Goal: Task Accomplishment & Management: Use online tool/utility

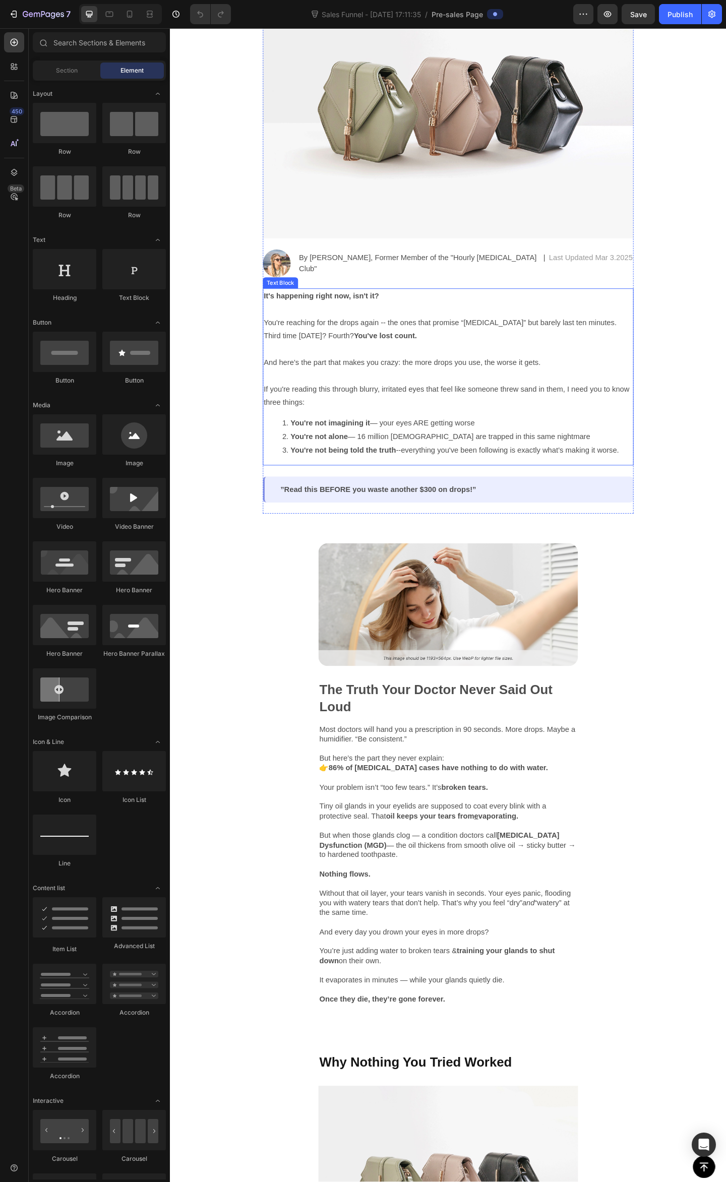
click at [306, 398] on p "And here’s the part that makes you crazy: the more drops you use, the worse it …" at bounding box center [472, 392] width 401 height 15
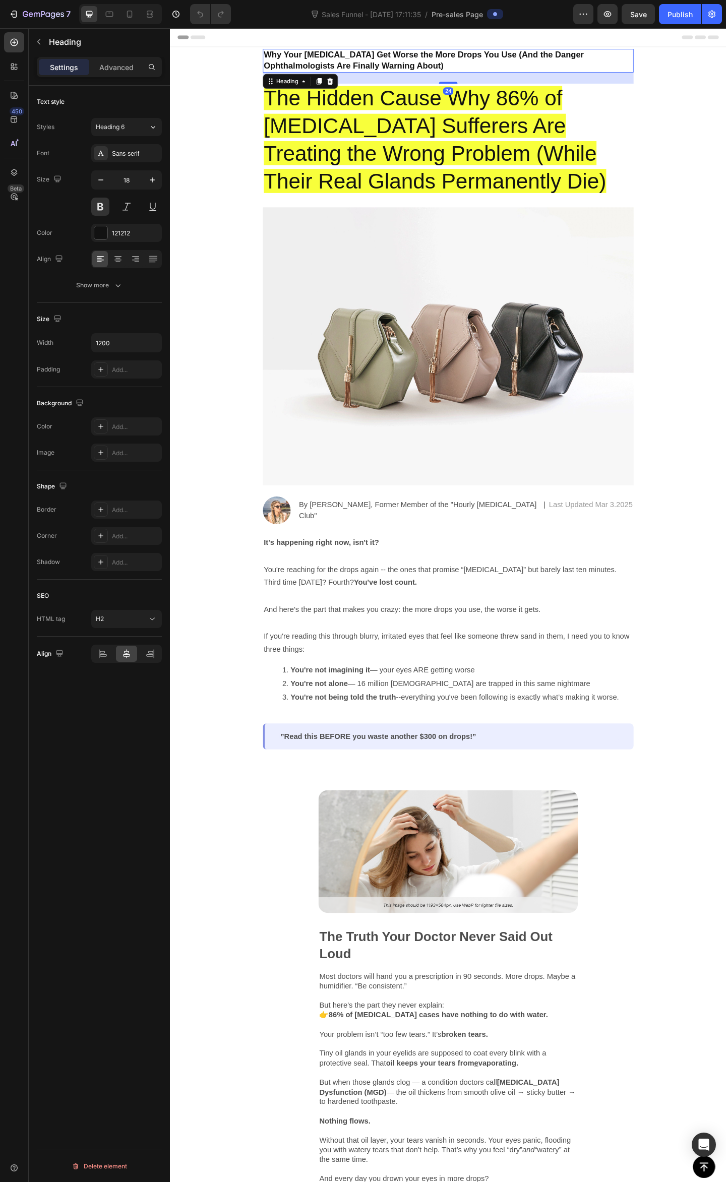
click at [405, 60] on strong "Why Your [MEDICAL_DATA] Get Worse the More Drops You Use (And the Danger Ophtha…" at bounding box center [446, 63] width 348 height 22
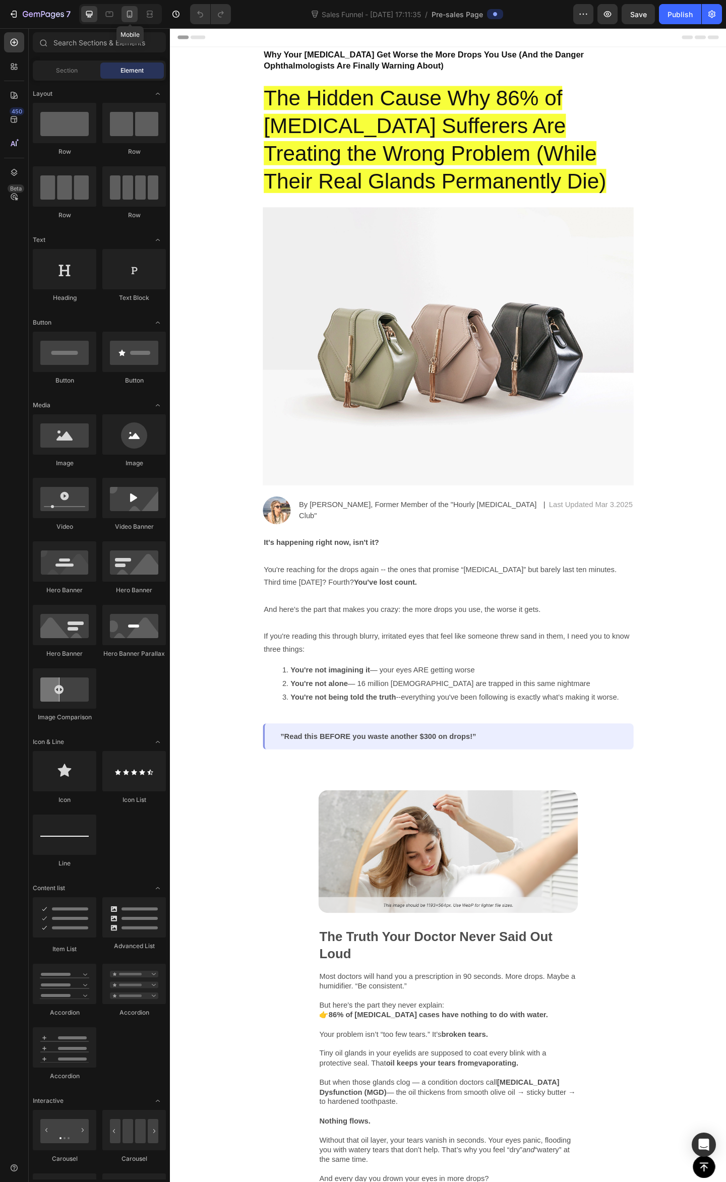
click at [133, 15] on icon at bounding box center [129, 14] width 10 height 10
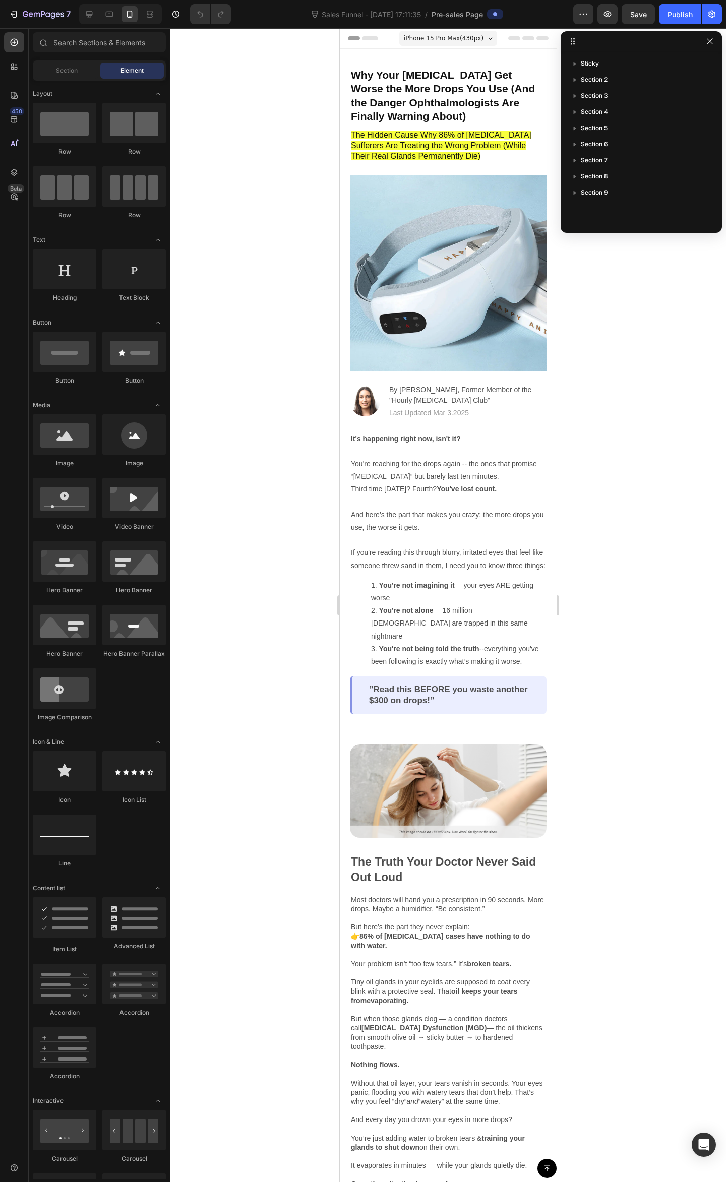
click at [670, 454] on div at bounding box center [448, 605] width 556 height 1154
click at [712, 37] on icon "button" at bounding box center [710, 41] width 8 height 8
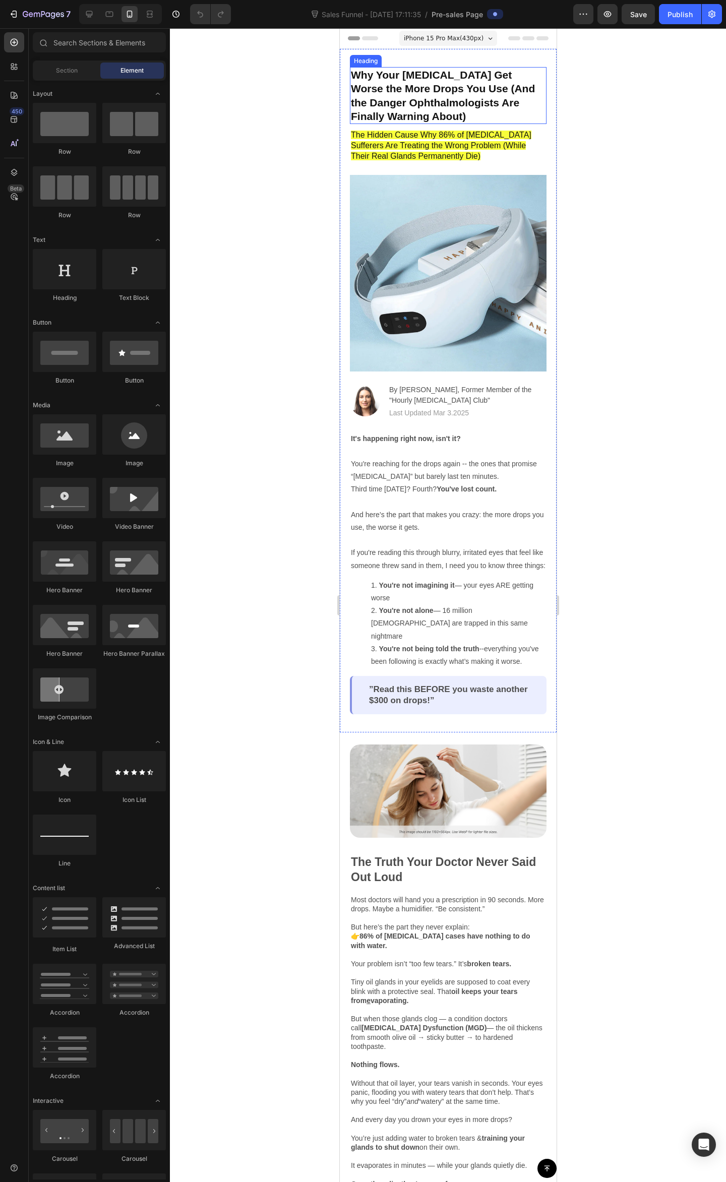
click at [399, 98] on strong "Why Your [MEDICAL_DATA] Get Worse the More Drops You Use (And the Danger Ophtha…" at bounding box center [442, 95] width 184 height 53
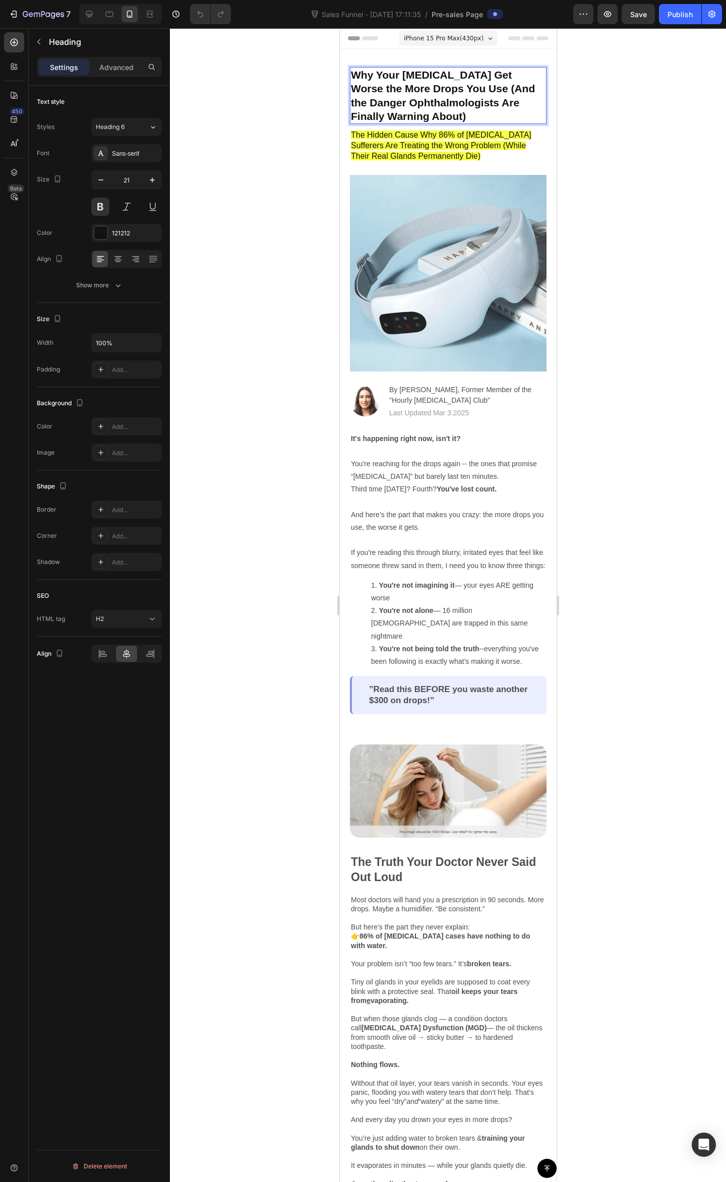
click at [454, 87] on strong "Why Your [MEDICAL_DATA] Get Worse the More Drops You Use (And the Danger Ophtha…" at bounding box center [442, 95] width 184 height 53
click at [394, 73] on strong "Why Your [MEDICAL_DATA] Get Worse the More Drops You Use (And the Danger Ophtha…" at bounding box center [442, 95] width 184 height 53
click at [405, 83] on strong "Why Your [MEDICAL_DATA] Get Worse the More Drops You Use (And the Danger Ophtha…" at bounding box center [442, 95] width 184 height 53
click at [503, 92] on p "Why Your [MEDICAL_DATA] Get Worse the More Drops You Use (And the Danger Ophtha…" at bounding box center [447, 95] width 195 height 55
click at [430, 83] on strong "Why Your [MEDICAL_DATA] Get Worse the More Drops You Use (And the Danger Ophtha…" at bounding box center [442, 95] width 184 height 53
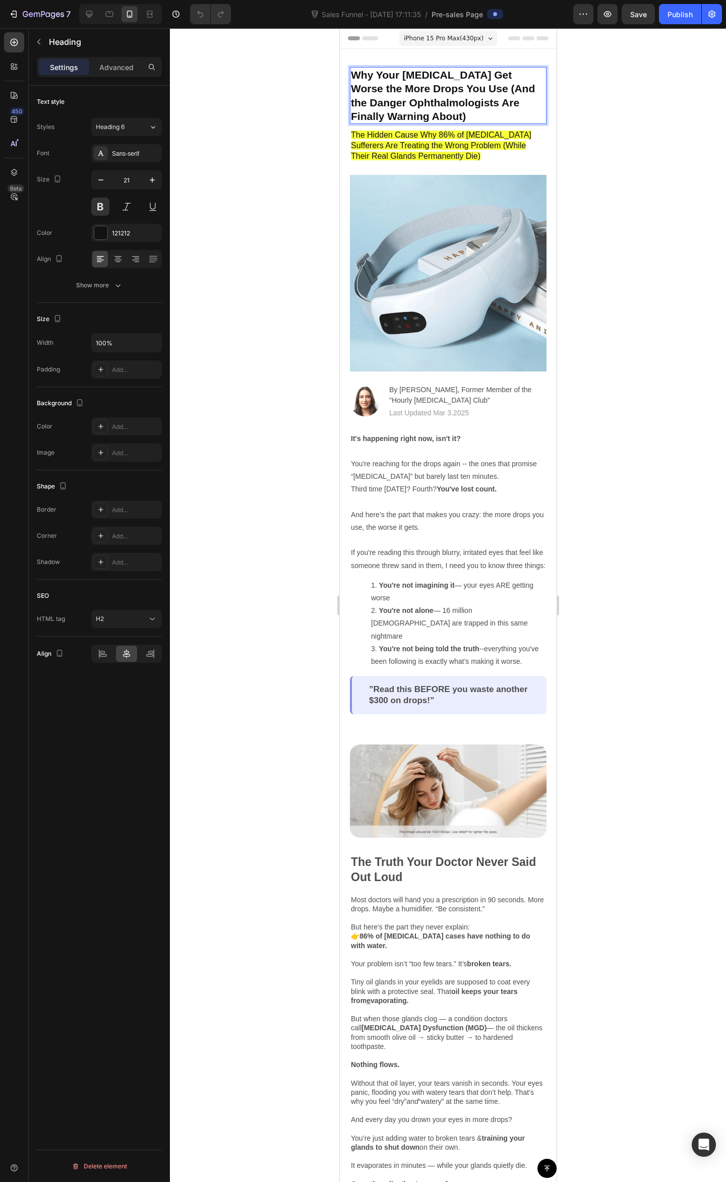
click at [485, 75] on strong "Why Your [MEDICAL_DATA] Get Worse the More Drops You Use (And the Danger Ophtha…" at bounding box center [442, 95] width 184 height 53
click at [457, 77] on strong "Why Your [MEDICAL_DATA] Get Worse the More Drops You Use (And the Danger Ophtha…" at bounding box center [442, 95] width 184 height 53
click at [486, 70] on strong "Why Your [MEDICAL_DATA] Get Worse the More Drops You Use (And the Danger Ophtha…" at bounding box center [442, 95] width 184 height 53
click at [503, 75] on strong "Why Your [MEDICAL_DATA] Get Worse the More Drops You Use (And the Danger Ophtha…" at bounding box center [442, 95] width 184 height 53
drag, startPoint x: 495, startPoint y: 116, endPoint x: 554, endPoint y: 121, distance: 59.2
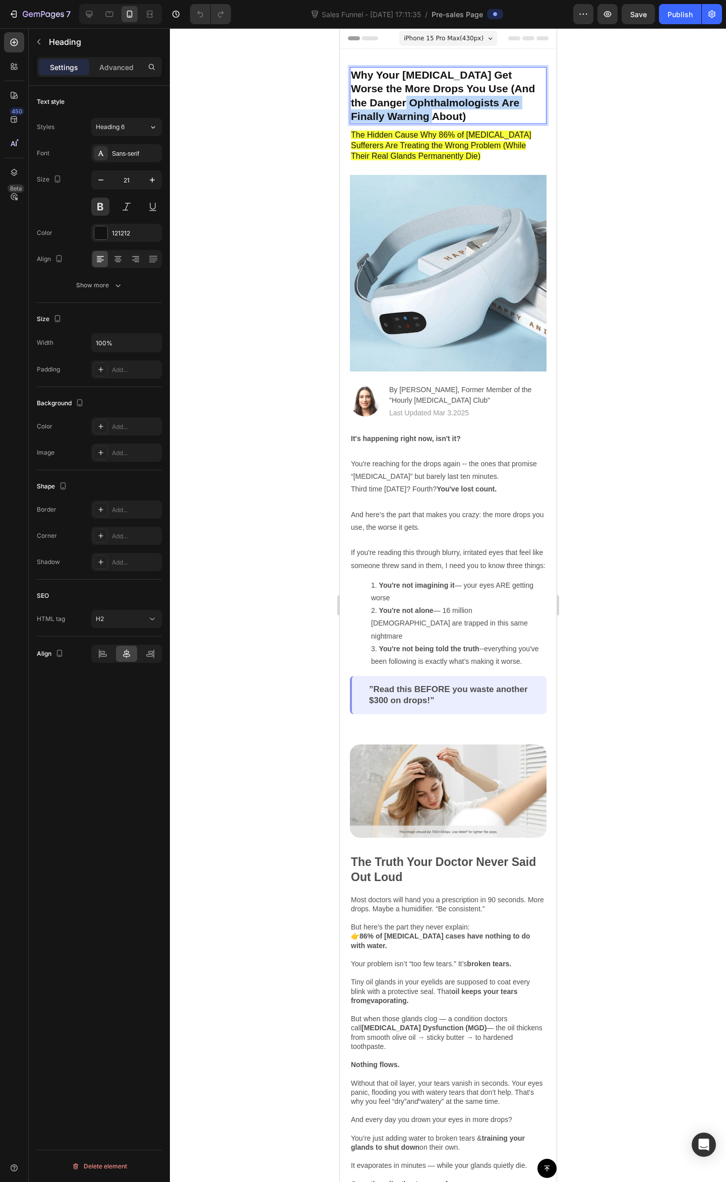
click at [423, 107] on p "Why Your [MEDICAL_DATA] Get Worse the More Drops You Use (And the Danger Ophtha…" at bounding box center [447, 95] width 195 height 55
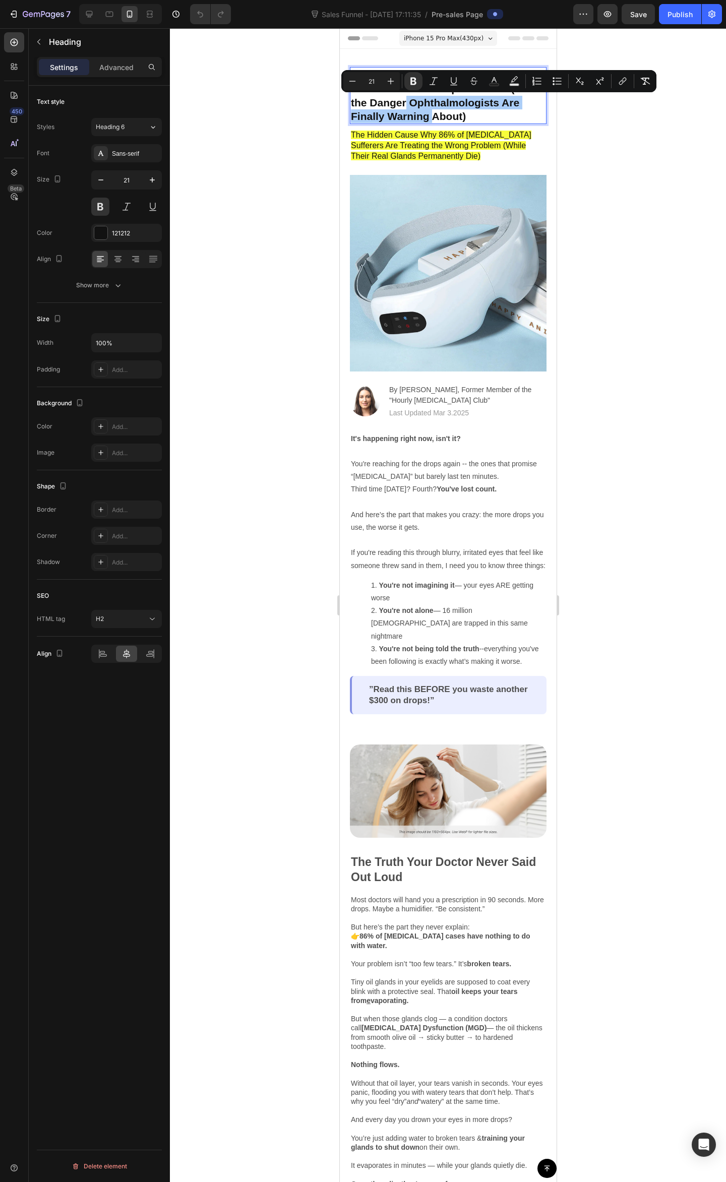
click at [599, 121] on div at bounding box center [448, 605] width 556 height 1154
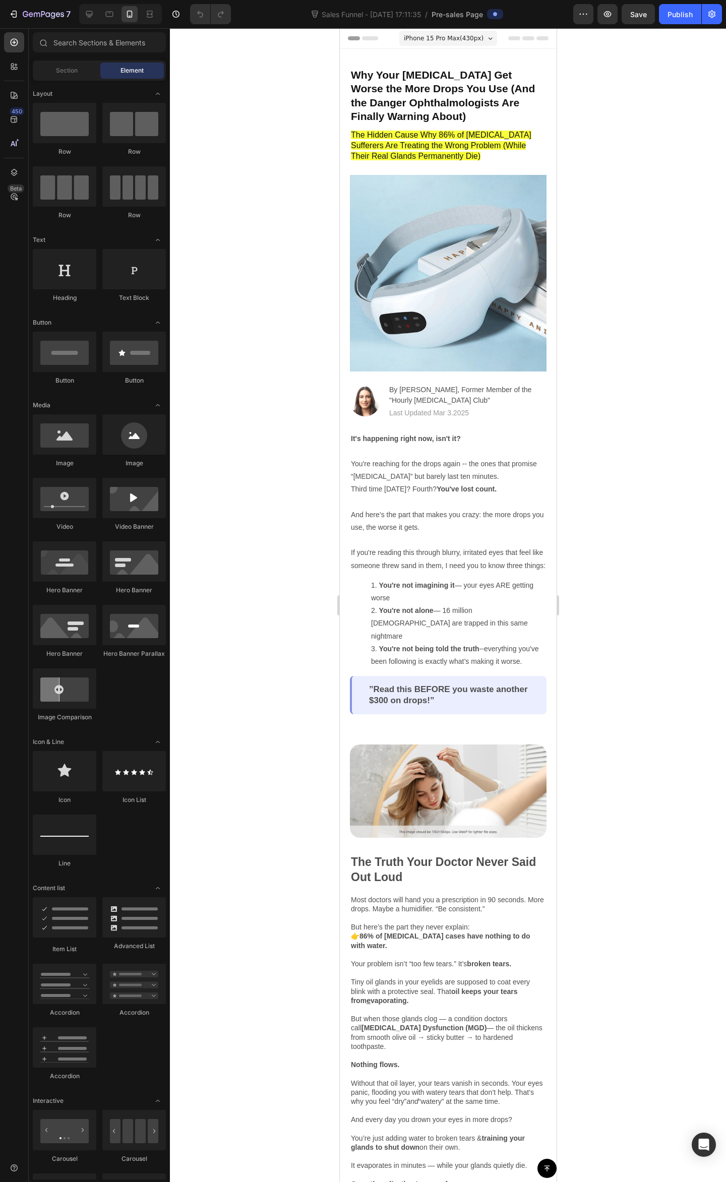
click at [605, 165] on div at bounding box center [448, 605] width 556 height 1154
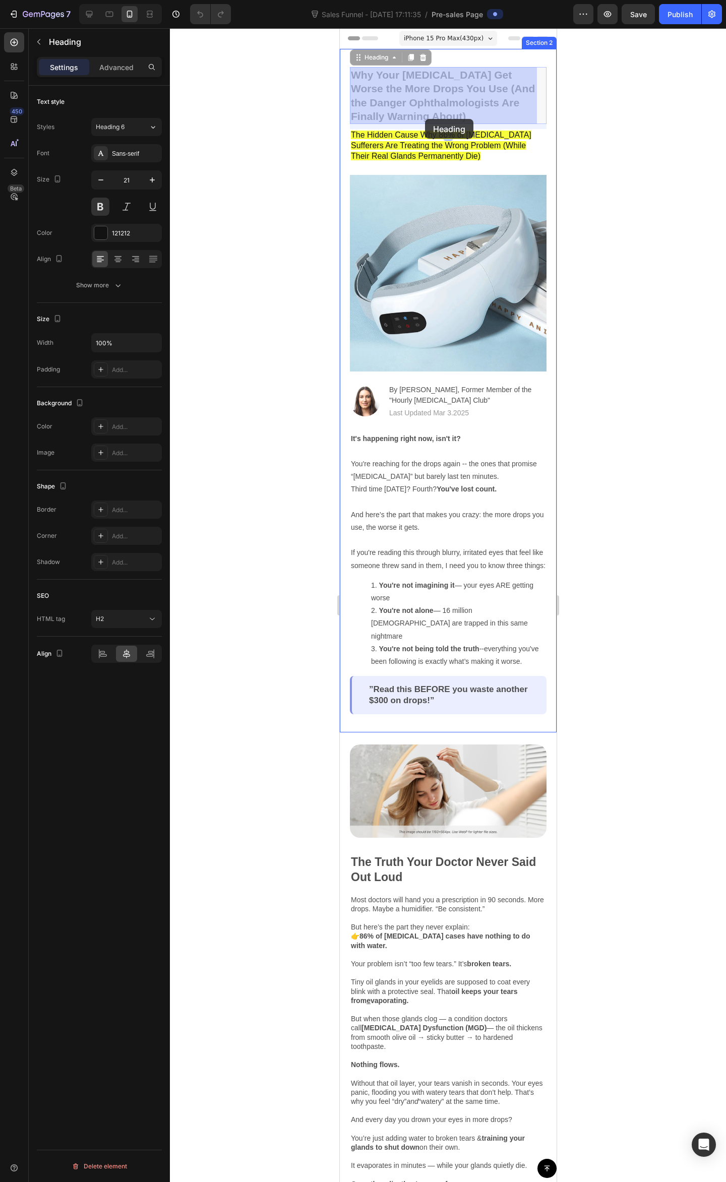
drag, startPoint x: 496, startPoint y: 114, endPoint x: 513, endPoint y: 111, distance: 17.3
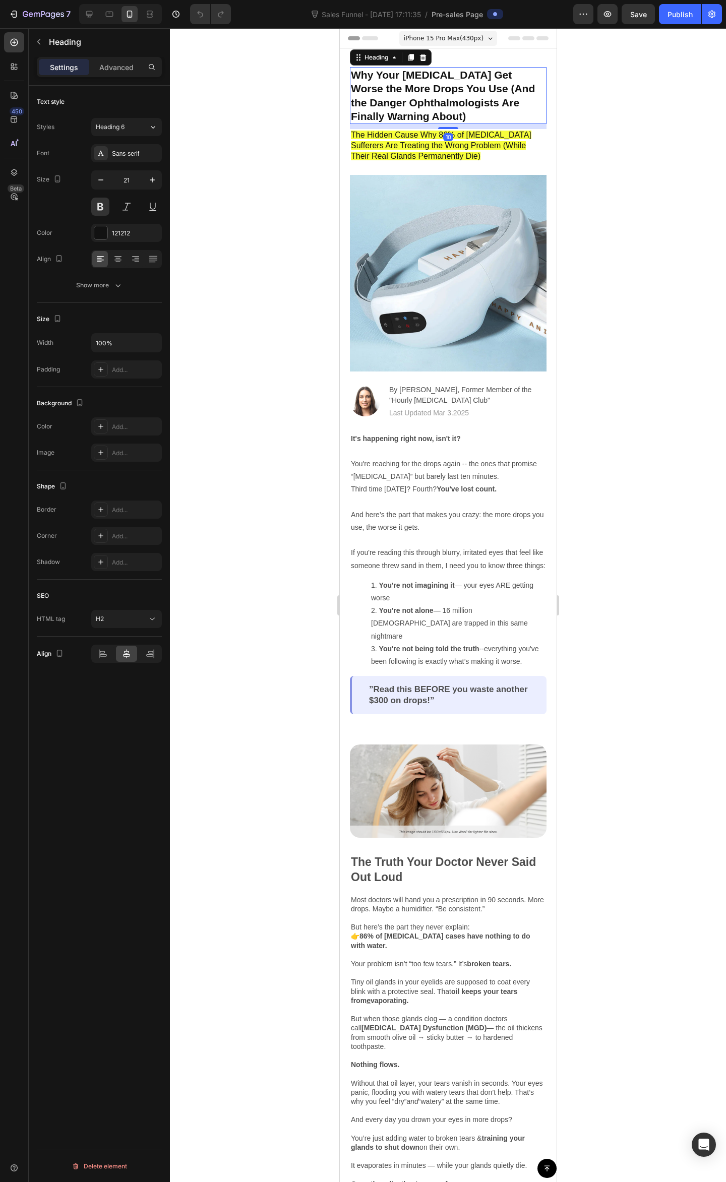
click at [601, 118] on div at bounding box center [448, 605] width 556 height 1154
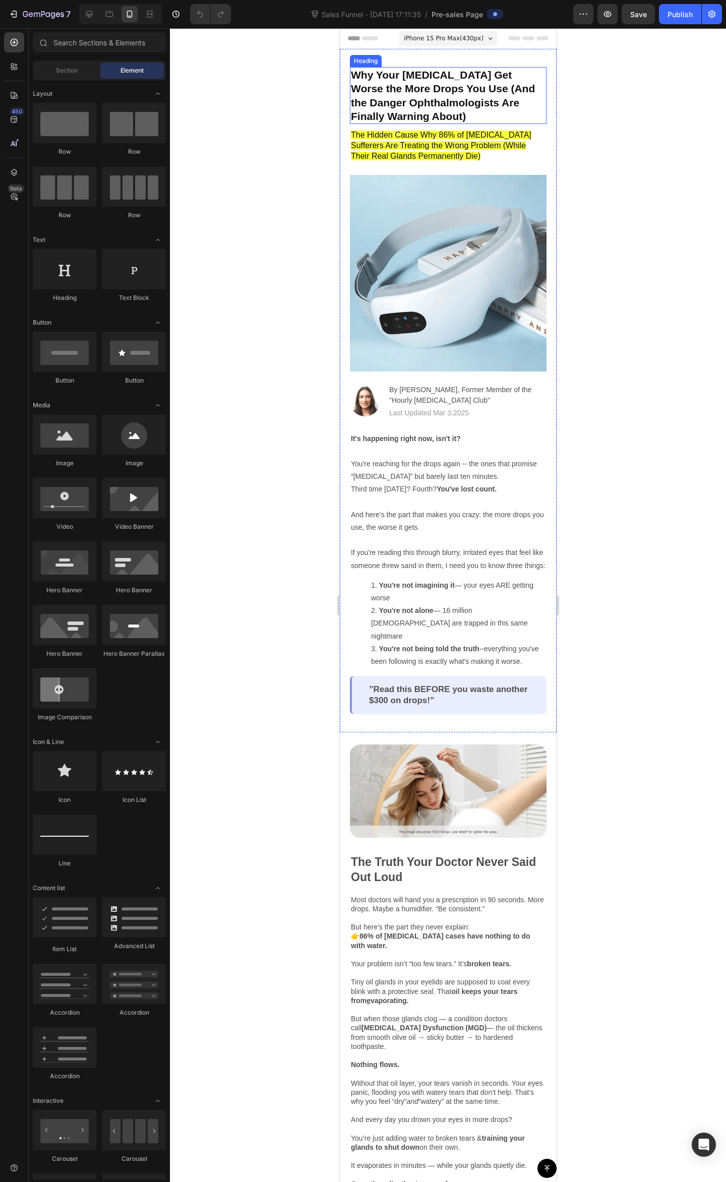
click at [487, 89] on strong "Why Your [MEDICAL_DATA] Get Worse the More Drops You Use (And the Danger Ophtha…" at bounding box center [442, 95] width 184 height 53
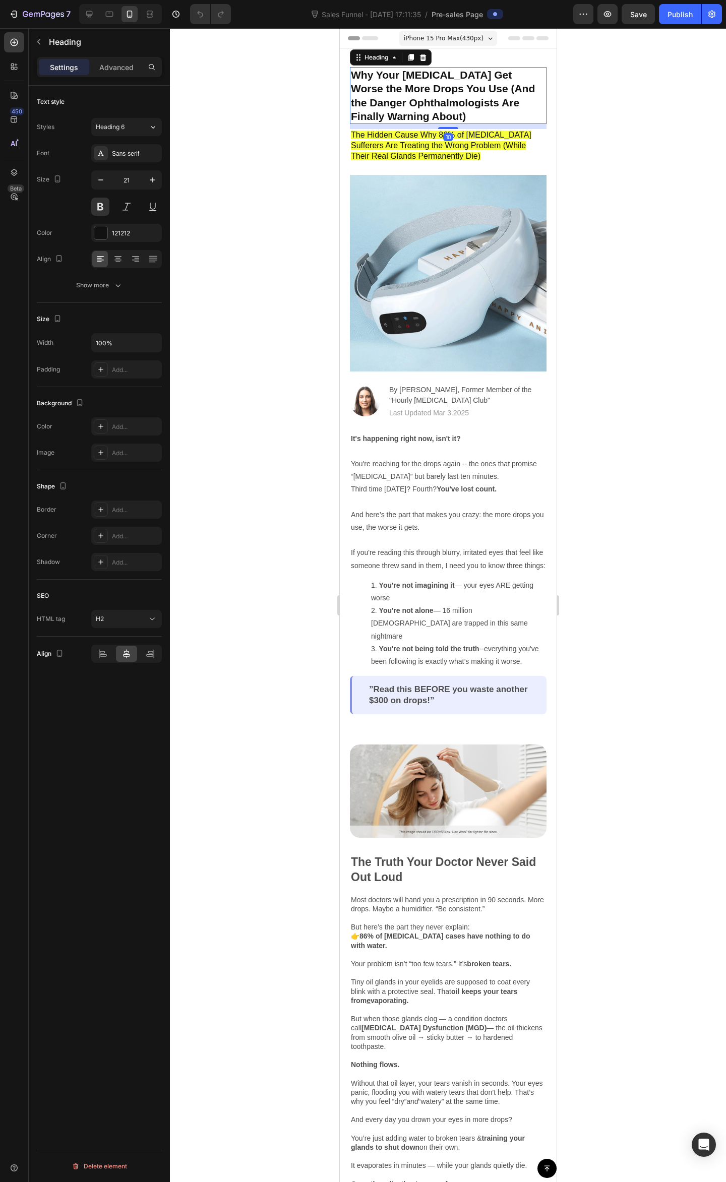
click at [682, 83] on div at bounding box center [448, 605] width 556 height 1154
click at [407, 80] on strong "Why Your [MEDICAL_DATA] Get Worse the More Drops You Use (And the Danger Ophtha…" at bounding box center [442, 95] width 184 height 53
click at [368, 74] on strong "Why Your [MEDICAL_DATA] Get Worse the More Drops You Use (And the Danger Ophtha…" at bounding box center [442, 95] width 184 height 53
click at [378, 77] on strong "Why Your [MEDICAL_DATA] Get Worse the More Drops You Use (And the Danger Ophtha…" at bounding box center [442, 95] width 184 height 53
click at [401, 75] on strong "Why Your [MEDICAL_DATA] Get Worse the More Drops You Use (And the Danger Ophtha…" at bounding box center [442, 95] width 184 height 53
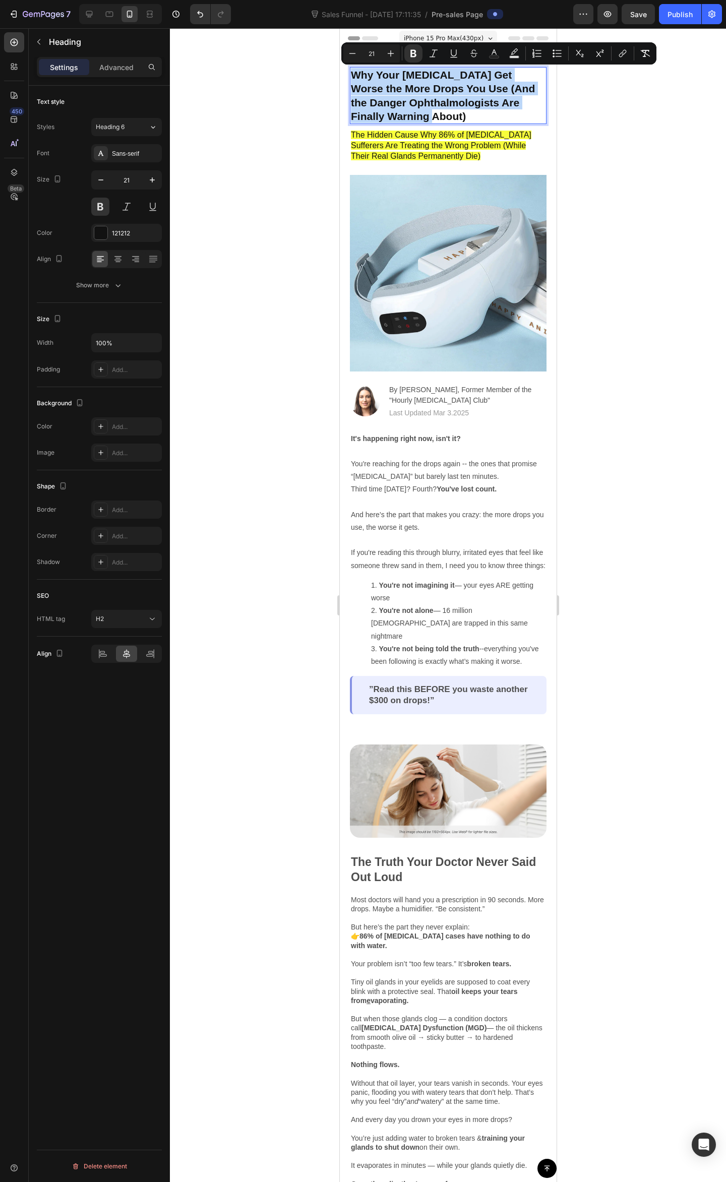
drag, startPoint x: 461, startPoint y: 117, endPoint x: 354, endPoint y: 75, distance: 114.9
click at [354, 75] on p "Why Your [MEDICAL_DATA] Get Worse the More Drops You Use (And the Danger Ophtha…" at bounding box center [447, 95] width 195 height 55
copy strong "Why Your [MEDICAL_DATA] Get Worse the More Drops You Use (And the Danger Ophtha…"
click at [386, 56] on icon "Editor contextual toolbar" at bounding box center [391, 53] width 10 height 10
type input "21"
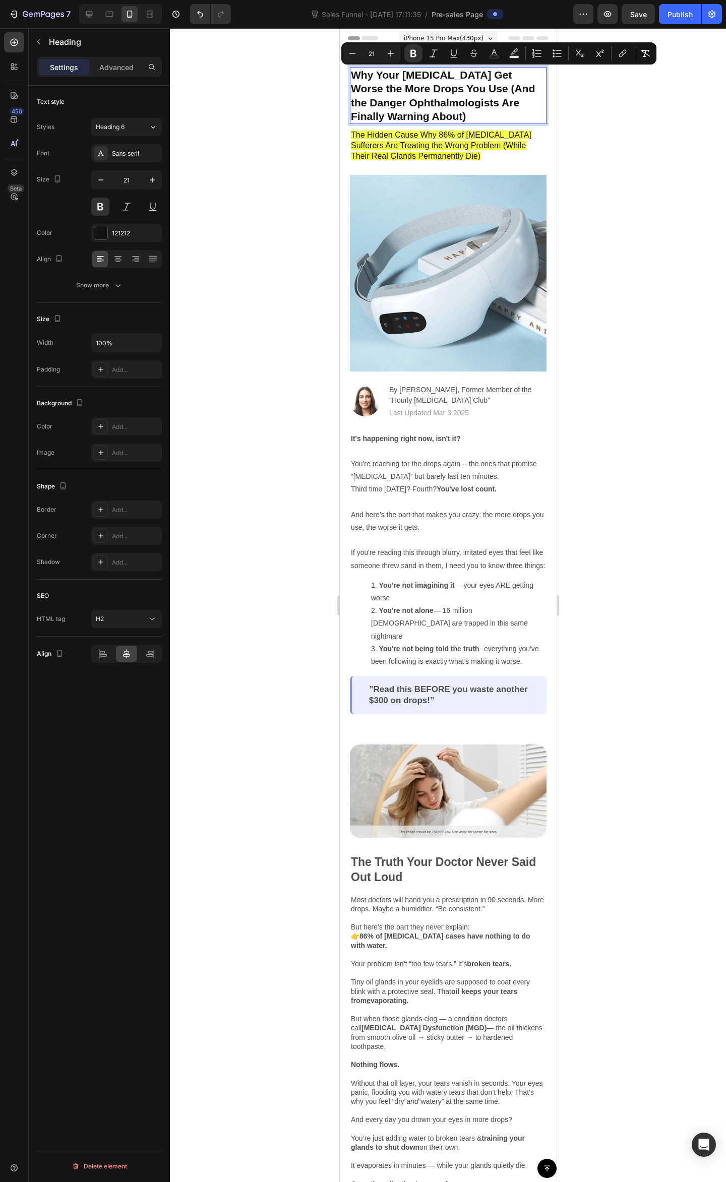
click at [456, 91] on strong "Why Your [MEDICAL_DATA] Get Worse the More Drops You Use (And the Danger Ophtha…" at bounding box center [442, 95] width 184 height 53
click at [471, 76] on strong "Why Your [MEDICAL_DATA] Get Worse the More Drops You Use (And the Danger Ophtha…" at bounding box center [442, 95] width 184 height 53
drag, startPoint x: 451, startPoint y: 89, endPoint x: 396, endPoint y: 79, distance: 55.3
click at [444, 88] on strong "Why Your [MEDICAL_DATA] Get Worse the More Drops You Use (And the Danger Ophtha…" at bounding box center [442, 95] width 184 height 53
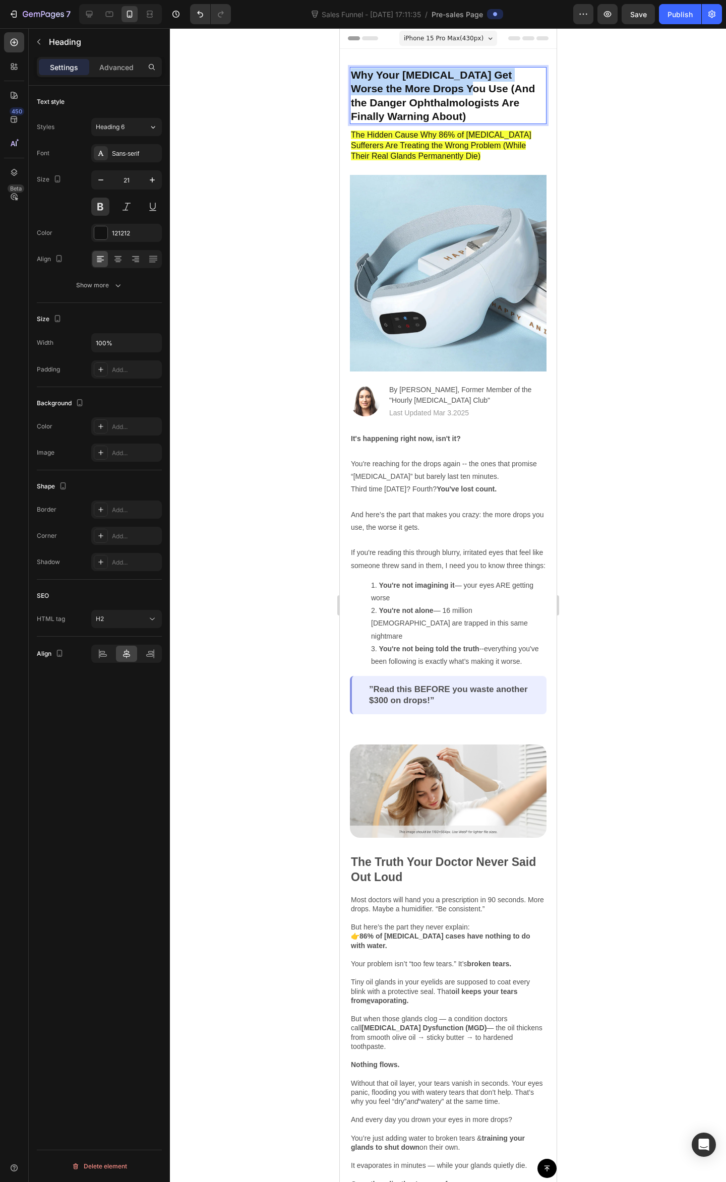
drag, startPoint x: 451, startPoint y: 87, endPoint x: 353, endPoint y: 73, distance: 99.4
click at [353, 73] on strong "Why Your [MEDICAL_DATA] Get Worse the More Drops You Use (And the Danger Ophtha…" at bounding box center [442, 95] width 184 height 53
click at [465, 87] on strong "Why Every Blink Sends You Back to the Drop Bottle (And the Danger Ophthalmologi…" at bounding box center [446, 95] width 192 height 53
click at [499, 92] on strong "Why Every Blink Sends You Back to the Drop Bottle (And the Danger Ophthalmologi…" at bounding box center [446, 95] width 192 height 53
click at [473, 105] on strong "Why Every Blink Sends You Back to the Drop Bottle (And the Danger Ophthalmologi…" at bounding box center [446, 95] width 192 height 53
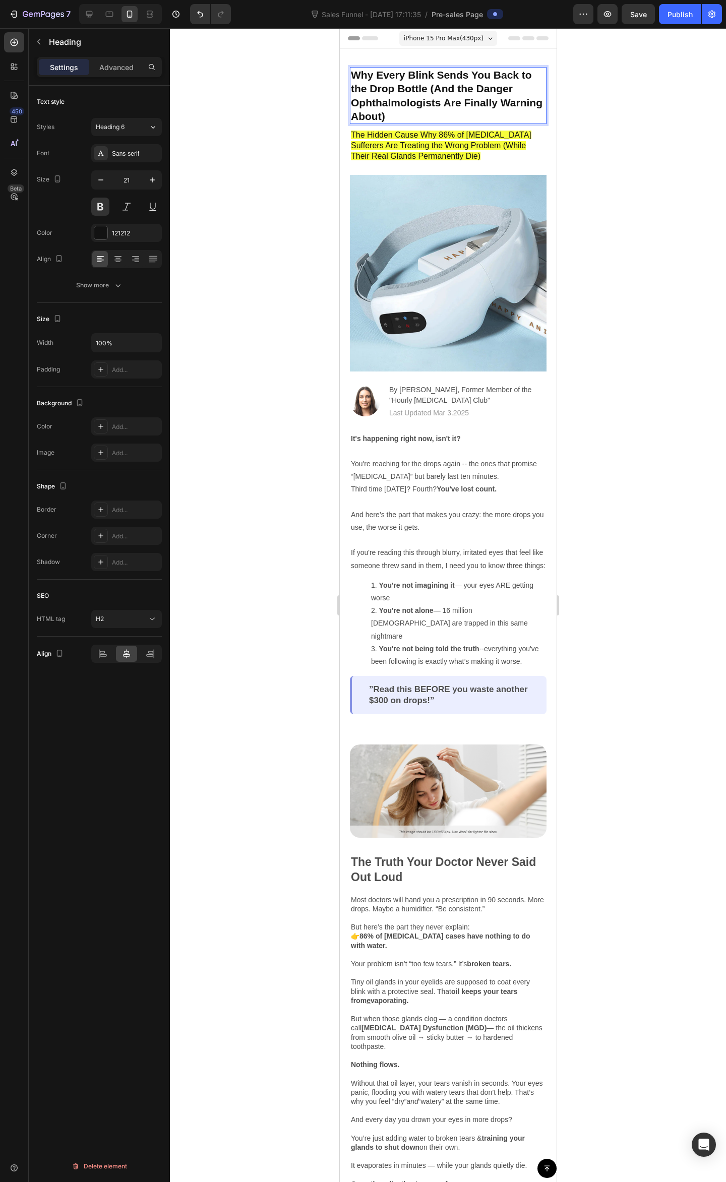
click at [469, 79] on strong "Why Every Blink Sends You Back to the Drop Bottle (And the Danger Ophthalmologi…" at bounding box center [446, 95] width 192 height 53
click at [512, 74] on strong "Why Every Blink Sends You Back to the Drop Bottle (And the Danger Ophthalmologi…" at bounding box center [446, 95] width 192 height 53
click at [520, 75] on strong "Why Every Blink Sends You Back to the Drop Bottle (And the Danger Ophthalmologi…" at bounding box center [446, 95] width 192 height 53
drag, startPoint x: 426, startPoint y: 87, endPoint x: 397, endPoint y: 89, distance: 29.3
click at [397, 89] on strong "Why Every Blink Sends You Back to the Drop Bottle (And the Danger Ophthalmologi…" at bounding box center [446, 95] width 192 height 53
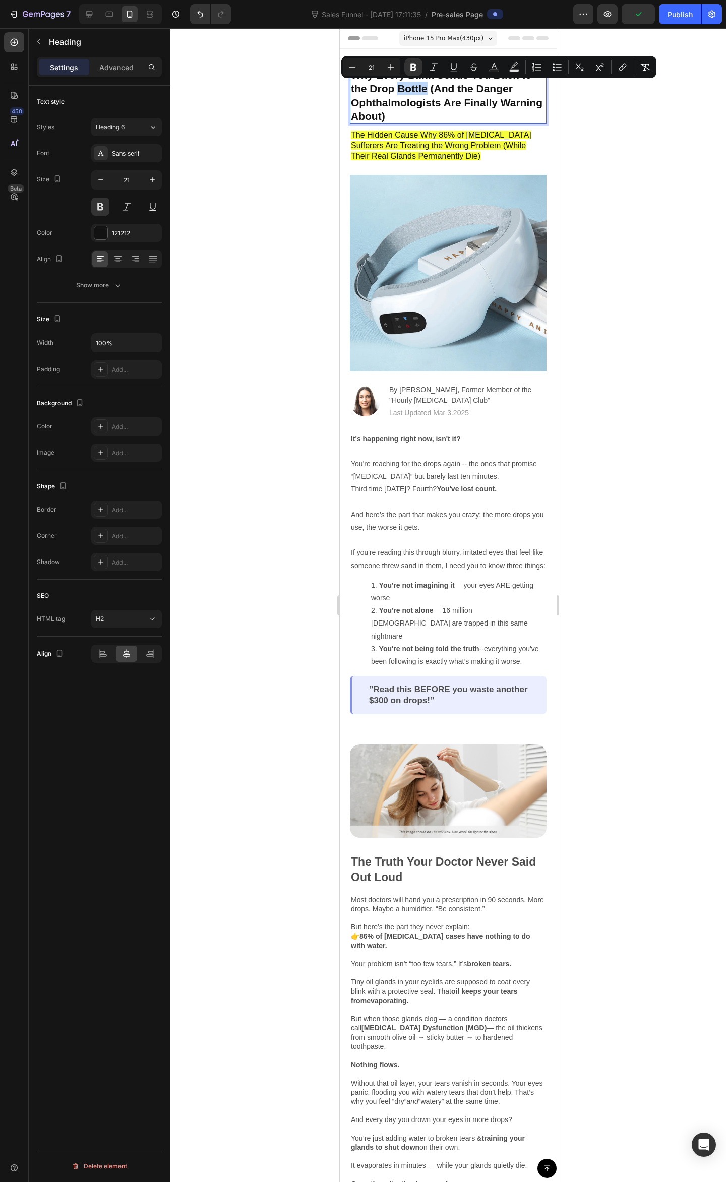
click at [425, 86] on strong "Why Every Blink Sends You Back to the Drop Bottle (And the Danger Ophthalmologi…" at bounding box center [446, 95] width 192 height 53
drag, startPoint x: 427, startPoint y: 87, endPoint x: 378, endPoint y: 87, distance: 49.4
click at [376, 87] on strong "Why Every Blink Sends You Back to the Drop Bottle (And the Danger Ophthalmologi…" at bounding box center [446, 95] width 192 height 53
click at [381, 89] on strong "Why Every Blink Sends You Back to the Drop Bottle (And the Danger Ophthalmologi…" at bounding box center [446, 95] width 192 height 53
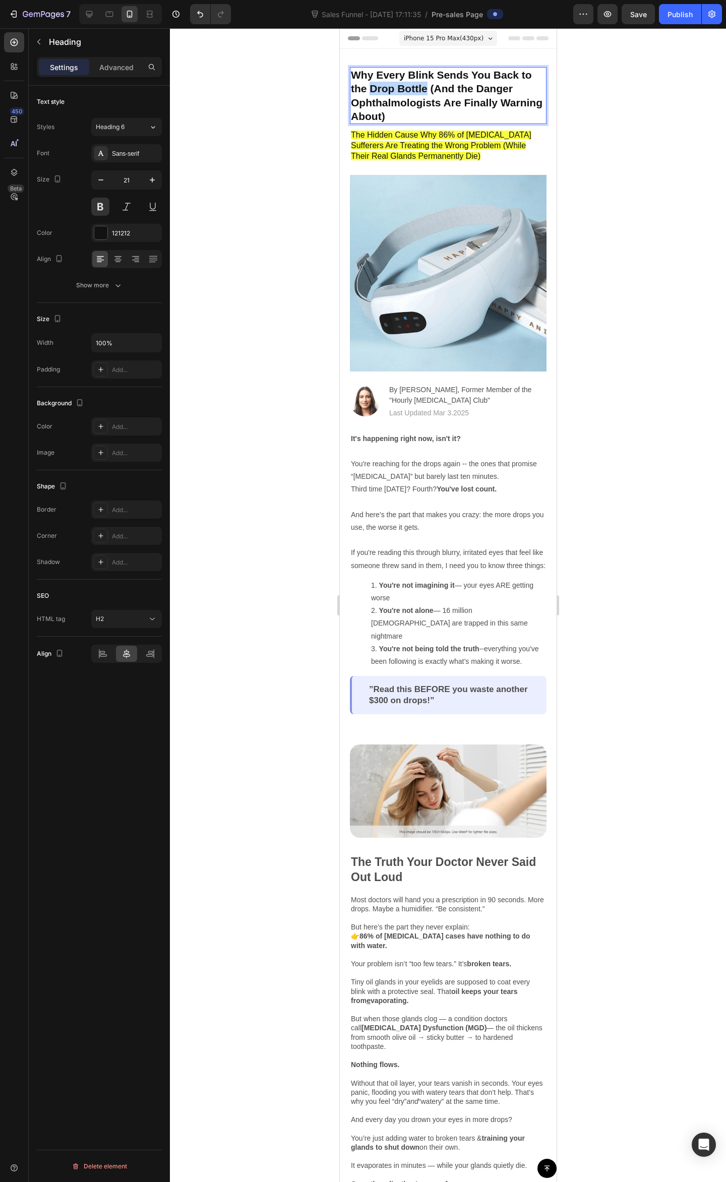
drag, startPoint x: 426, startPoint y: 85, endPoint x: 371, endPoint y: 89, distance: 55.6
click at [371, 89] on strong "Why Every Blink Sends You Back to the Drop Bottle (And the Danger Ophthalmologi…" at bounding box center [446, 95] width 192 height 53
click at [387, 90] on strong "Why Every Blink Sends You Back to the EyeDrops. (And the Danger Ophthalmologist…" at bounding box center [446, 95] width 192 height 53
click at [401, 87] on strong "Why Every Blink Sends You Back to the Eye Drops. (And the Danger Ophthalmologis…" at bounding box center [446, 95] width 192 height 53
click at [397, 85] on strong "Why Every Blink Sends You Back to the Eye Drops. (And the Danger Ophthalmologis…" at bounding box center [446, 95] width 192 height 53
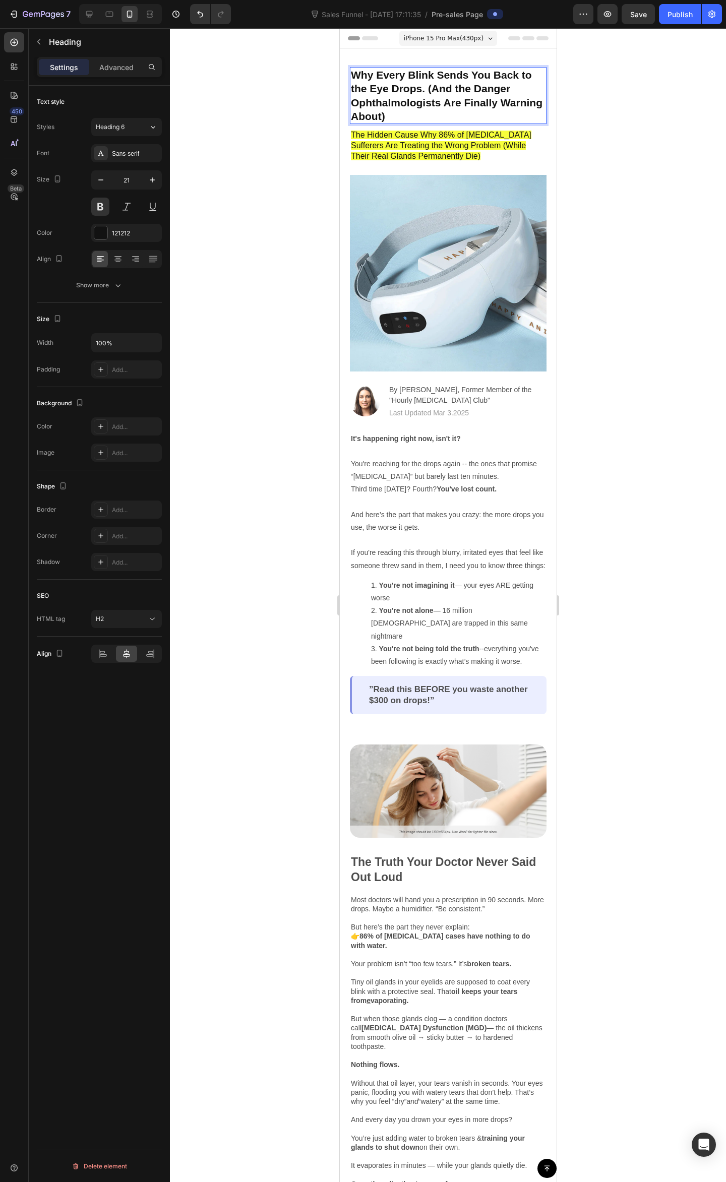
click at [454, 92] on strong "Why Every Blink Sends You Back to the Eye Drops. (And the Danger Ophthalmologis…" at bounding box center [446, 95] width 192 height 53
click at [517, 94] on p "Why Every Blink Sends You Back to the Eye Drops. (And the Danger Ophthalmologis…" at bounding box center [447, 95] width 195 height 55
click at [393, 119] on strong "Why Every Blink Sends You Back to the Eye Drops. (And the Danger Ophthalmologis…" at bounding box center [446, 95] width 192 height 53
click at [439, 100] on strong "Why Every Blink Sends You Back to the Eye Drops. (And the Danger Ophthalmologis…" at bounding box center [446, 95] width 192 height 53
click at [471, 99] on strong "Why Every Blink Sends You Back to the Eye Drops. (And the Danger Ophthalmologis…" at bounding box center [446, 95] width 192 height 53
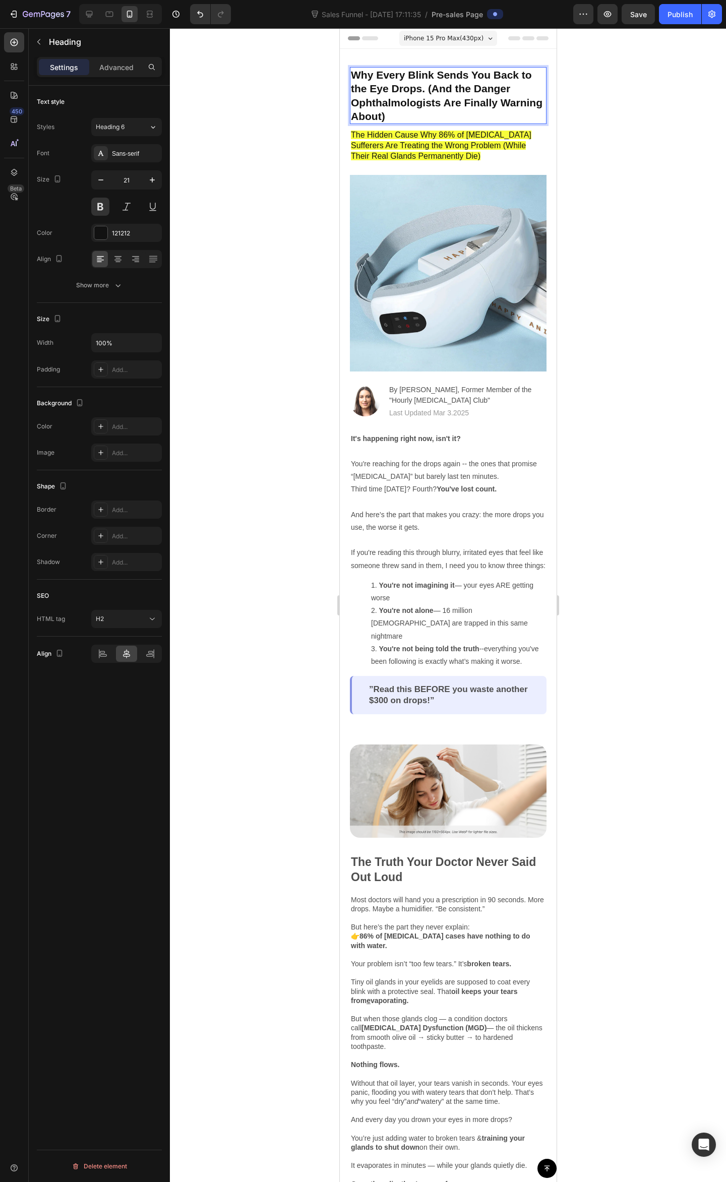
drag, startPoint x: 407, startPoint y: 82, endPoint x: 413, endPoint y: 81, distance: 6.6
click at [407, 82] on strong "Why Every Blink Sends You Back to the Eye Drops. (And the Danger Ophthalmologis…" at bounding box center [446, 95] width 192 height 53
click at [426, 83] on strong "Why Every Blink Sends You Back to the Eye Drops. (And the Danger Ophthalmologis…" at bounding box center [446, 95] width 192 height 53
click at [461, 85] on strong "Why Every Blink Sends You Back to the Eye Drops. (And the Danger Ophthalmologis…" at bounding box center [446, 95] width 192 height 53
click at [503, 89] on strong "Why Every Blink Sends You Back to the Eye Drops. (And the Danger Ophthalmologis…" at bounding box center [446, 95] width 192 height 53
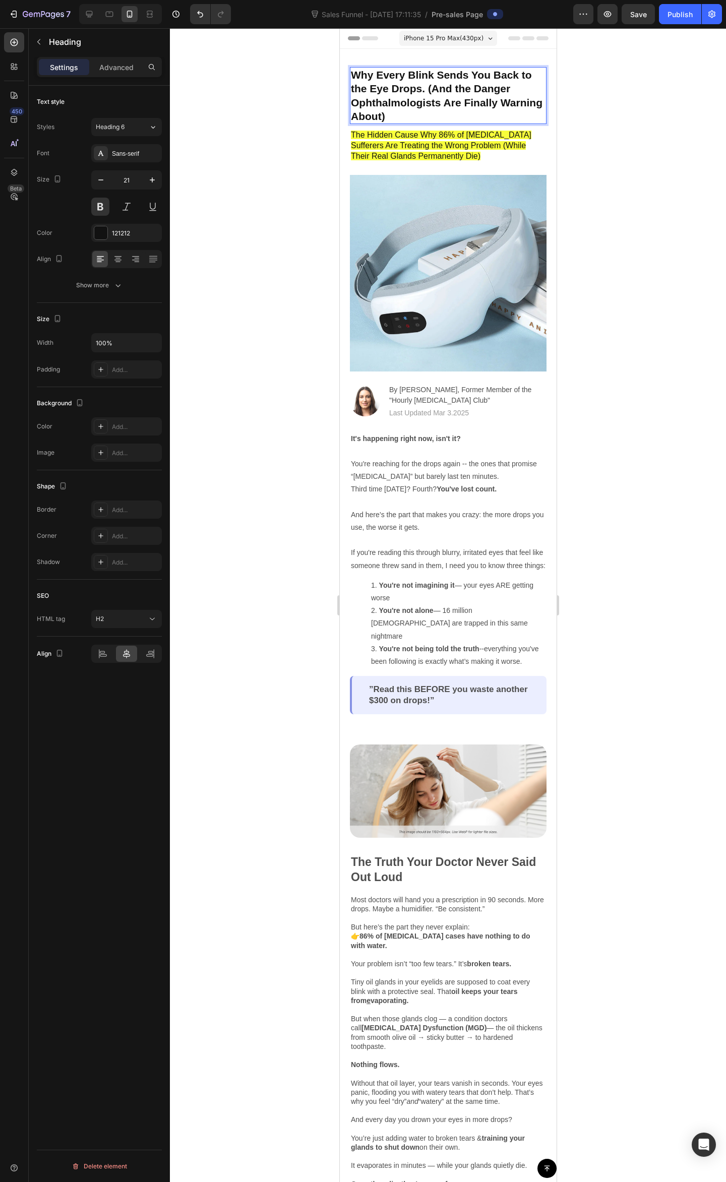
click at [413, 110] on strong "Why Every Blink Sends You Back to the Eye Drops. (And the Danger Ophthalmologis…" at bounding box center [446, 95] width 192 height 53
drag, startPoint x: 447, startPoint y: 87, endPoint x: 493, endPoint y: 83, distance: 46.6
click at [449, 87] on strong "Why Every Blink Sends You Back to the Eye Drops. (And the Danger Ophthalmologis…" at bounding box center [446, 95] width 192 height 53
click at [517, 89] on p "Why Every Blink Sends You Back to the Eye Drops. (And the Danger Ophthalmologis…" at bounding box center [447, 95] width 195 height 55
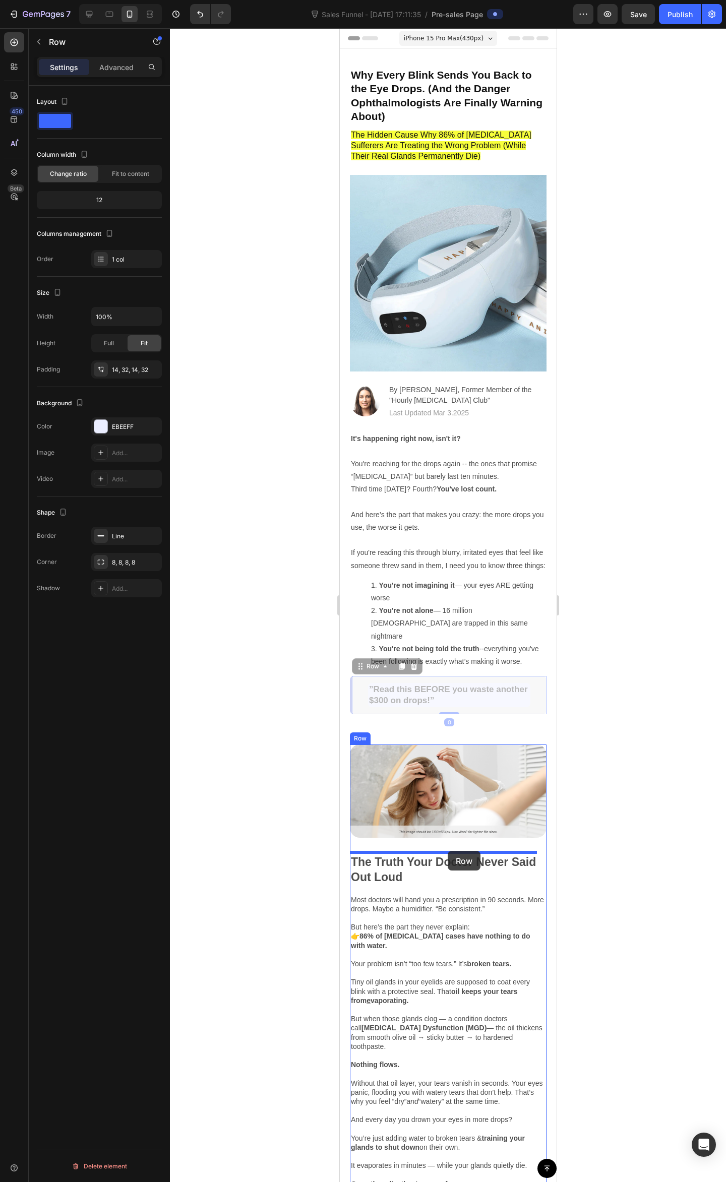
drag, startPoint x: 522, startPoint y: 692, endPoint x: 515, endPoint y: 779, distance: 87.9
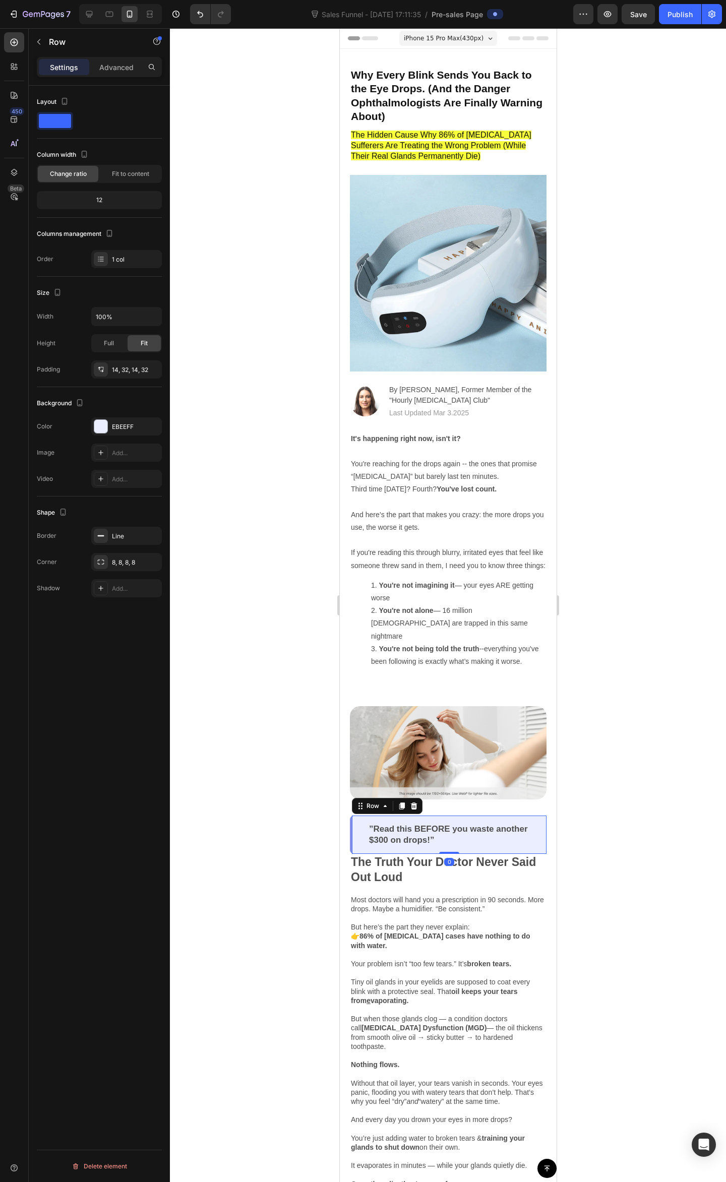
click at [629, 759] on div at bounding box center [448, 605] width 556 height 1154
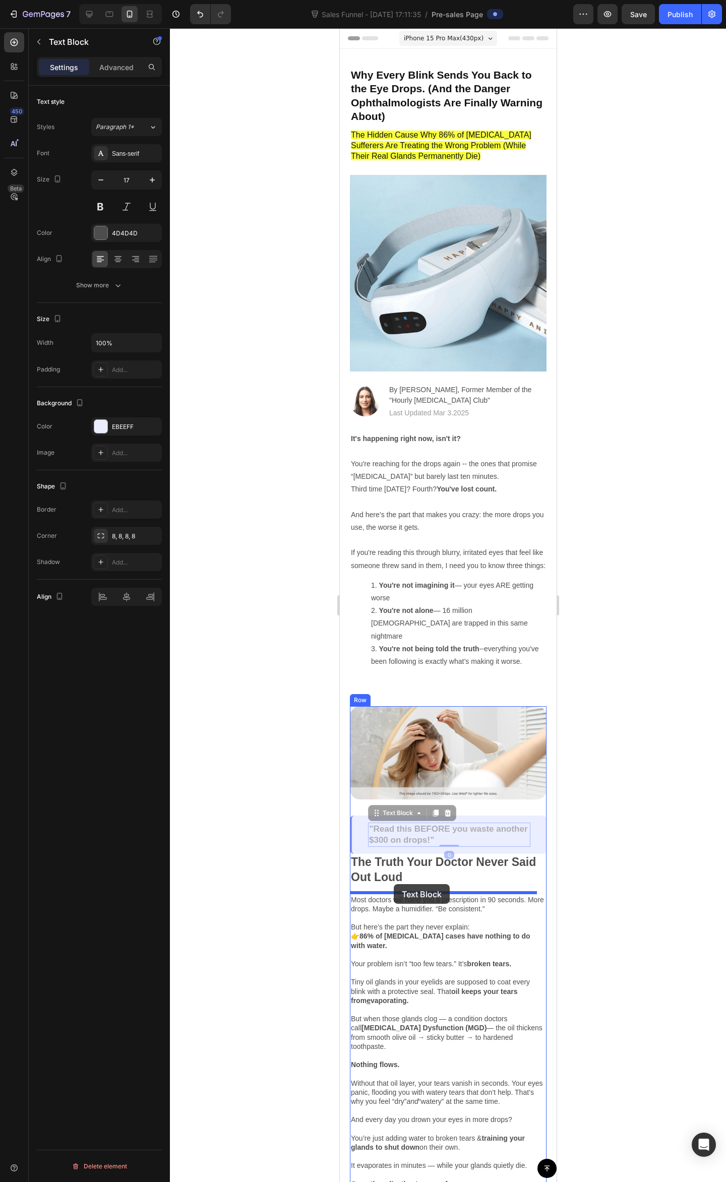
drag, startPoint x: 491, startPoint y: 847, endPoint x: 397, endPoint y: 880, distance: 100.3
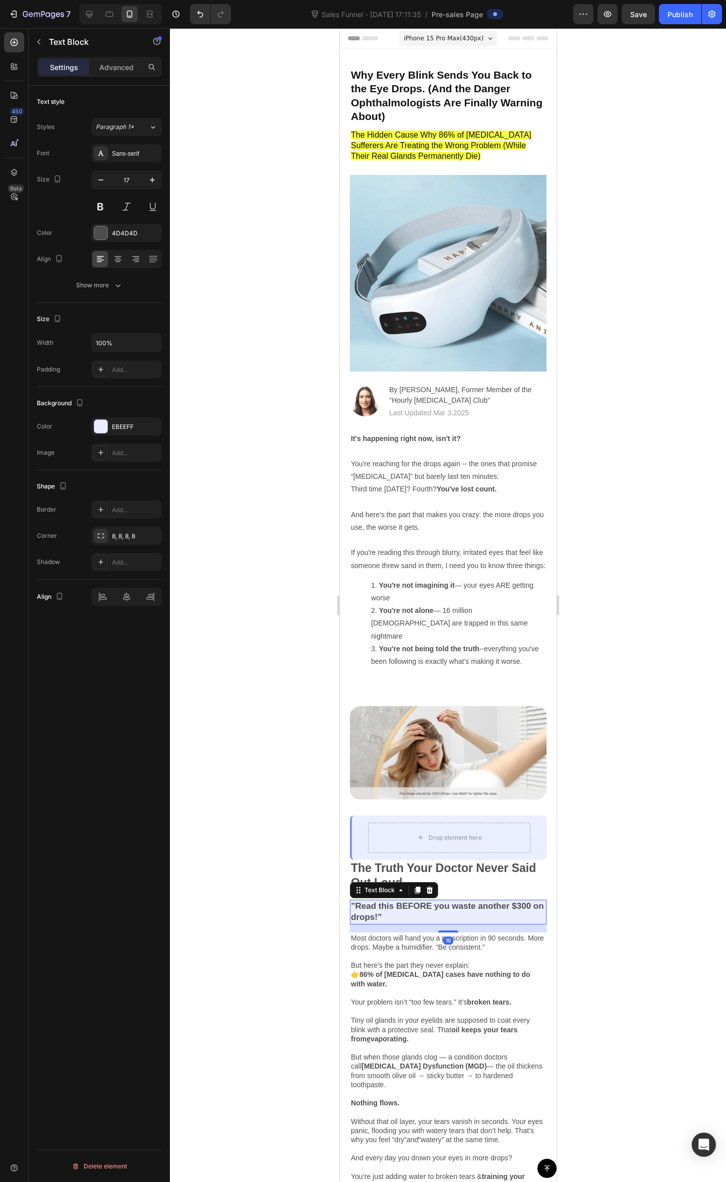
click at [658, 745] on div at bounding box center [448, 605] width 556 height 1154
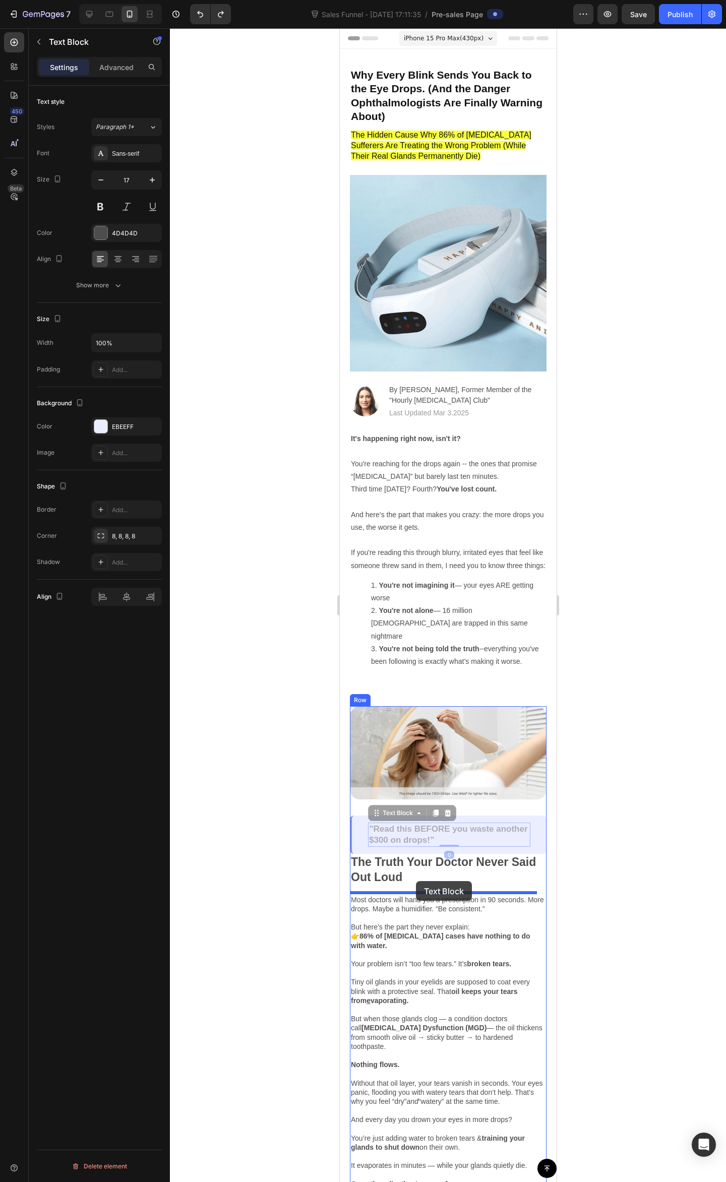
drag, startPoint x: 514, startPoint y: 833, endPoint x: 415, endPoint y: 879, distance: 108.7
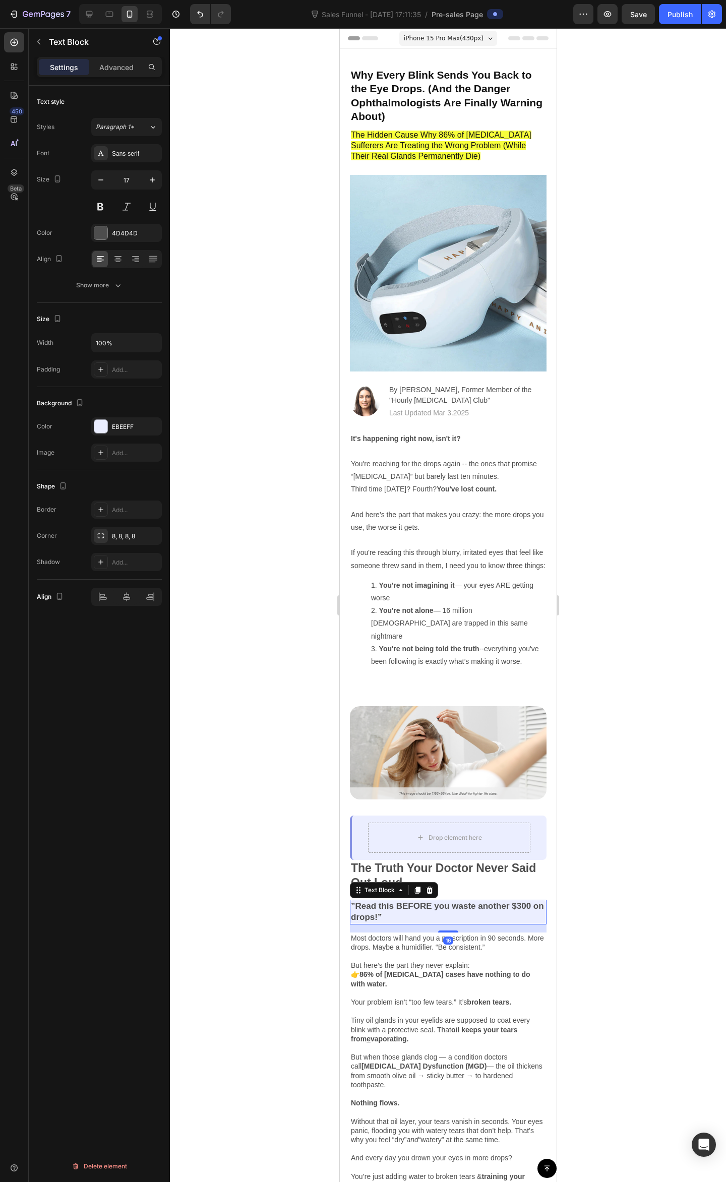
click at [656, 783] on div at bounding box center [448, 605] width 556 height 1154
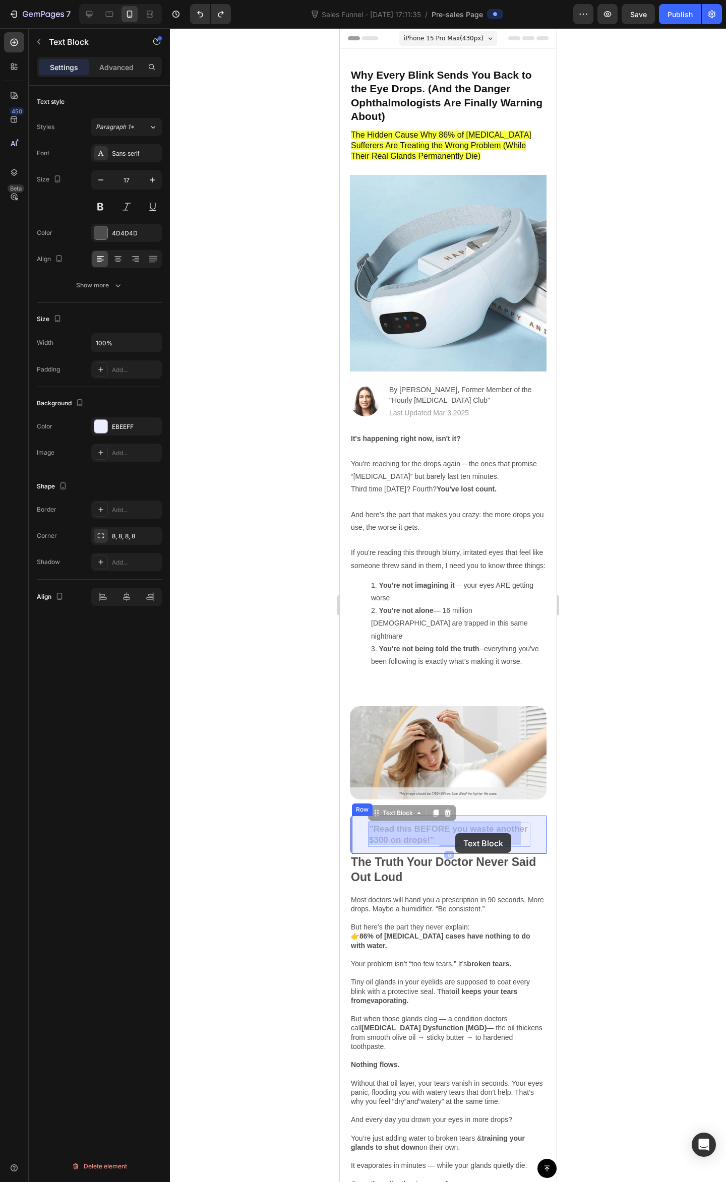
drag, startPoint x: 474, startPoint y: 834, endPoint x: 455, endPoint y: 833, distance: 19.2
click at [648, 793] on div at bounding box center [448, 605] width 556 height 1154
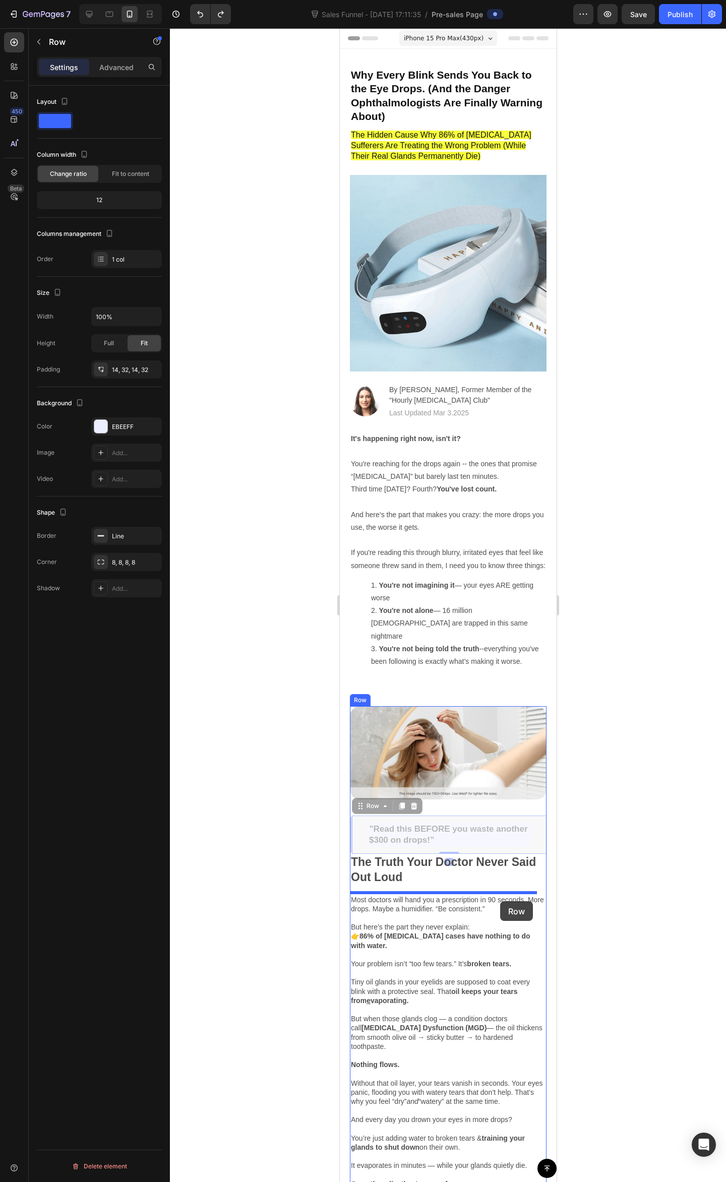
drag, startPoint x: 530, startPoint y: 836, endPoint x: 499, endPoint y: 901, distance: 72.2
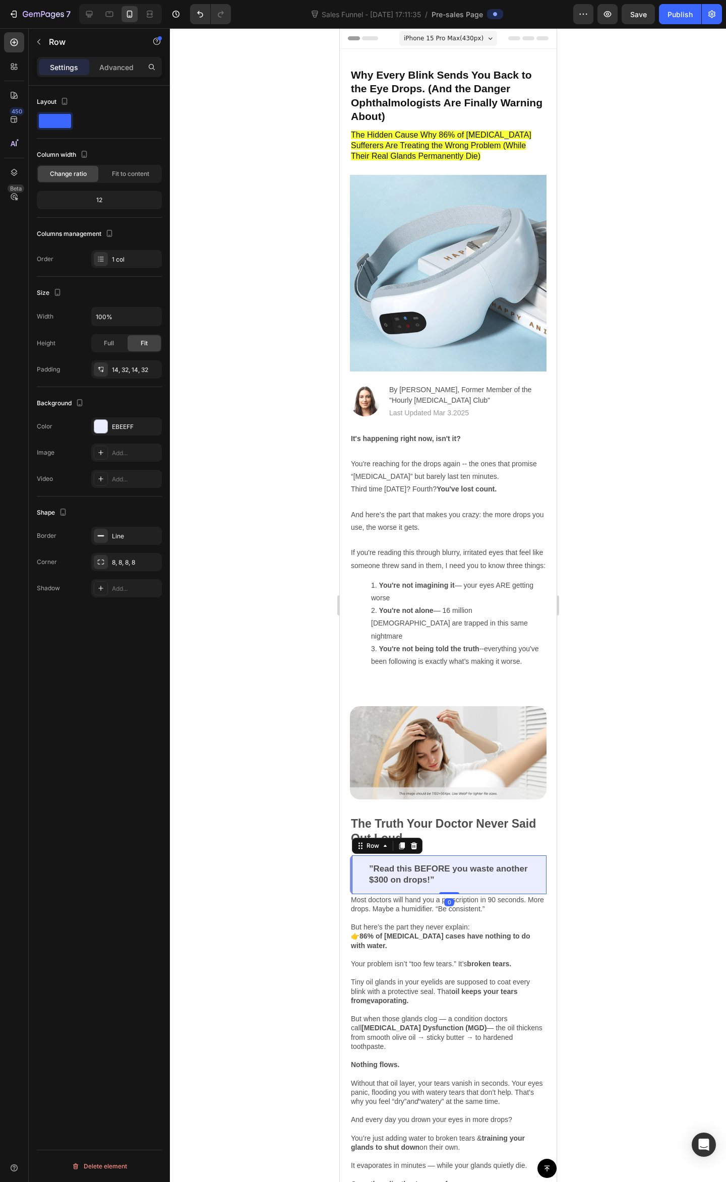
click at [625, 844] on div at bounding box center [448, 605] width 556 height 1154
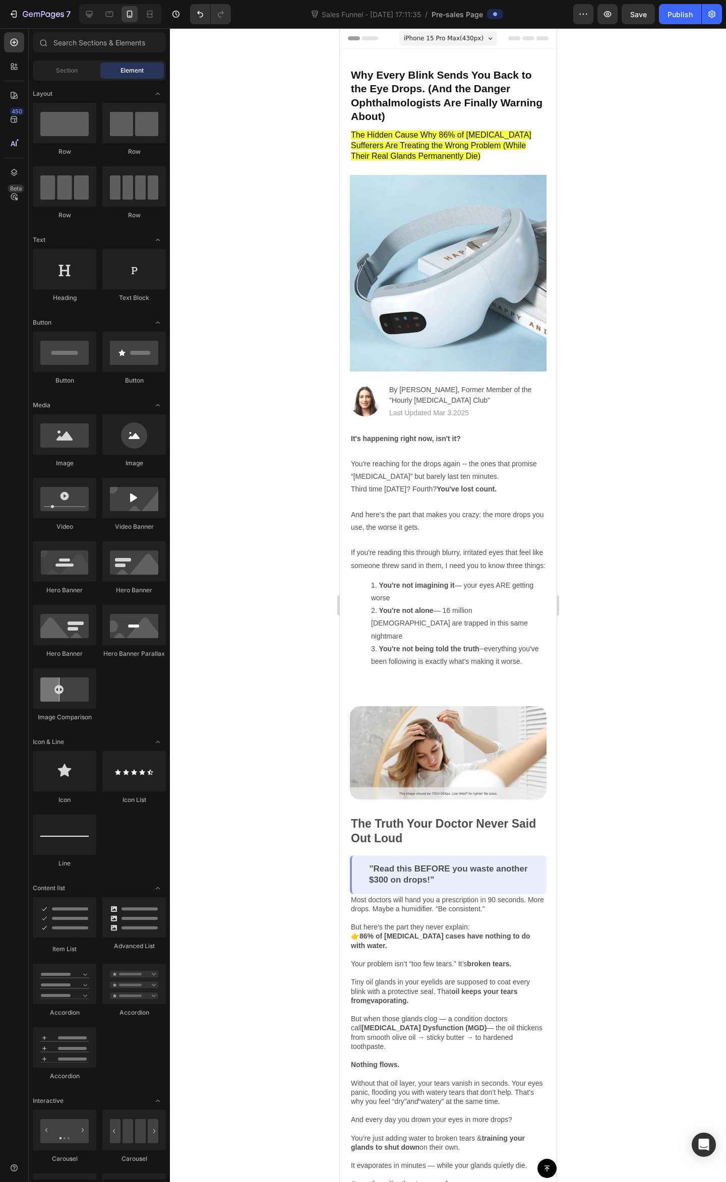
drag, startPoint x: 725, startPoint y: 783, endPoint x: 659, endPoint y: 786, distance: 65.6
click at [724, 784] on div at bounding box center [448, 605] width 556 height 1154
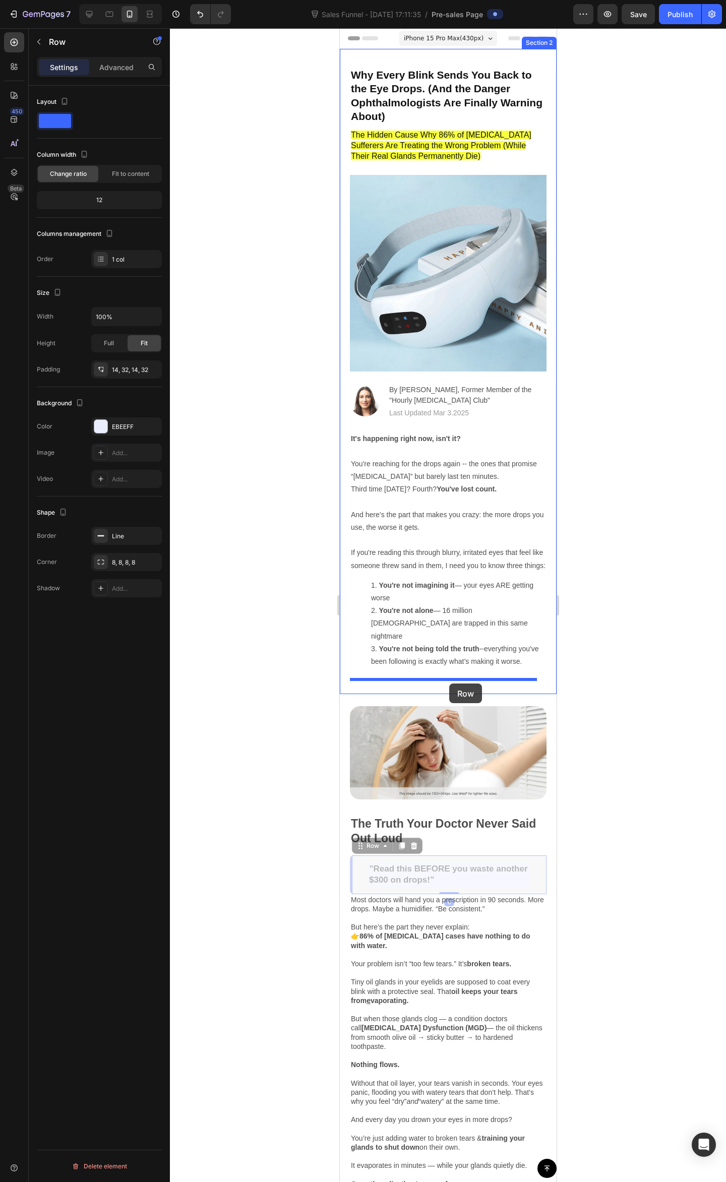
drag, startPoint x: 522, startPoint y: 879, endPoint x: 926, endPoint y: 729, distance: 431.2
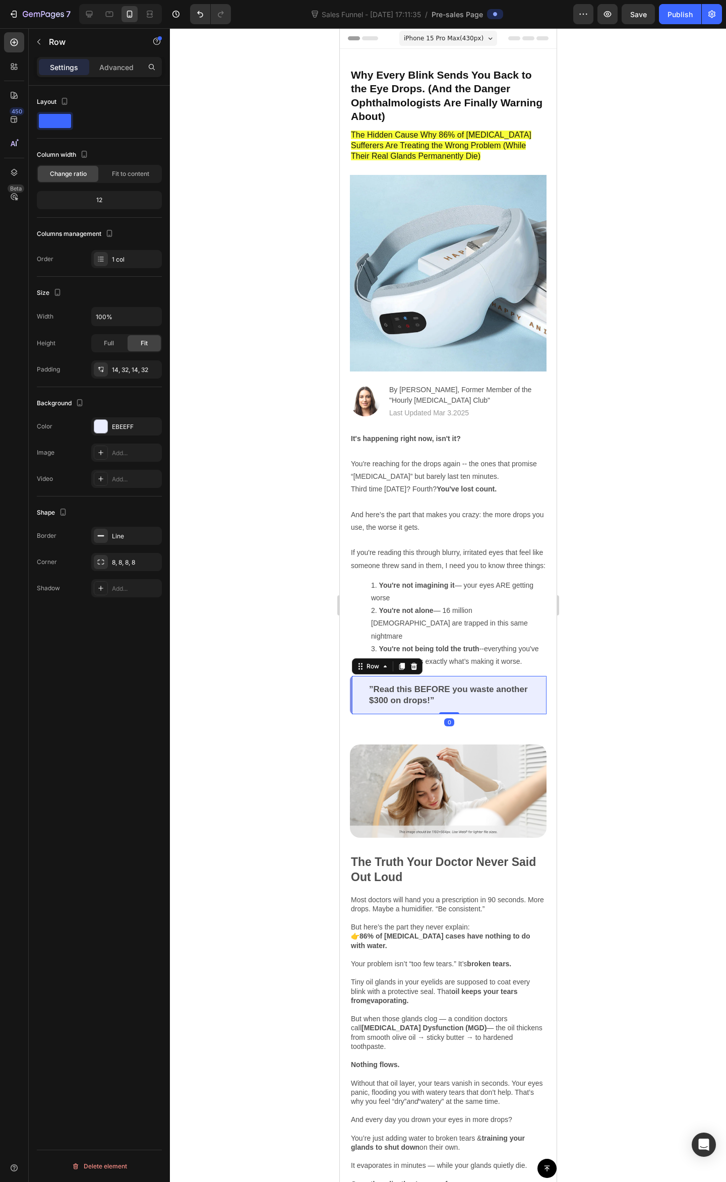
click at [663, 697] on div at bounding box center [448, 605] width 556 height 1154
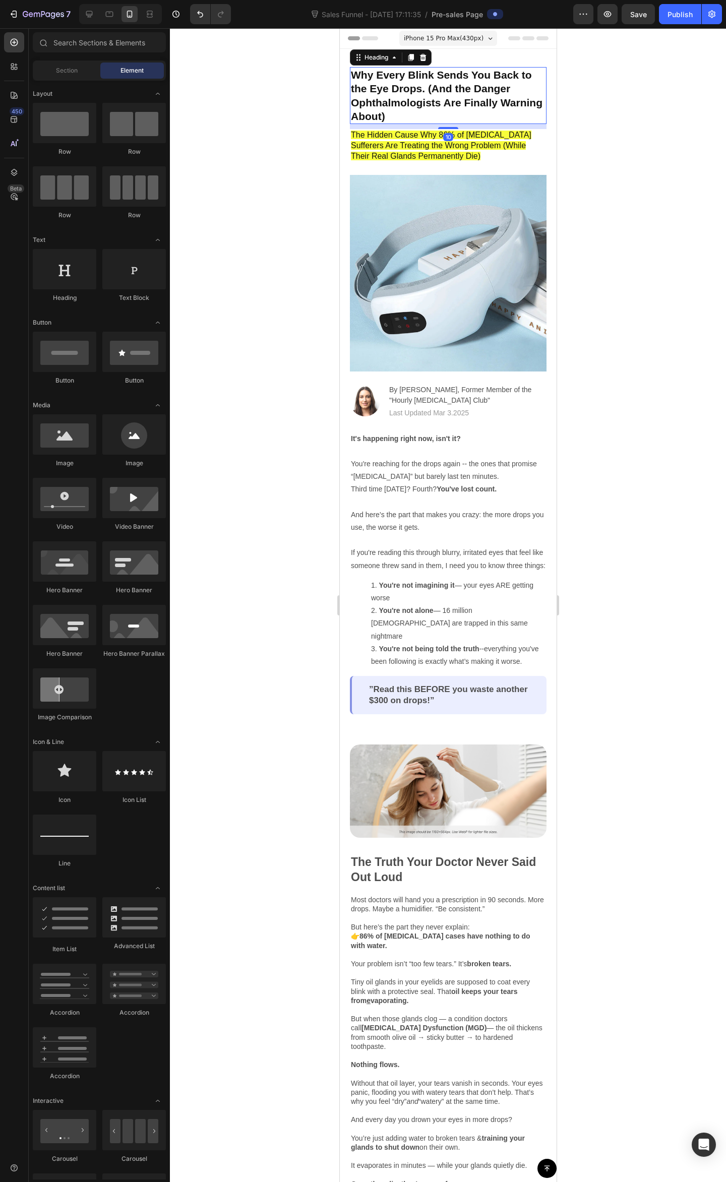
click at [467, 103] on strong "Why Every Blink Sends You Back to the Eye Drops. (And the Danger Ophthalmologis…" at bounding box center [446, 95] width 192 height 53
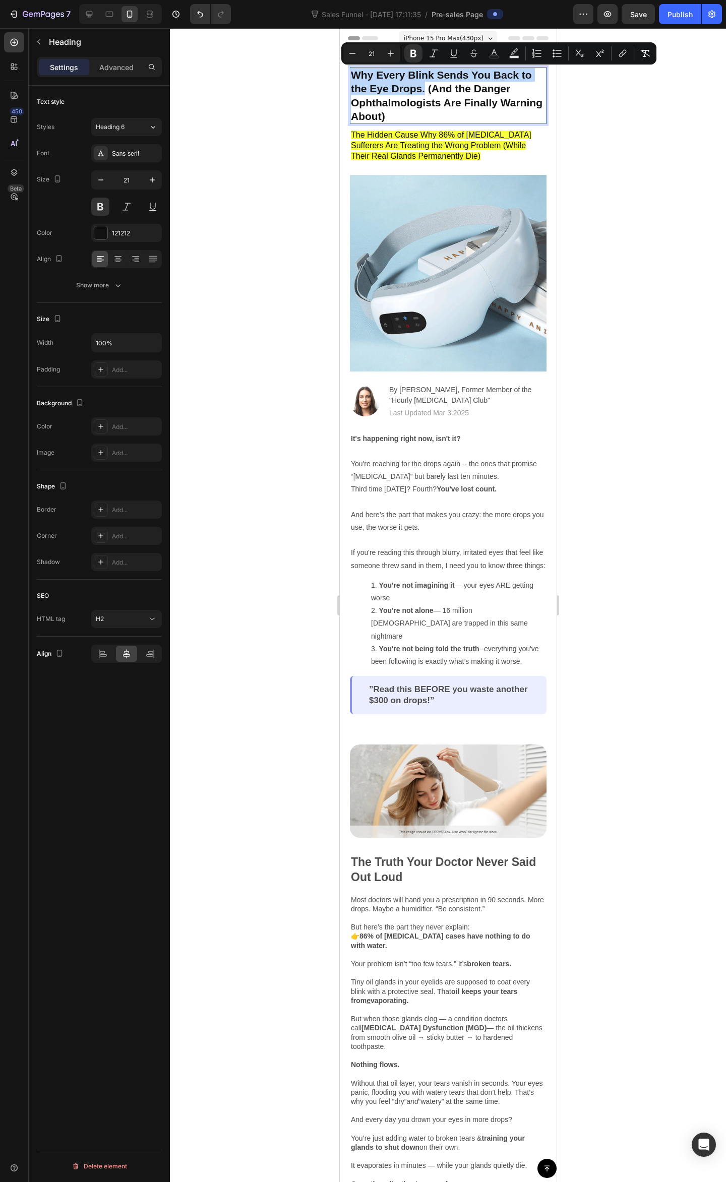
drag, startPoint x: 423, startPoint y: 89, endPoint x: 332, endPoint y: 73, distance: 92.6
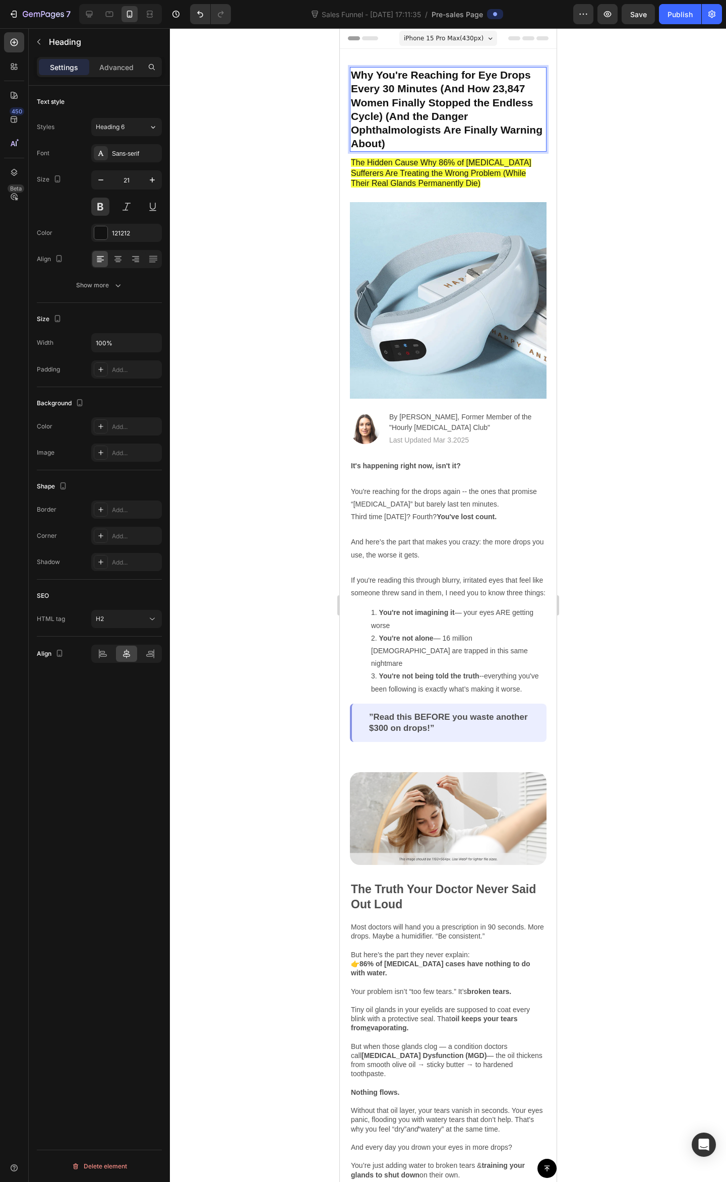
click at [449, 87] on strong "Why You're Reaching for Eye Drops Every 30 Minutes (And How 23,847 Women Finall…" at bounding box center [446, 109] width 192 height 80
click at [433, 89] on strong "Why You're Reaching for Eye Drops Every 30 Minutes (And How 23,847 Women Finall…" at bounding box center [446, 109] width 192 height 80
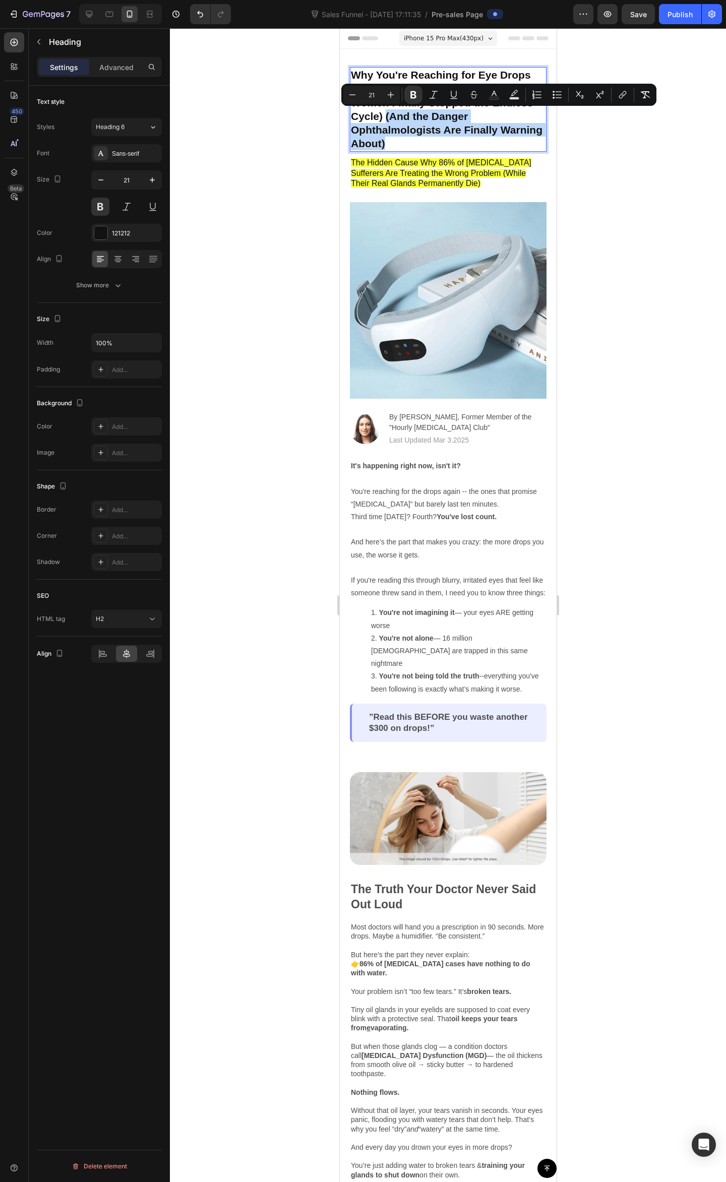
drag, startPoint x: 461, startPoint y: 144, endPoint x: 384, endPoint y: 112, distance: 83.1
click at [384, 112] on p "Why You're Reaching for Eye Drops Every 30 Minutes (And How 23,847 Women Finall…" at bounding box center [447, 109] width 195 height 83
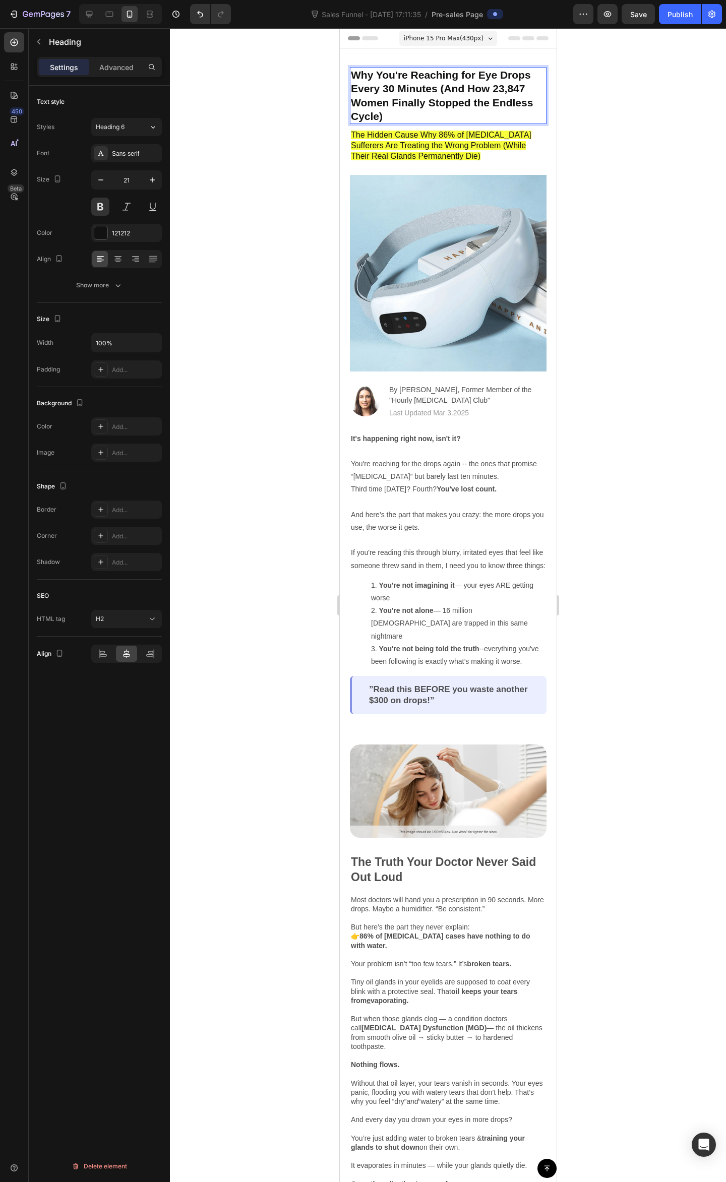
click at [467, 95] on p "Why You're Reaching for Eye Drops Every 30 Minutes (And How 23,847 Women Finall…" at bounding box center [447, 95] width 195 height 55
click at [386, 104] on strong "Why You're Reaching for Eye Drops Every 30 Minutes (And How 23,847 Women Finall…" at bounding box center [441, 95] width 182 height 53
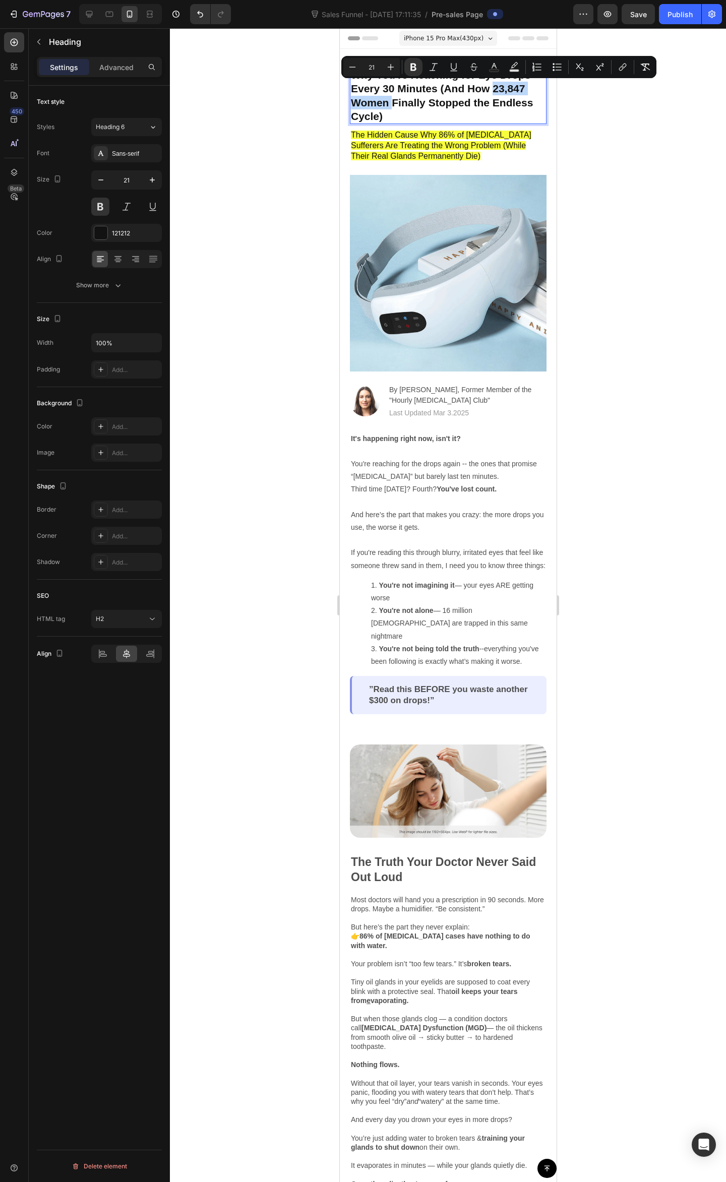
drag, startPoint x: 350, startPoint y: 93, endPoint x: 493, endPoint y: 89, distance: 143.2
click at [493, 89] on strong "Why You're Reaching for Eye Drops Every 30 Minutes (And How 23,847 Women Finall…" at bounding box center [441, 95] width 182 height 53
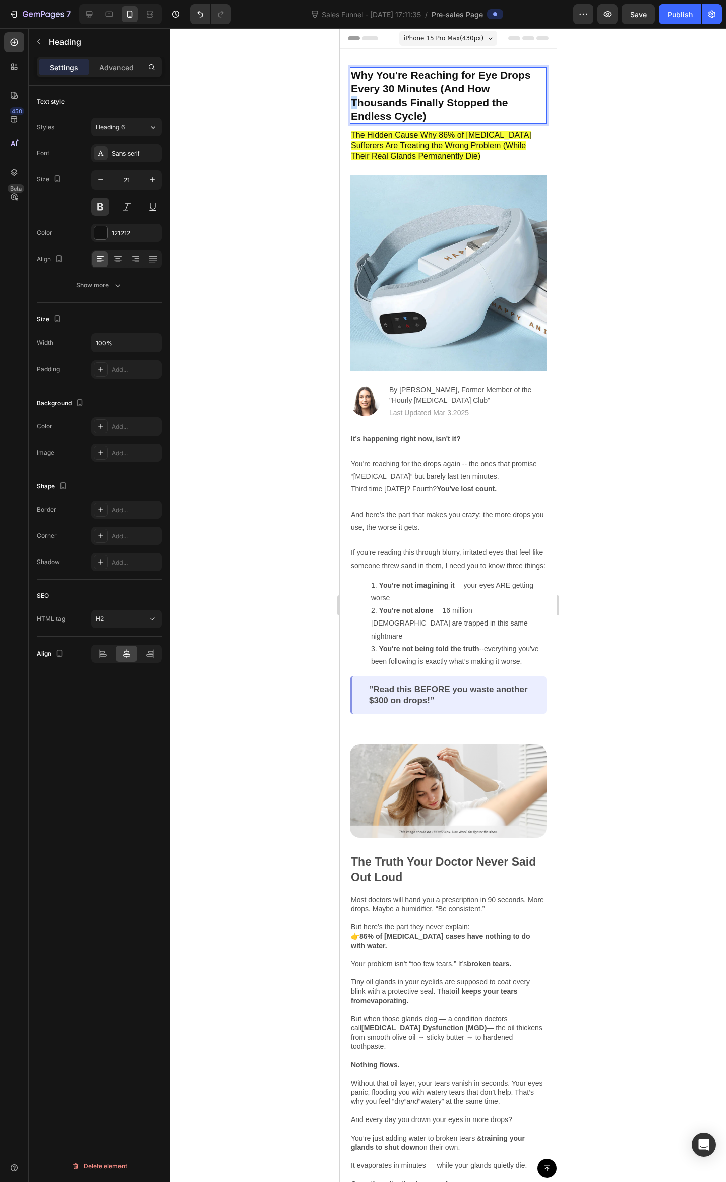
click at [356, 103] on strong "Why You're Reaching for Eye Drops Every 30 Minutes (And How Thousands Finally S…" at bounding box center [440, 95] width 180 height 53
click at [350, 105] on strong "Why You're Reaching for Eye Drops Every 30 Minutes (And How Thousands Finally S…" at bounding box center [440, 95] width 180 height 53
click at [457, 96] on strong "Why You're Reaching for Eye Drops Every 30 Minutes (And How Thousands Finally S…" at bounding box center [440, 95] width 180 height 53
click at [453, 119] on p "Why You're Reaching for Eye Drops Every 30 Minutes (And How Thousands Finally S…" at bounding box center [447, 95] width 195 height 55
click at [435, 102] on strong "Why You're Reaching for Eye Drops Every 30 Minutes (And How Thousands Finally S…" at bounding box center [440, 95] width 180 height 53
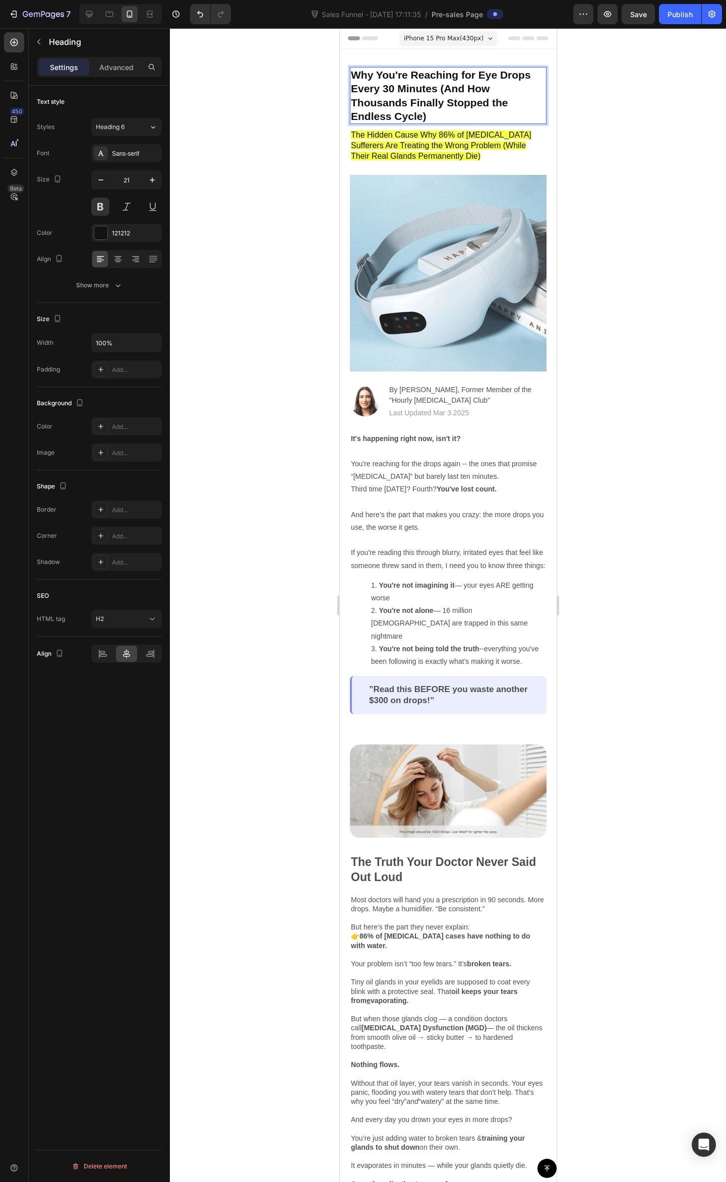
drag, startPoint x: 466, startPoint y: 105, endPoint x: 483, endPoint y: 105, distance: 17.1
click at [468, 105] on strong "Why You're Reaching for Eye Drops Every 30 Minutes (And How Thousands Finally S…" at bounding box center [440, 95] width 180 height 53
click at [494, 101] on strong "Why You're Reaching for Eye Drops Every 30 Minutes (And How Thousands Finally S…" at bounding box center [440, 95] width 180 height 53
click at [508, 99] on p "Why You're Reaching for Eye Drops Every 30 Minutes (And How Thousands Finally S…" at bounding box center [447, 95] width 195 height 55
click at [514, 98] on p "Why You're Reaching for Eye Drops Every 30 Minutes (And How Thousands Finally S…" at bounding box center [447, 95] width 195 height 55
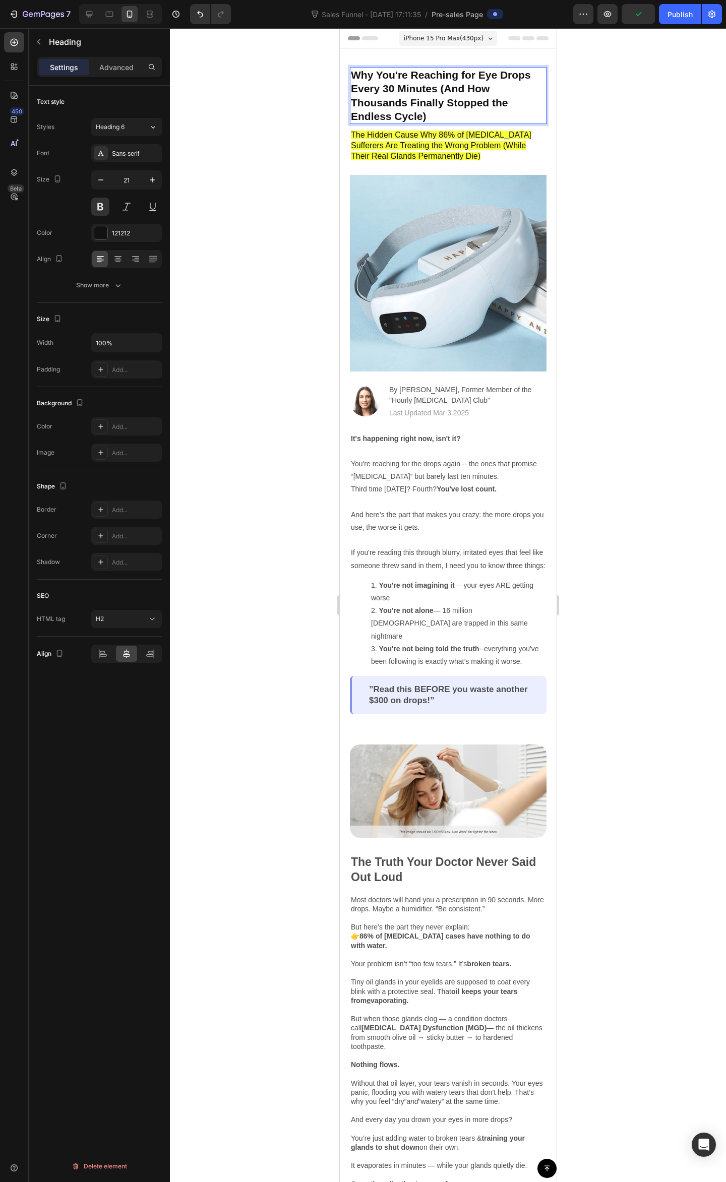
click at [470, 99] on strong "Why You're Reaching for Eye Drops Every 30 Minutes (And How Thousands Finally S…" at bounding box center [440, 95] width 180 height 53
drag, startPoint x: 447, startPoint y: 117, endPoint x: 350, endPoint y: 75, distance: 105.4
click at [350, 75] on p "Why You're Reaching for Eye Drops Every 30 Minutes (And How Thousands Finally S…" at bounding box center [447, 95] width 195 height 55
copy strong "Why You're Reaching for Eye Drops Every 30 Minutes (And How Thousands Finally S…"
click at [415, 73] on strong "Why You're Reaching for Eye Drops Every 30 Minutes (And How Thousands Finally S…" at bounding box center [440, 95] width 180 height 53
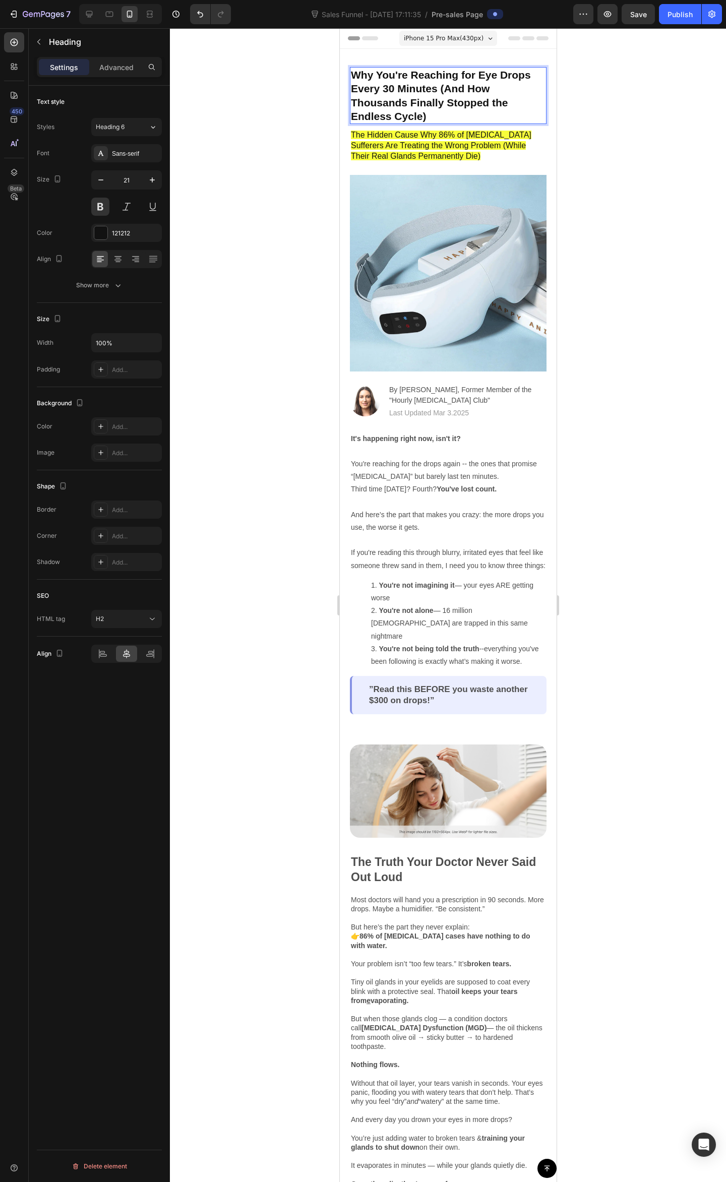
drag, startPoint x: 445, startPoint y: 119, endPoint x: 444, endPoint y: 112, distance: 7.7
click at [445, 115] on p "Why You're Reaching for Eye Drops Every 30 Minutes (And How Thousands Finally S…" at bounding box center [447, 95] width 195 height 55
drag, startPoint x: 445, startPoint y: 117, endPoint x: 350, endPoint y: 66, distance: 108.0
click at [350, 66] on div "Why You're Reaching for Eye Drops Every 30 Minutes (And How Thousands Finally S…" at bounding box center [447, 390] width 217 height 683
click at [409, 83] on p "“Your 2PM Drop Wears Off at 2:17. Why Each Drop Lasts 3 Minutes Less Than [DATE…" at bounding box center [447, 95] width 195 height 55
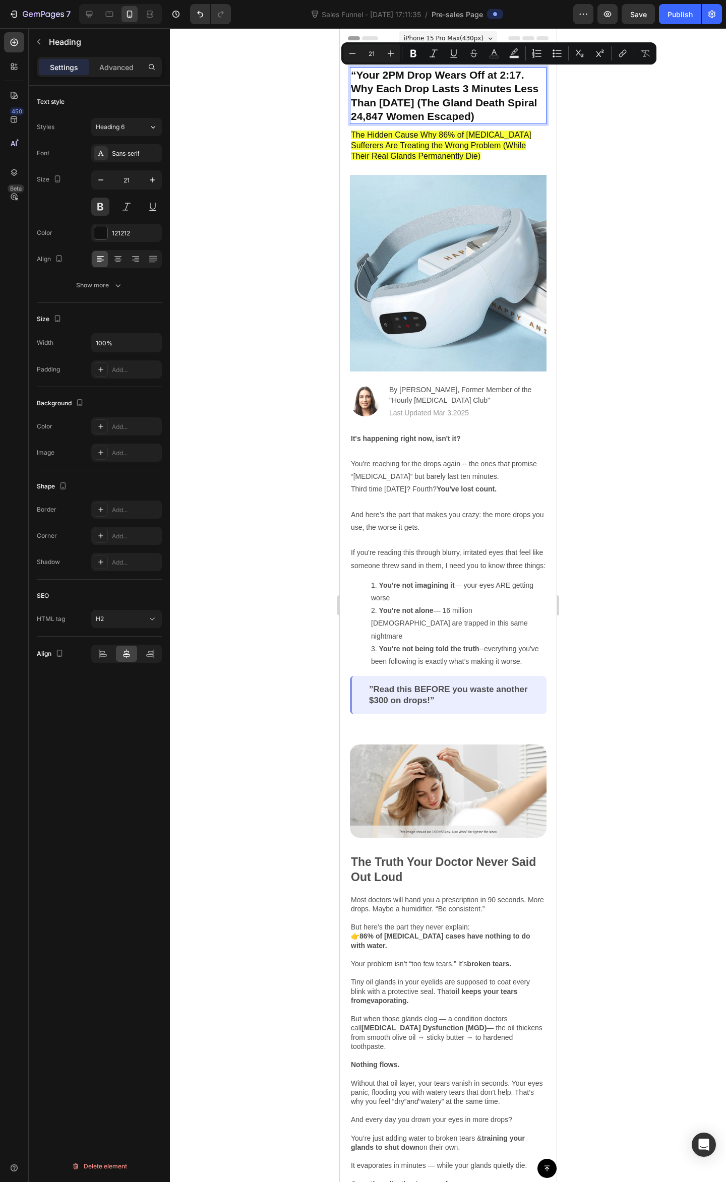
click at [359, 75] on p "“Your 2PM Drop Wears Off at 2:17. Why Each Drop Lasts 3 Minutes Less Than [DATE…" at bounding box center [447, 95] width 195 height 55
click at [372, 95] on p "“Your 2PM Drop Wears Off at 2:17. Why Each Drop Lasts 3 Minutes Less Than [DATE…" at bounding box center [447, 95] width 195 height 55
click at [403, 123] on p "“Your 2PM Drop Wears Off at 2:17. Why Each Drop Lasts 3 Minutes Less Than [DATE…" at bounding box center [447, 95] width 195 height 55
click at [370, 92] on p "“Your 2PM Drop Wears Off at 2:17. Why Each Drop Lasts 3 Minutes Less Than [DATE…" at bounding box center [447, 95] width 195 height 55
click at [357, 72] on p "“Your 2PM Drop Wears Off at 2:17. Why Each Drop Lasts 3 Minutes Less Than [DATE…" at bounding box center [447, 95] width 195 height 55
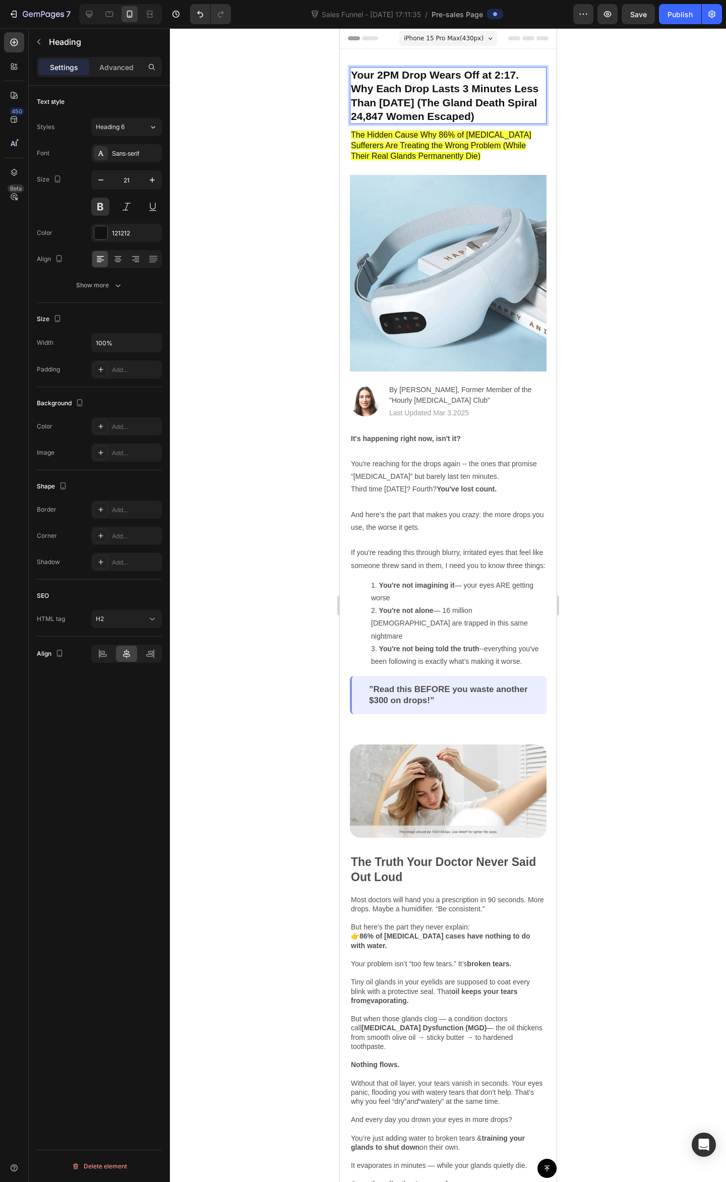
click at [629, 136] on div at bounding box center [448, 605] width 556 height 1154
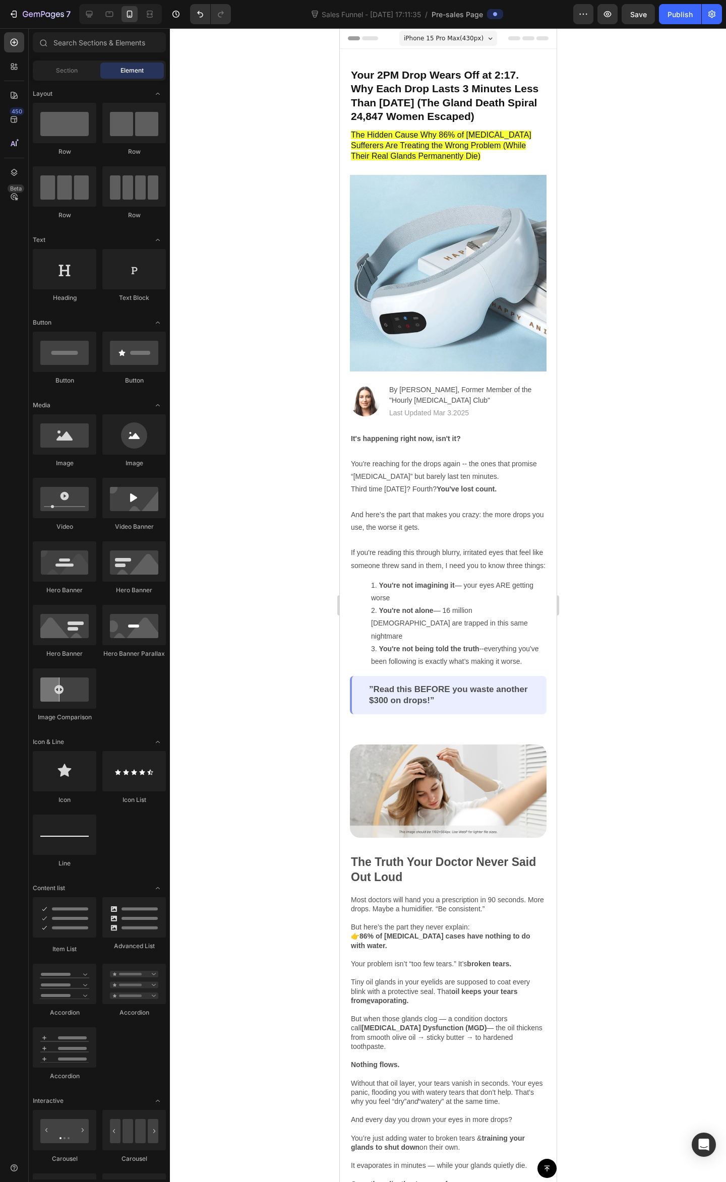
click at [680, 160] on div at bounding box center [448, 605] width 556 height 1154
click at [469, 113] on p "Your 2PM Drop Wears Off at 2:17. Why Each Drop Lasts 3 Minutes Less Than [DATE]…" at bounding box center [447, 95] width 195 height 55
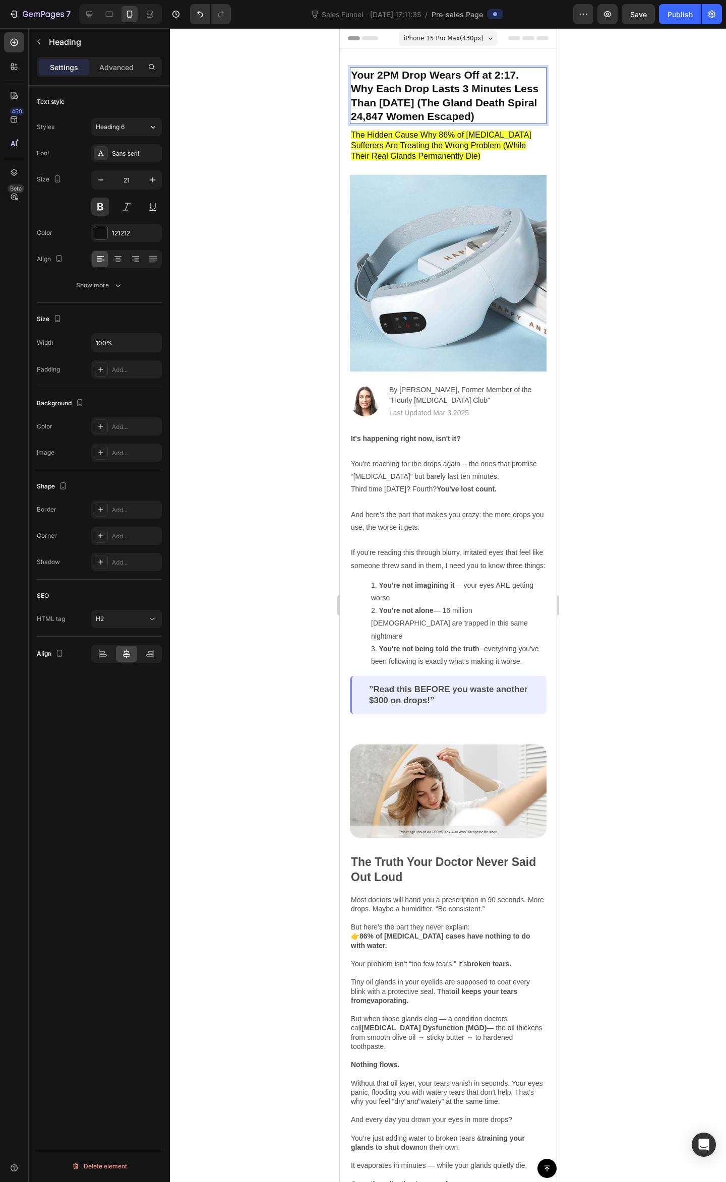
click at [481, 116] on p "Your 2PM Drop Wears Off at 2:17. Why Each Drop Lasts 3 Minutes Less Than [DATE]…" at bounding box center [447, 95] width 195 height 55
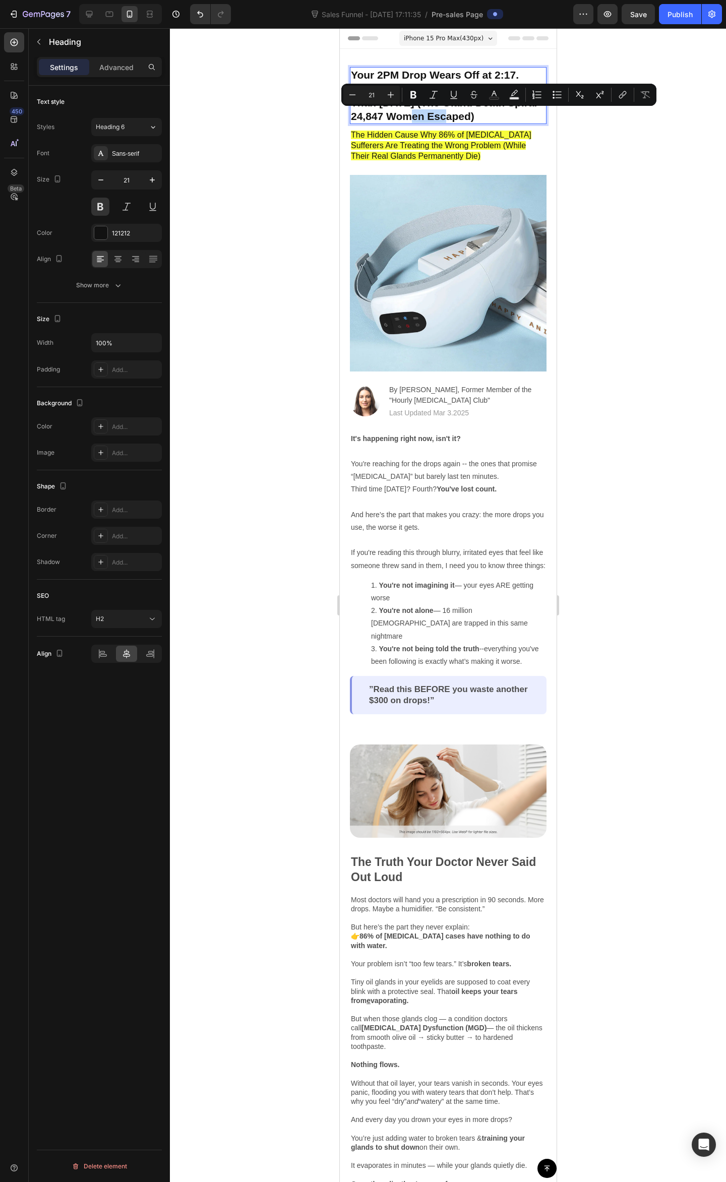
click at [424, 105] on div "Minus 21 Plus Bold Italic Underline Strikethrough Text Color Text Background Co…" at bounding box center [498, 95] width 315 height 22
click at [422, 115] on p "Your 2PM Drop Wears Off at 2:17. Why Each Drop Lasts 3 Minutes Less Than [DATE]…" at bounding box center [447, 95] width 195 height 55
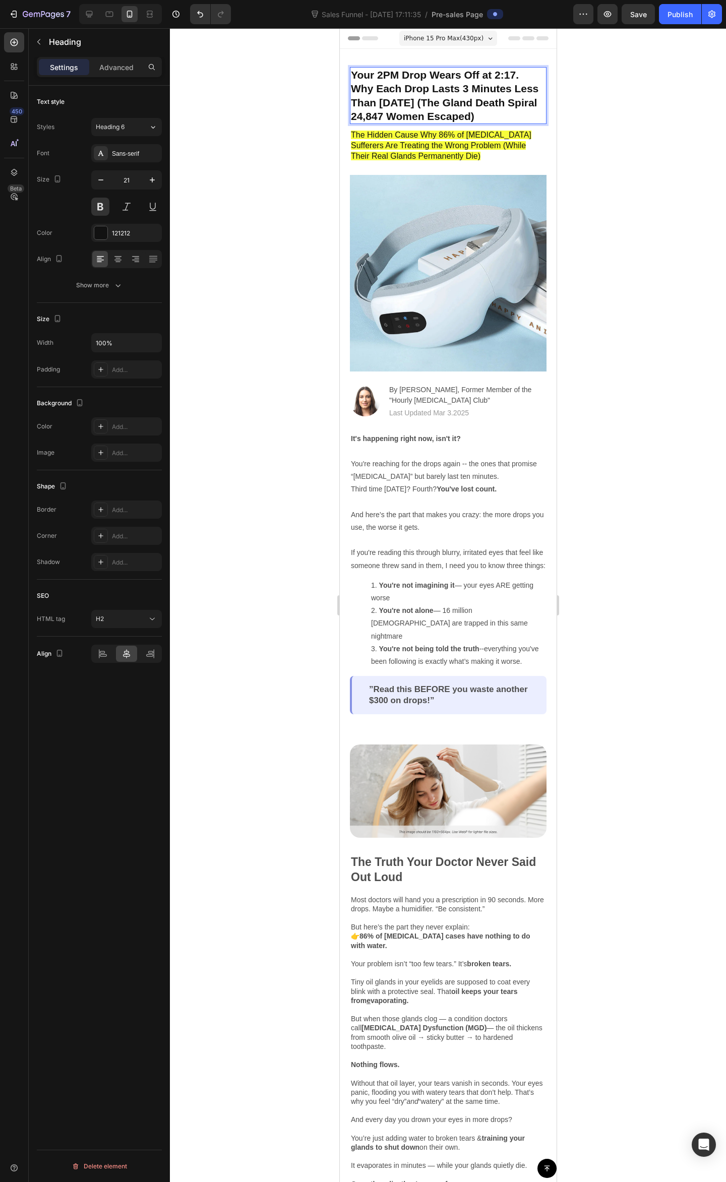
click at [383, 119] on p "Your 2PM Drop Wears Off at 2:17. Why Each Drop Lasts 3 Minutes Less Than [DATE]…" at bounding box center [447, 95] width 195 height 55
click at [375, 115] on p "Your 2PM Drop Wears Off at 2:17. Why Each Drop Lasts 3 Minutes Less Than [DATE]…" at bounding box center [447, 95] width 195 height 55
drag, startPoint x: 516, startPoint y: 99, endPoint x: 485, endPoint y: 100, distance: 31.3
click at [485, 100] on p "Your 2PM Drop Wears Off at 2:17. Why Each Drop Lasts 3 Minutes Less Than [DATE]…" at bounding box center [447, 95] width 195 height 55
click at [639, 187] on div at bounding box center [448, 605] width 556 height 1154
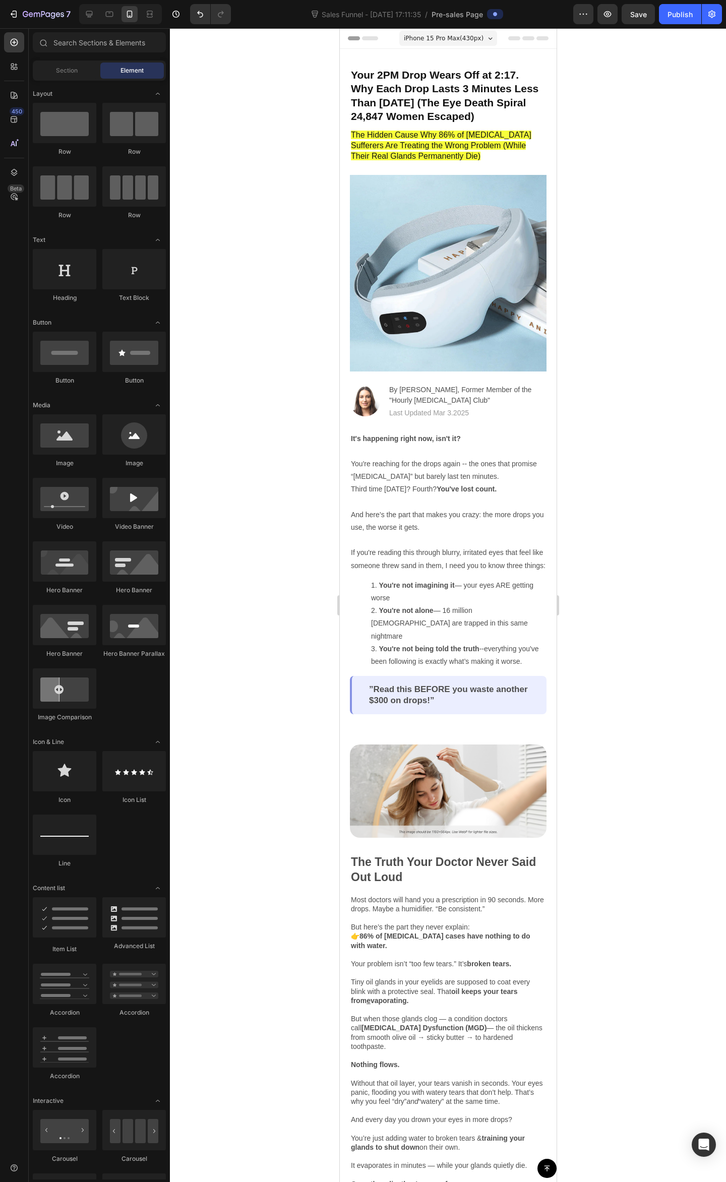
click at [683, 125] on div at bounding box center [448, 605] width 556 height 1154
click at [460, 138] on span "The Hidden Cause Why 86% of [MEDICAL_DATA] Sufferers Are Treating the Wrong Pro…" at bounding box center [440, 146] width 180 height 30
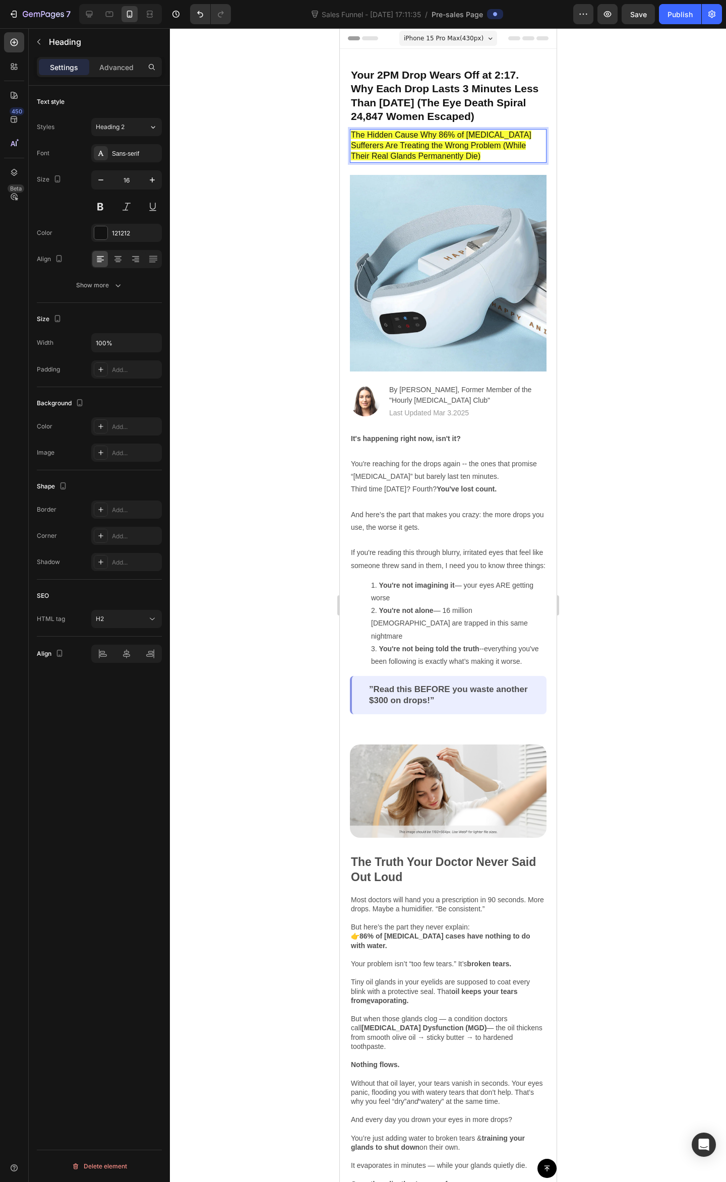
click at [470, 151] on h2 "The Hidden Cause Why 86% of [MEDICAL_DATA] Sufferers Are Treating the Wrong Pro…" at bounding box center [447, 145] width 197 height 33
click at [489, 142] on span "The Hidden Cause Why 86% of [MEDICAL_DATA] Sufferers Are Treating the Wrong Pro…" at bounding box center [440, 146] width 180 height 30
click at [447, 134] on span "The Hidden Cause Why 86% of [MEDICAL_DATA] Sufferers Are Treating the Wrong Pro…" at bounding box center [440, 146] width 180 height 30
click at [468, 165] on div "Your 2PM Drop Wears Off at 2:17. Why Each Drop Lasts 3 Minutes Less Than [DATE]…" at bounding box center [447, 390] width 197 height 647
click at [464, 152] on p "⁠⁠⁠⁠⁠⁠⁠ The Hidden Cause Why 86% of [MEDICAL_DATA] Sufferers Are Treating the W…" at bounding box center [447, 145] width 195 height 31
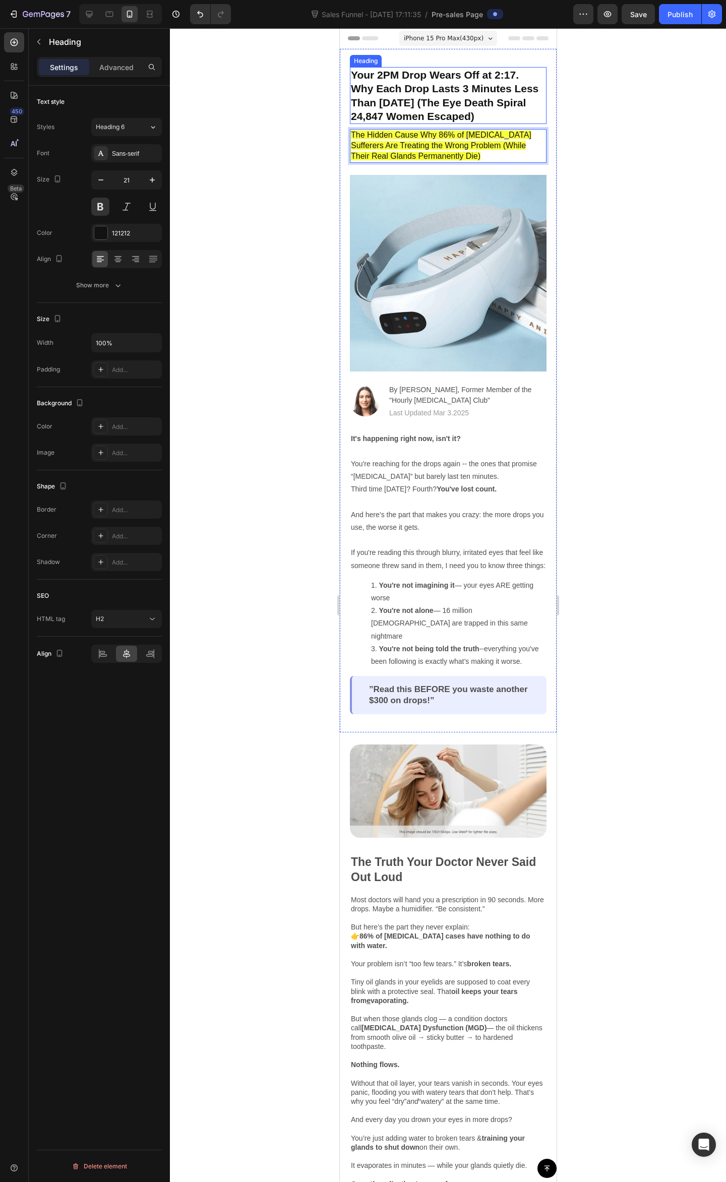
click at [472, 112] on p "Your 2PM Drop Wears Off at 2:17. Why Each Drop Lasts 3 Minutes Less Than [DATE]…" at bounding box center [447, 95] width 195 height 55
drag, startPoint x: 518, startPoint y: 120, endPoint x: 632, endPoint y: 80, distance: 120.8
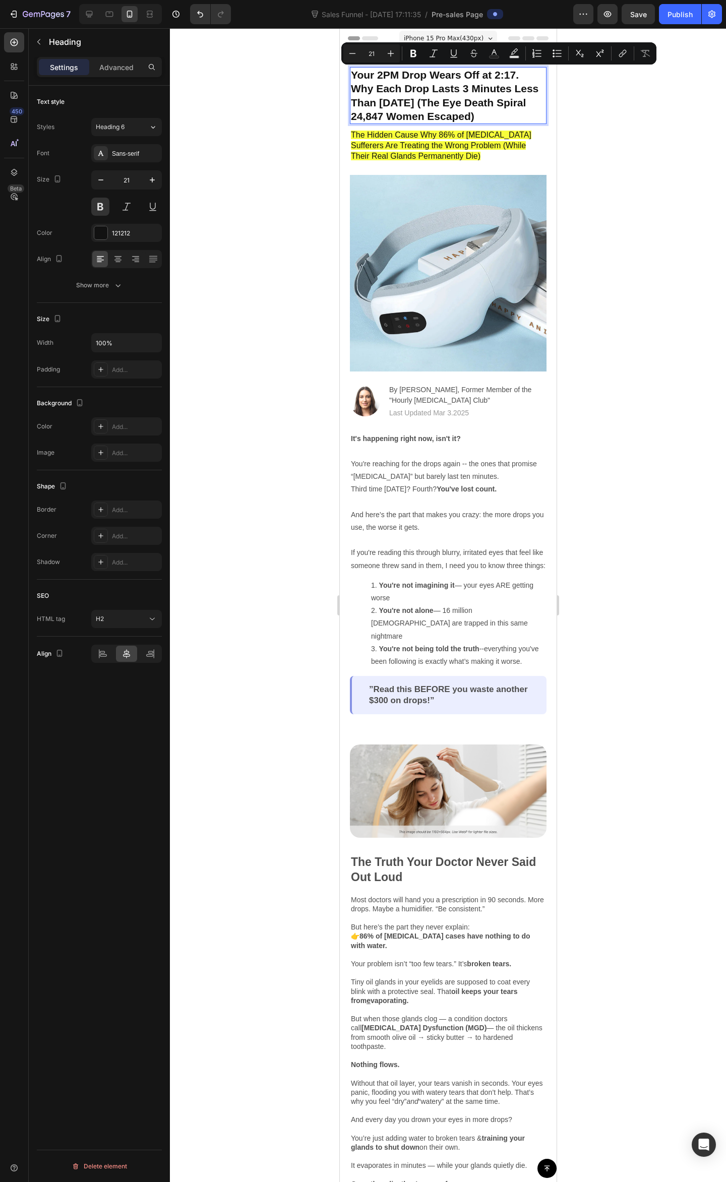
copy p "Your 2PM Drop Wears Off at 2:17. Why Each Drop Lasts 3 Minutes Less Than [DATE]…"
click at [427, 136] on span "The Hidden Cause Why 86% of [MEDICAL_DATA] Sufferers Are Treating the Wrong Pro…" at bounding box center [440, 146] width 180 height 30
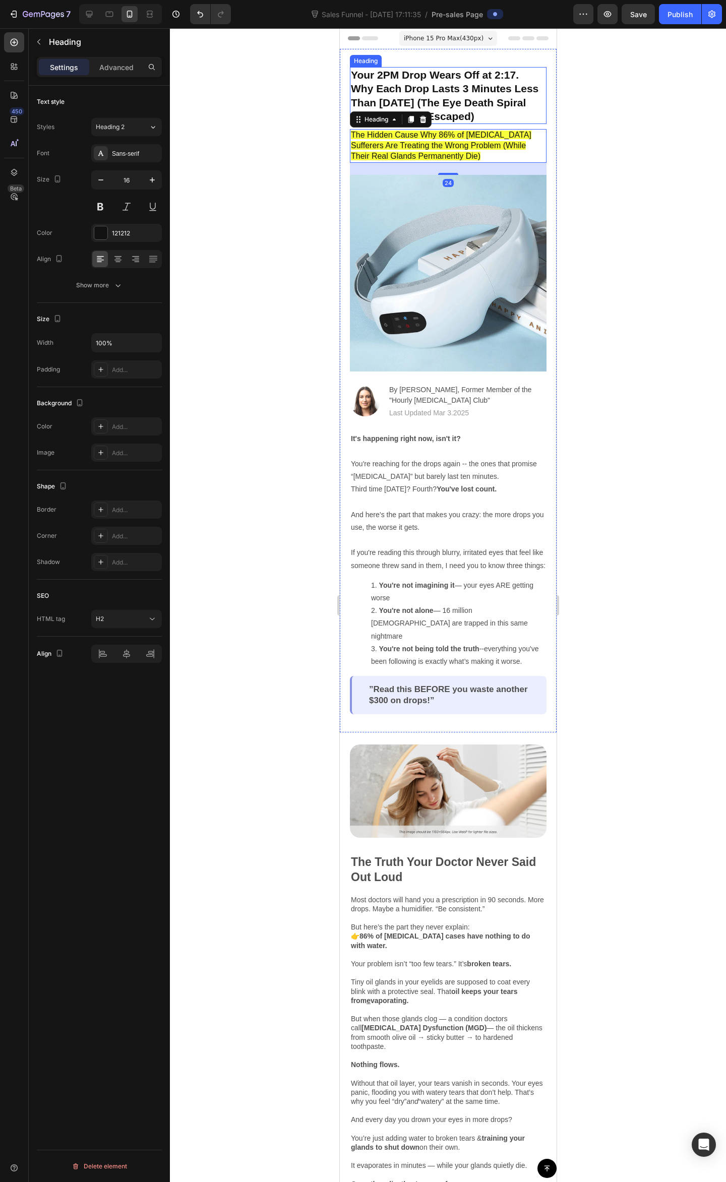
click at [458, 112] on p "Your 2PM Drop Wears Off at 2:17. Why Each Drop Lasts 3 Minutes Less Than [DATE]…" at bounding box center [447, 95] width 195 height 55
drag, startPoint x: 512, startPoint y: 113, endPoint x: 349, endPoint y: 74, distance: 168.0
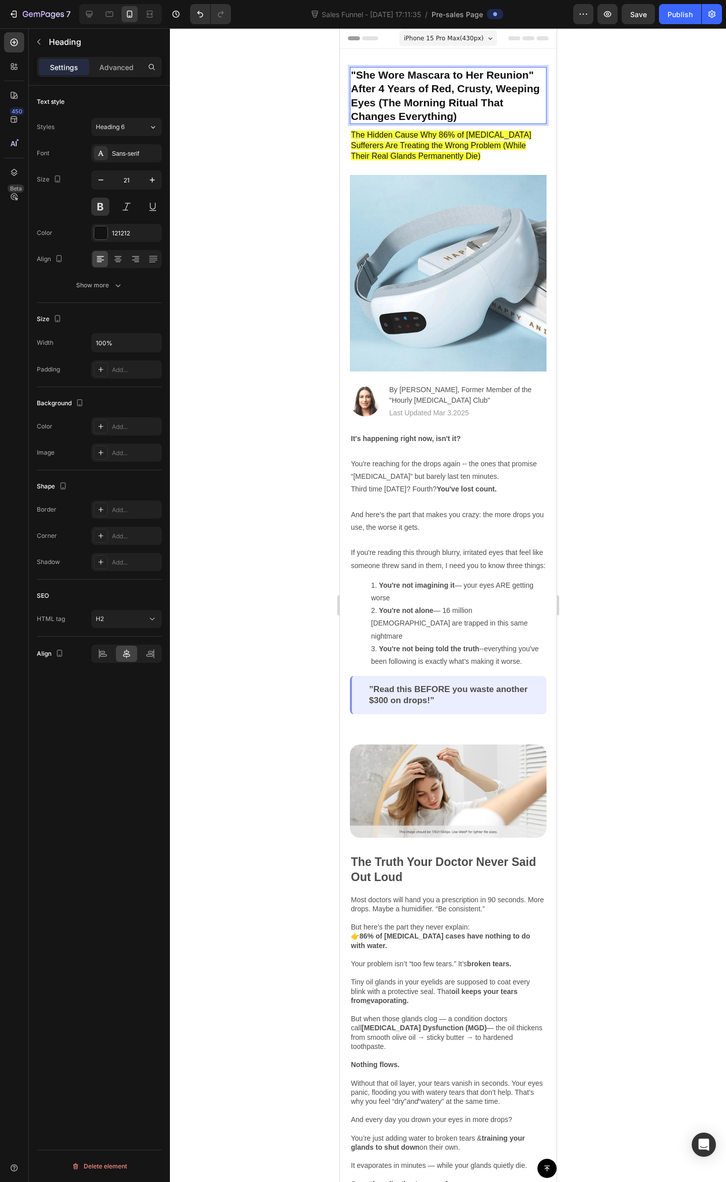
click at [646, 164] on div at bounding box center [448, 605] width 556 height 1154
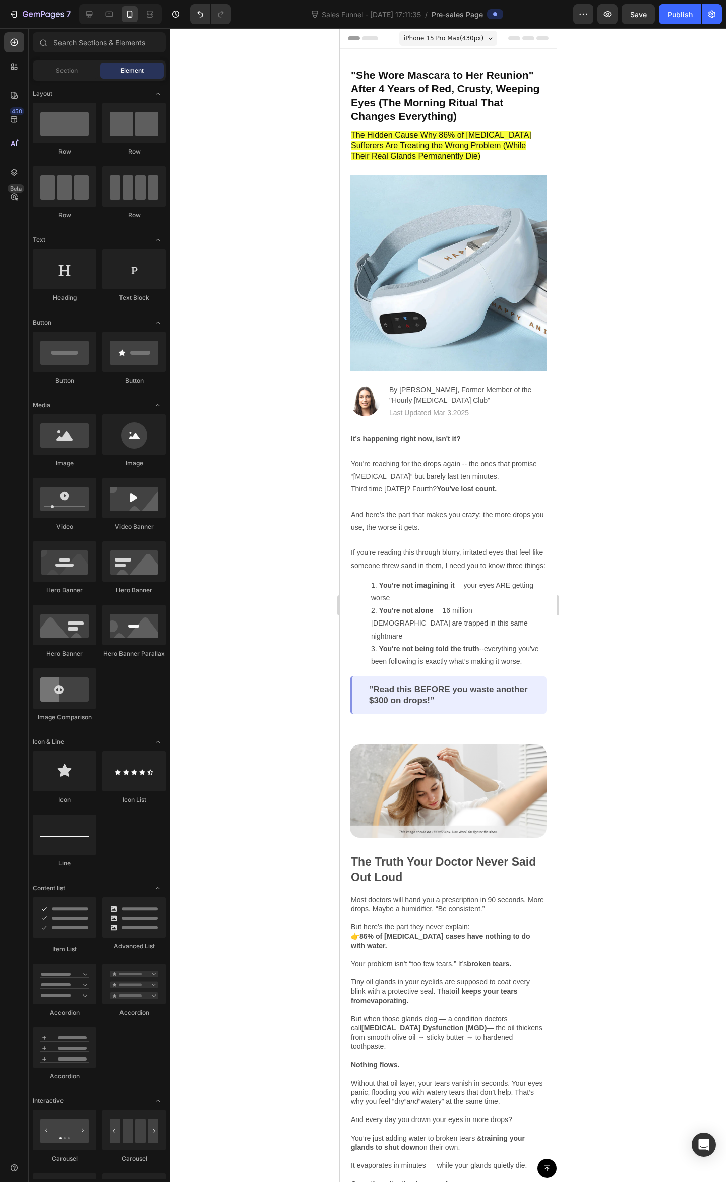
click at [662, 216] on div at bounding box center [448, 605] width 556 height 1154
click at [424, 65] on div ""She Wore Mascara to Her Reunion" After 4 Years of Red, Crusty, Weeping Eyes (T…" at bounding box center [447, 390] width 217 height 683
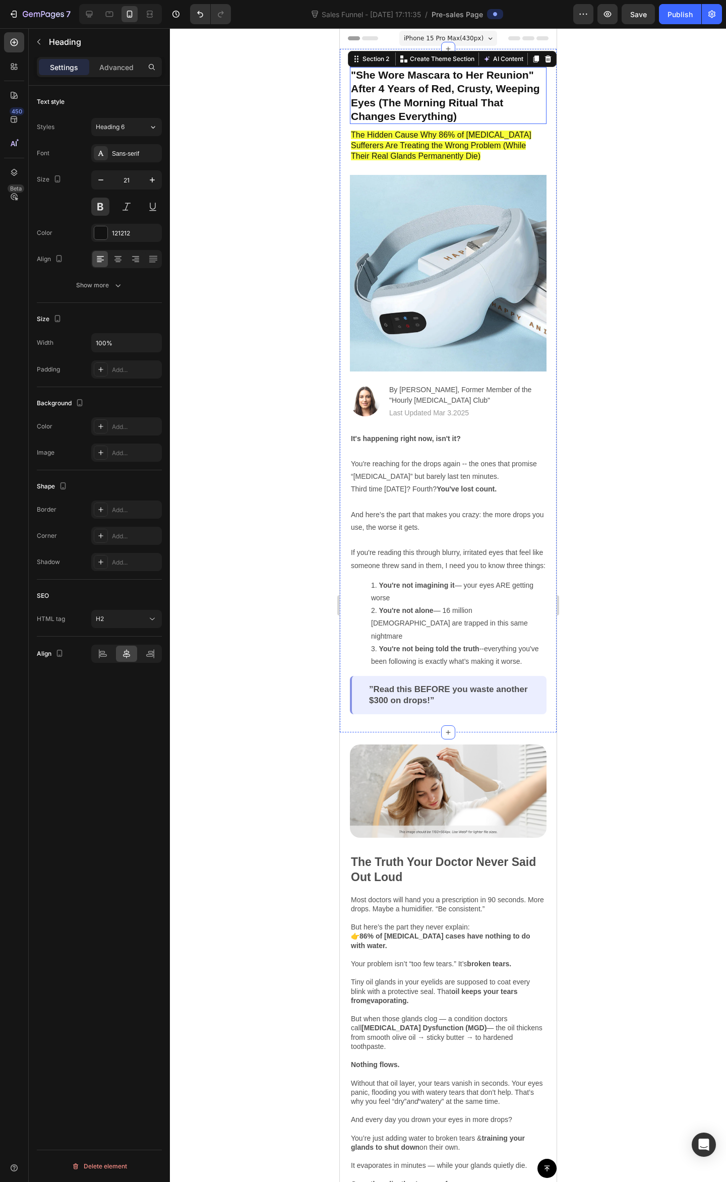
click at [435, 94] on p ""She Wore Mascara to Her Reunion" After 4 Years of Red, Crusty, Weeping Eyes (T…" at bounding box center [447, 95] width 195 height 55
click at [696, 97] on div at bounding box center [448, 605] width 556 height 1154
click at [489, 95] on p ""She Wore Mascara to Her Reunion" After 4 Years of Red, Crusty, Weeping Eyes (T…" at bounding box center [447, 95] width 195 height 55
click at [503, 109] on p ""She Wore Mascara to Her Reunion" After 4 Years of Red, Crusty, Weeping Eyes (T…" at bounding box center [447, 95] width 195 height 55
click at [630, 126] on div at bounding box center [448, 605] width 556 height 1154
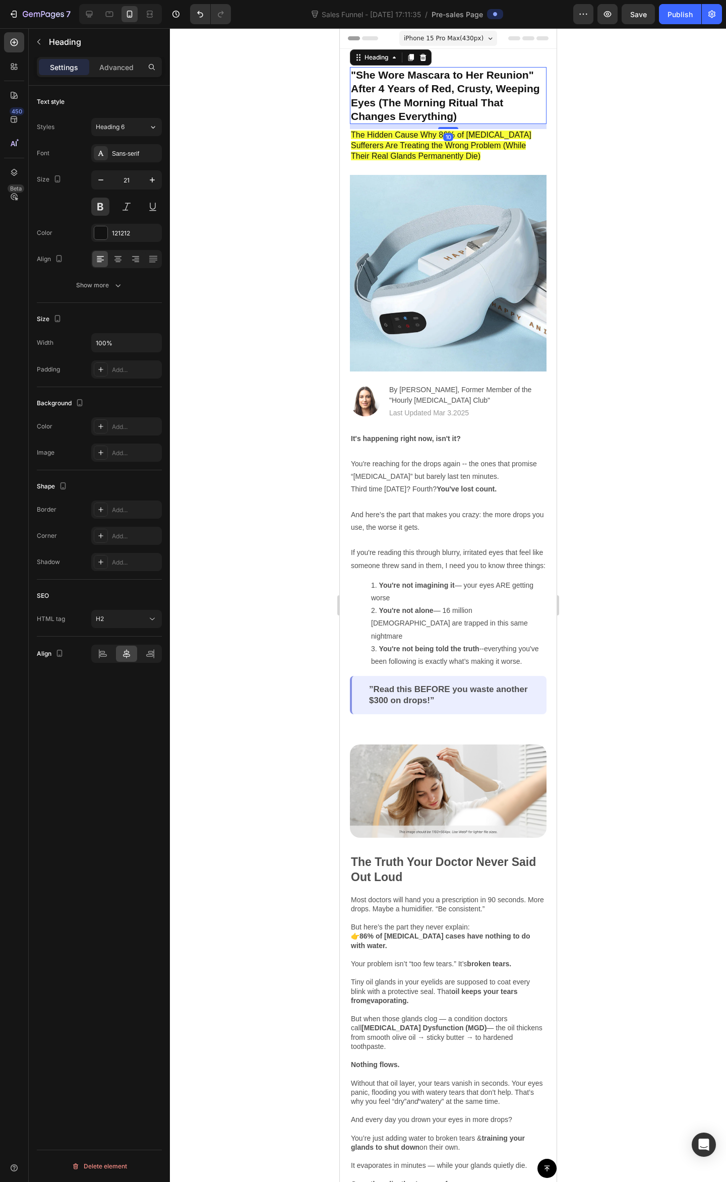
click at [423, 82] on p ""She Wore Mascara to Her Reunion" After 4 Years of Red, Crusty, Weeping Eyes (T…" at bounding box center [447, 95] width 195 height 55
drag, startPoint x: 487, startPoint y: 119, endPoint x: 467, endPoint y: 116, distance: 20.5
click at [467, 116] on p ""She Wore Mascara to Her Reunion" After 4 Years of Red, Crusty, Weeping Eyes (T…" at bounding box center [447, 95] width 195 height 55
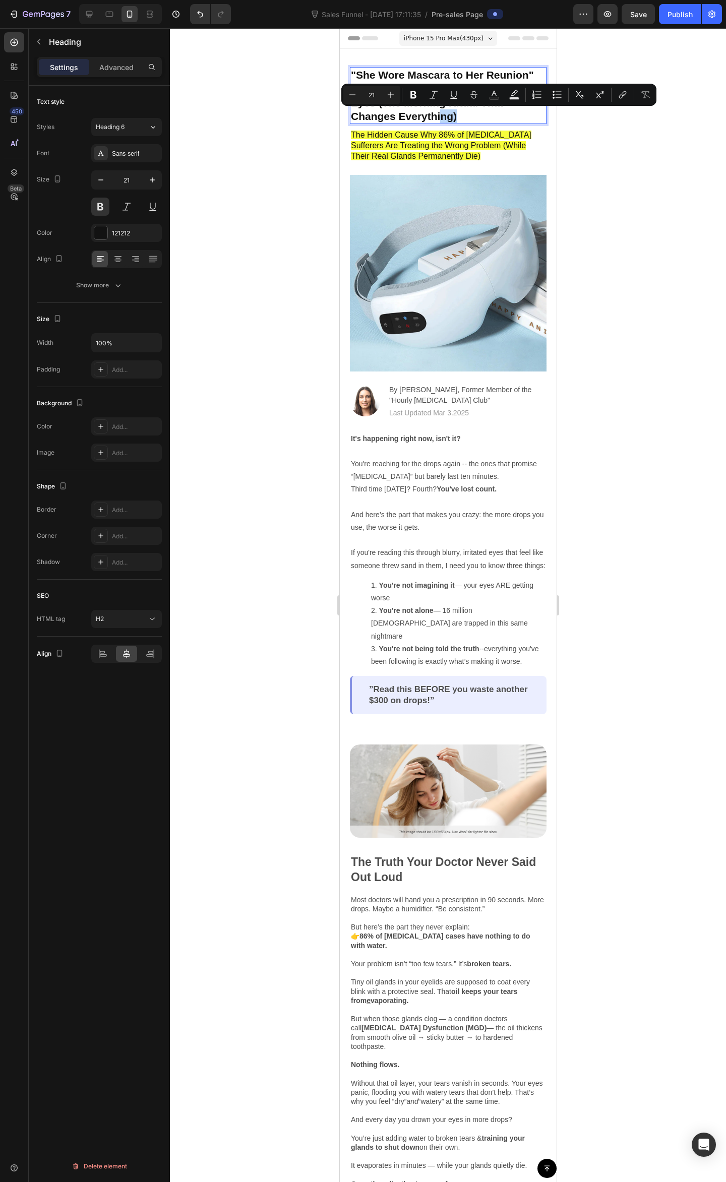
click at [483, 114] on p ""She Wore Mascara to Her Reunion" After 4 Years of Red, Crusty, Weeping Eyes (T…" at bounding box center [447, 95] width 195 height 55
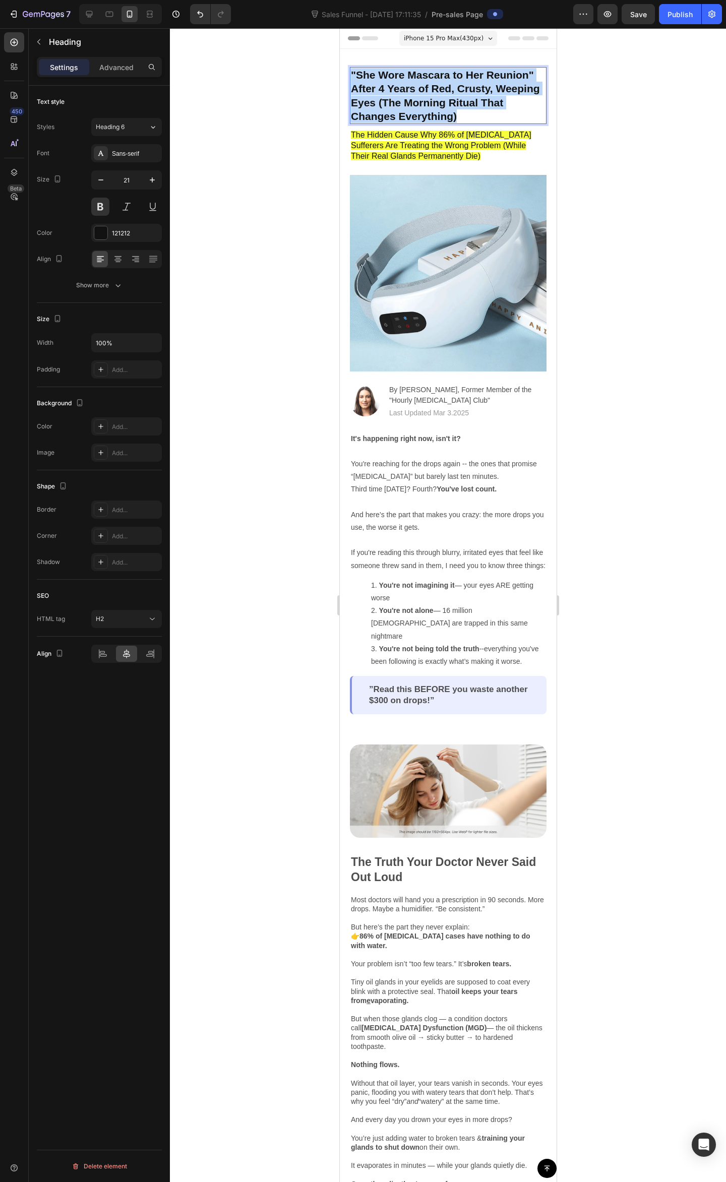
drag, startPoint x: 488, startPoint y: 117, endPoint x: 674, endPoint y: 93, distance: 187.5
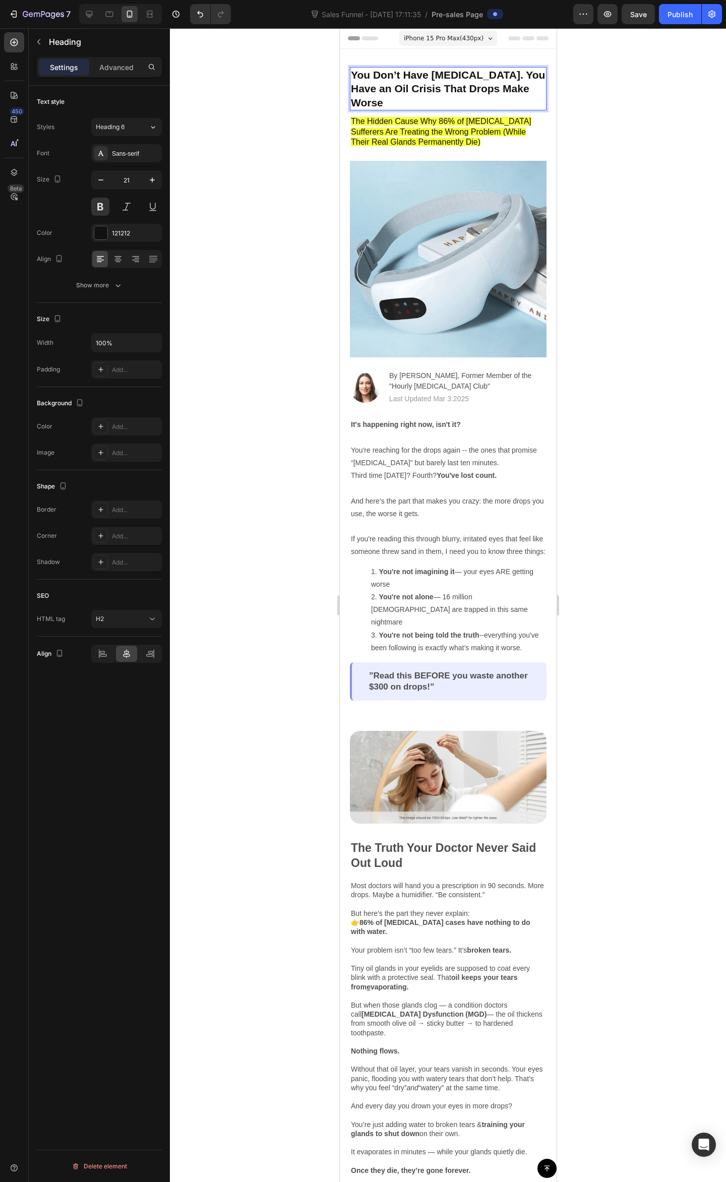
click at [615, 94] on div at bounding box center [448, 605] width 556 height 1154
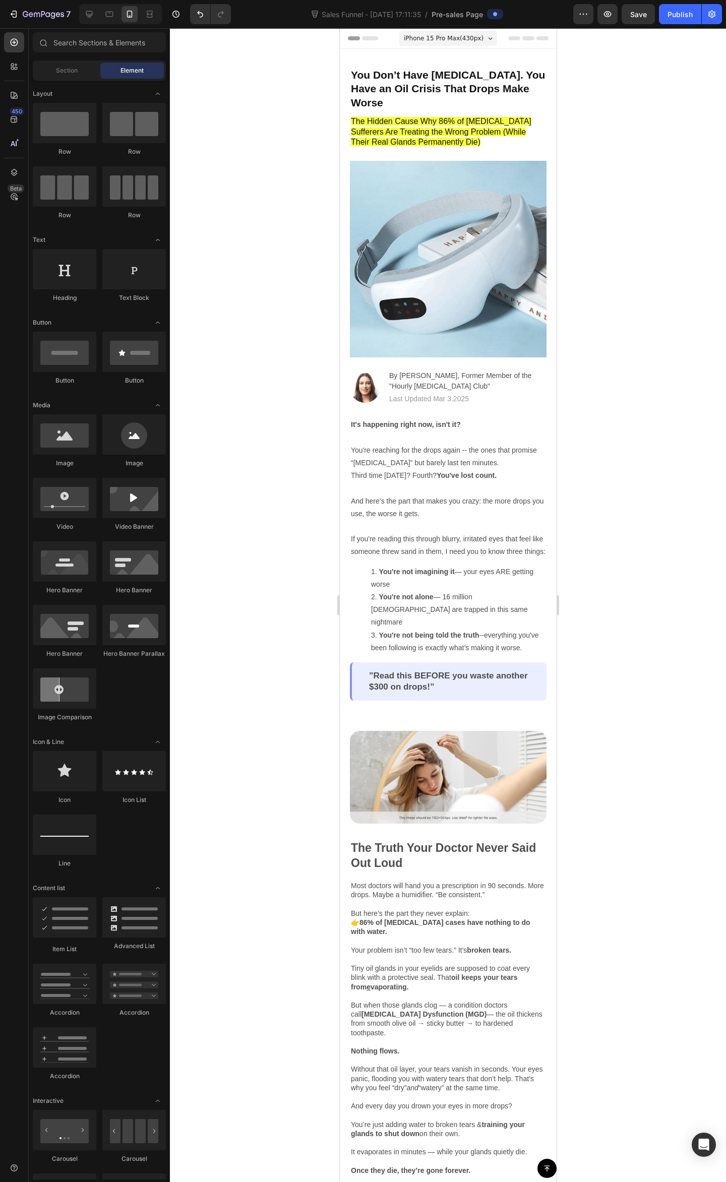
click at [616, 164] on div at bounding box center [448, 605] width 556 height 1154
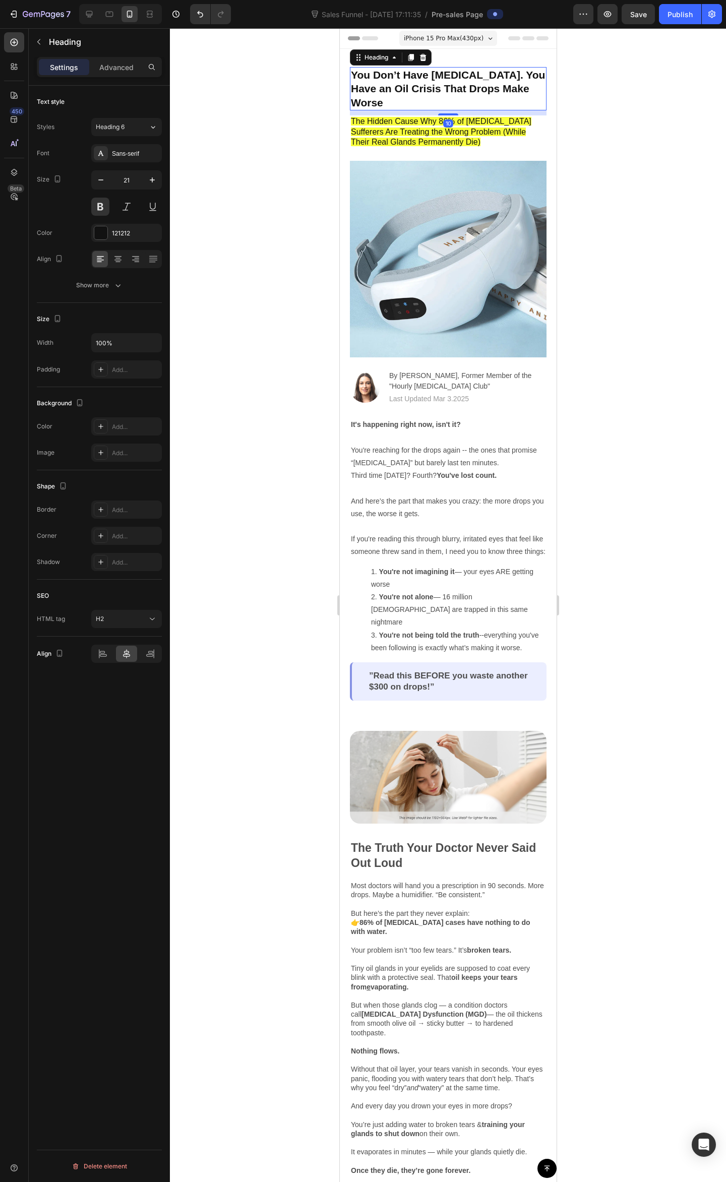
click at [461, 97] on p "You Don’t Have [MEDICAL_DATA]. You Have an Oil Crisis That Drops Make Worse" at bounding box center [447, 88] width 195 height 41
click at [433, 95] on p "You Don’t Have [MEDICAL_DATA]. You Have an Oil Crisis That Drops Make Worse" at bounding box center [447, 88] width 195 height 41
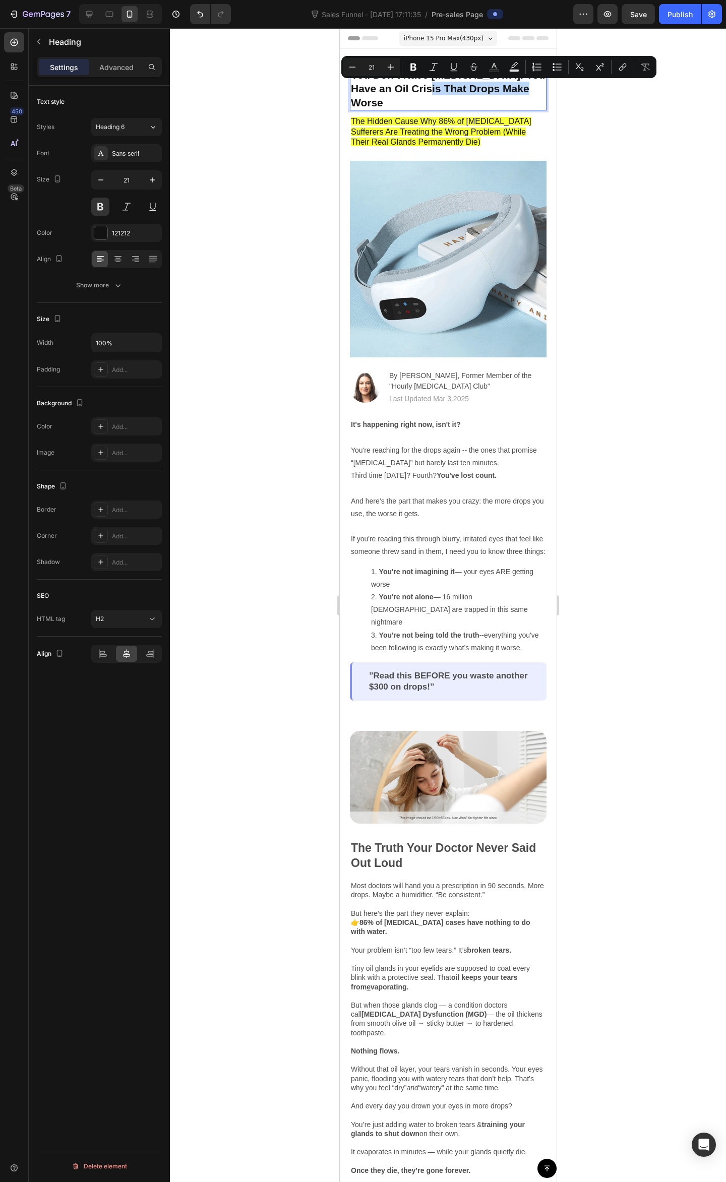
click at [411, 101] on p "You Don’t Have [MEDICAL_DATA]. You Have an Oil Crisis That Drops Make Worse" at bounding box center [447, 88] width 195 height 41
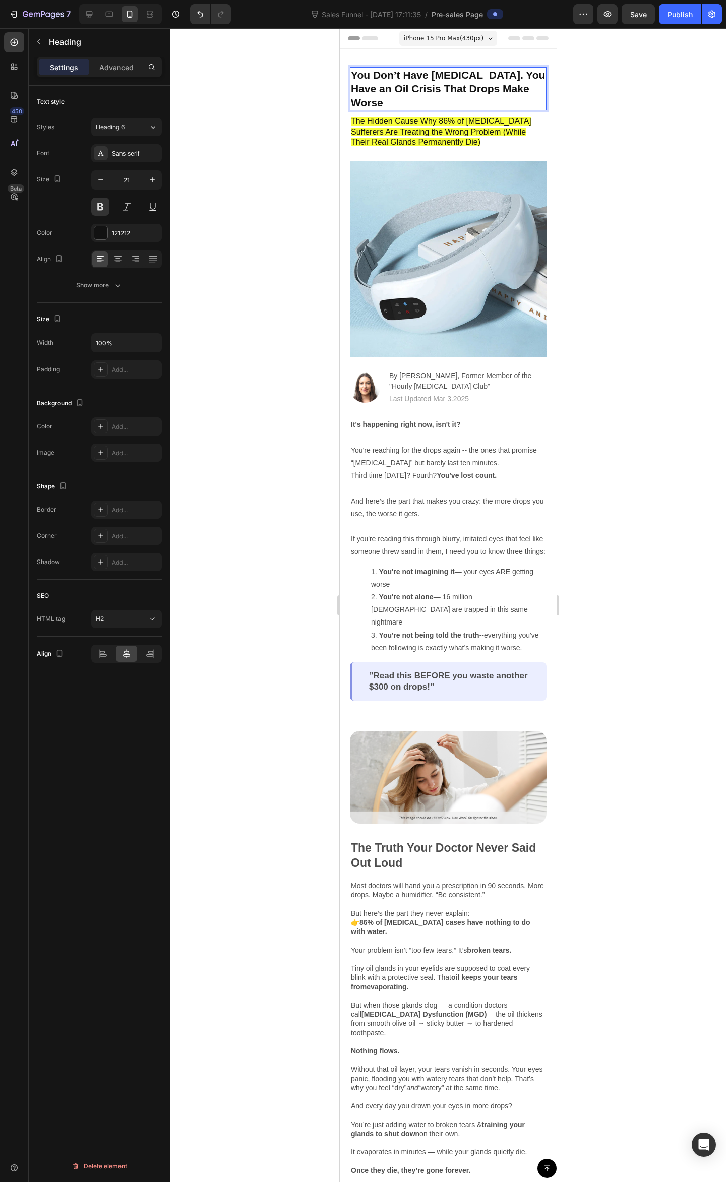
click at [416, 87] on p "You Don’t Have [MEDICAL_DATA]. You Have an Oil Crisis That Drops Make Worse" at bounding box center [447, 88] width 195 height 41
click at [473, 85] on p "You Don’t Have [MEDICAL_DATA]. You Have an Oil Crisis That Drops Make Worse" at bounding box center [447, 88] width 195 height 41
drag, startPoint x: 514, startPoint y: 91, endPoint x: 401, endPoint y: 108, distance: 114.1
click at [513, 92] on p "You Don’t Have [MEDICAL_DATA]. You Have an Oil Crisis That Drops Make Worse" at bounding box center [447, 88] width 195 height 41
click at [459, 93] on p "You Don’t Have [MEDICAL_DATA]. You Have an Oil Crisis That Drops Make Worse" at bounding box center [447, 88] width 195 height 41
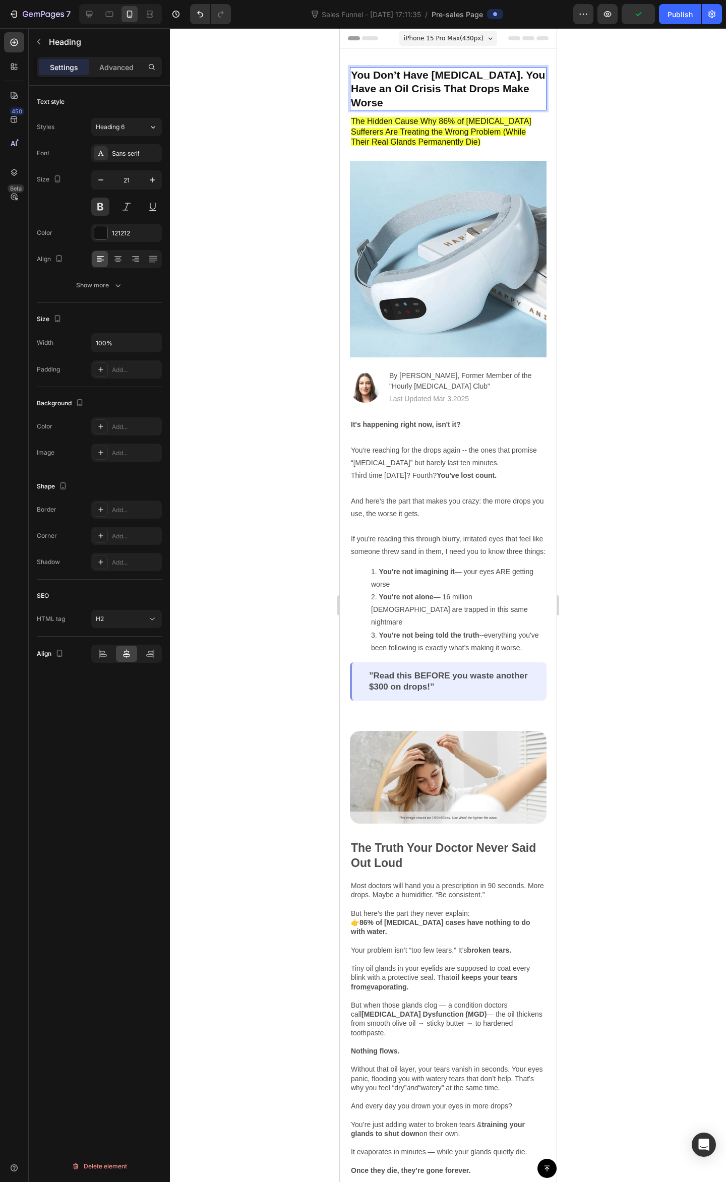
click at [471, 91] on p "You Don’t Have [MEDICAL_DATA]. You Have an Oil Crisis That Drops Make Worse" at bounding box center [447, 88] width 195 height 41
click at [415, 105] on p "You Don’t Have [MEDICAL_DATA]. You Have an Oil Crisis That Drops Only Make Worse" at bounding box center [447, 88] width 195 height 41
click at [666, 138] on div at bounding box center [448, 605] width 556 height 1154
click at [459, 90] on p "You Don’t Have [MEDICAL_DATA]. You Have an Oil Crisis That Drops Only Make Worse" at bounding box center [447, 88] width 195 height 41
click at [390, 105] on p "You Don’t Have [MEDICAL_DATA]. You Have an Oil Crisis That Drops Only Make Worse" at bounding box center [447, 88] width 195 height 41
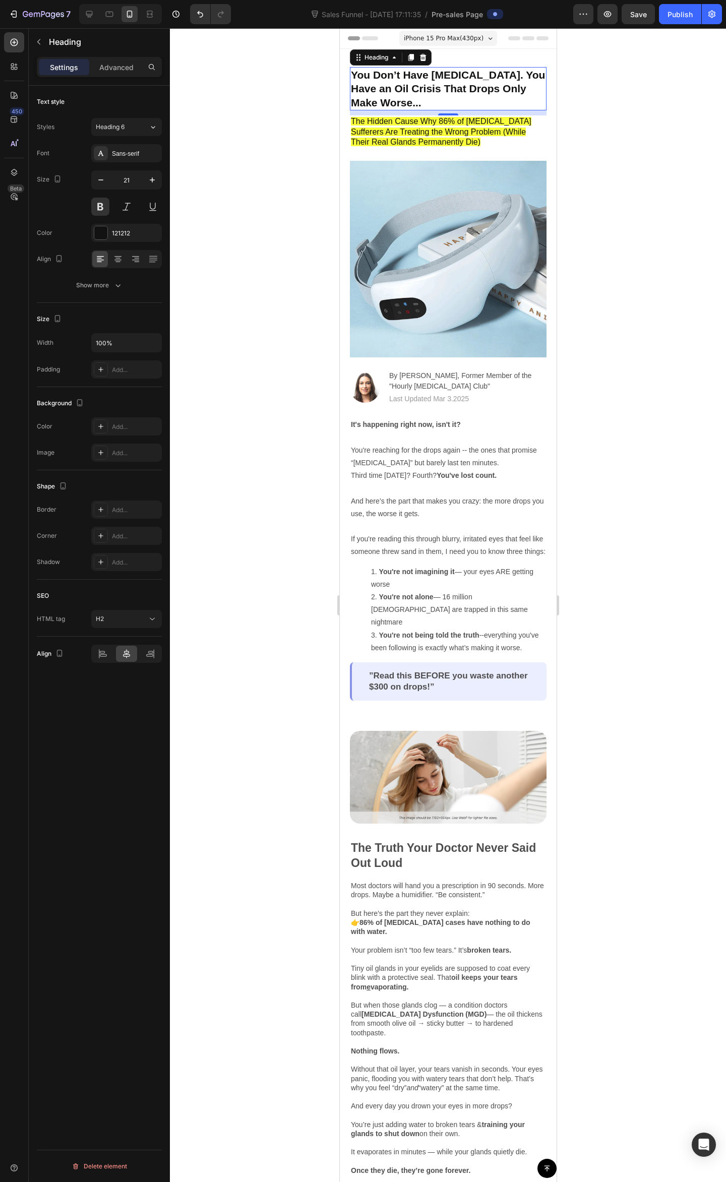
click at [666, 186] on div at bounding box center [448, 605] width 556 height 1154
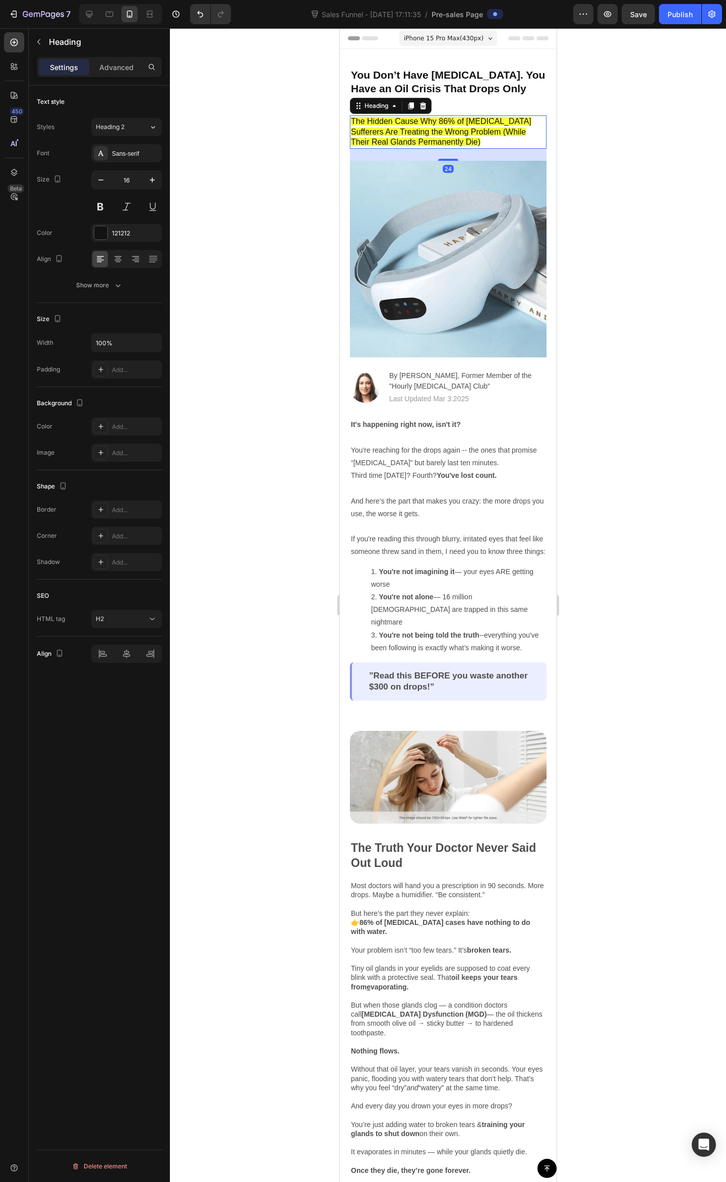
click at [375, 119] on span "The Hidden Cause Why 86% of [MEDICAL_DATA] Sufferers Are Treating the Wrong Pro…" at bounding box center [440, 132] width 180 height 30
click at [360, 123] on span "The Hidden Cause Why 86% of [MEDICAL_DATA] Sufferers Are Treating the Wrong Pro…" at bounding box center [440, 132] width 180 height 30
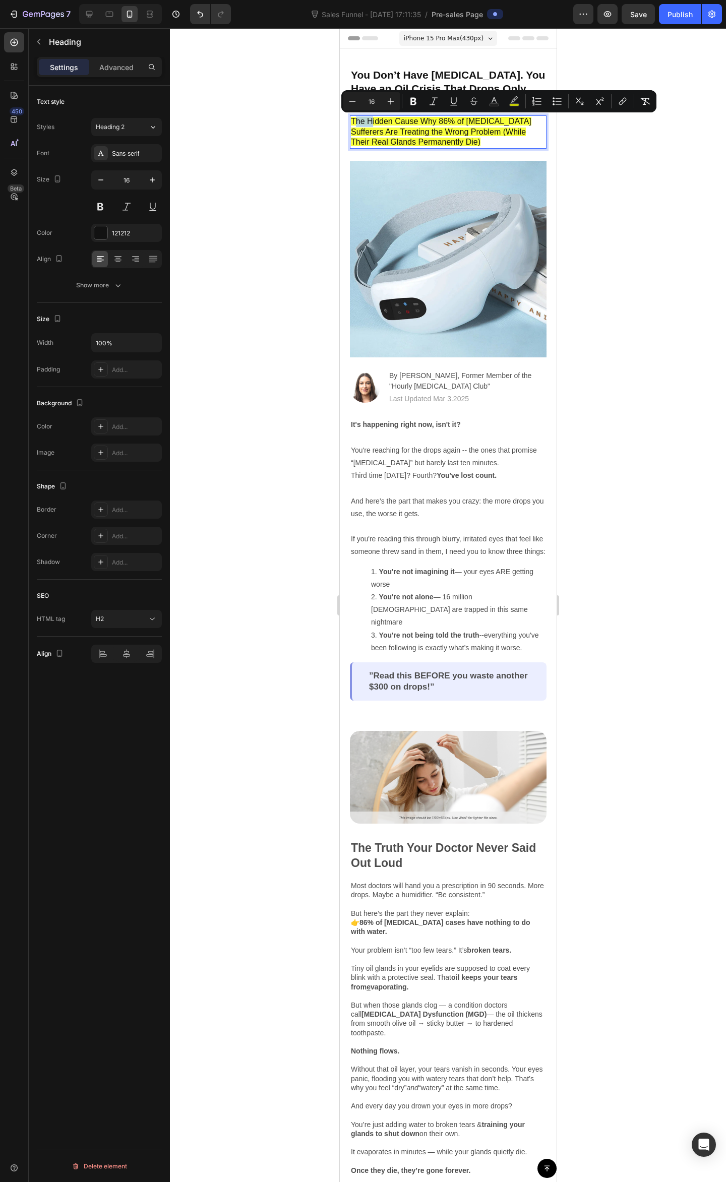
drag, startPoint x: 369, startPoint y: 121, endPoint x: 353, endPoint y: 125, distance: 16.8
click at [353, 125] on p "The Hidden Cause Why 86% of [MEDICAL_DATA] Sufferers Are Treating the Wrong Pro…" at bounding box center [447, 131] width 195 height 31
drag, startPoint x: 365, startPoint y: 121, endPoint x: 340, endPoint y: 122, distance: 24.7
click at [340, 122] on div "You Don’t Have [MEDICAL_DATA]. You Have an Oil Crisis That Drops Only Make Wors…" at bounding box center [447, 384] width 217 height 670
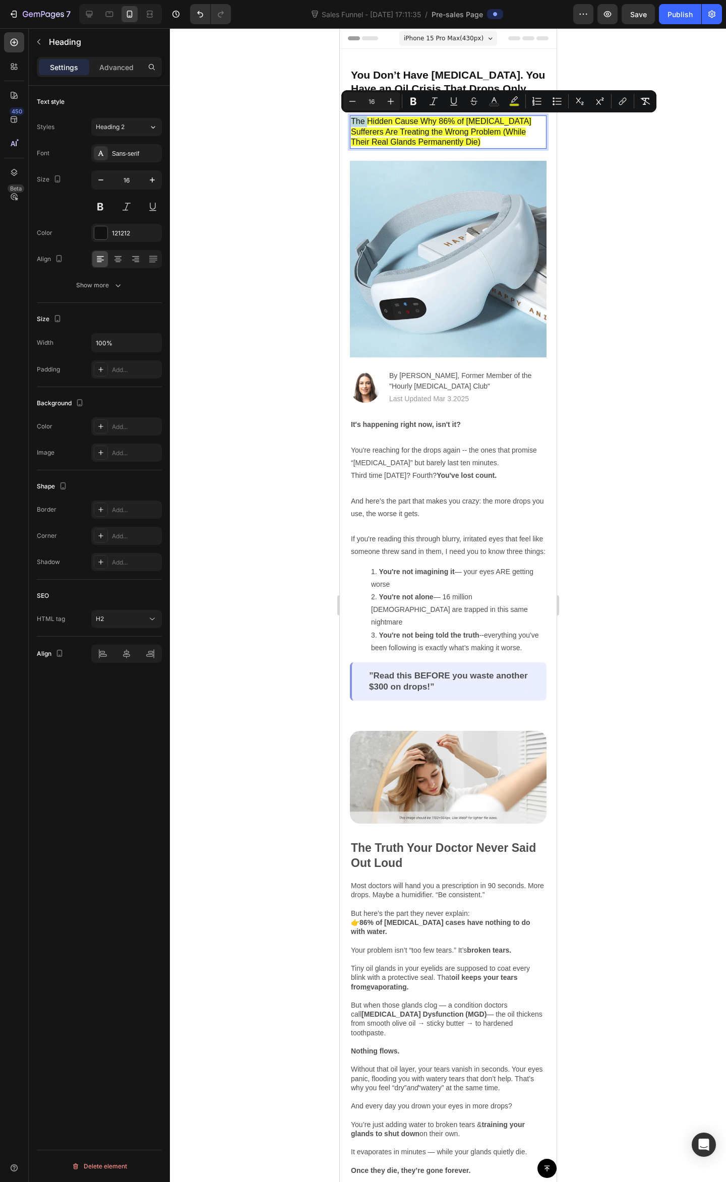
click at [366, 121] on span "The Hidden Cause Why 86% of [MEDICAL_DATA] Sufferers Are Treating the Wrong Pro…" at bounding box center [440, 132] width 180 height 30
drag, startPoint x: 362, startPoint y: 118, endPoint x: 348, endPoint y: 118, distance: 13.6
click at [348, 118] on div "You Don’t Have [MEDICAL_DATA]. You Have an Oil Crisis That Drops Only Make Wors…" at bounding box center [447, 384] width 217 height 670
click at [364, 121] on span "The Hidden Cause Why 86% of [MEDICAL_DATA] Sufferers Are Treating the Wrong Pro…" at bounding box center [440, 132] width 180 height 30
drag, startPoint x: 364, startPoint y: 121, endPoint x: 330, endPoint y: 116, distance: 35.2
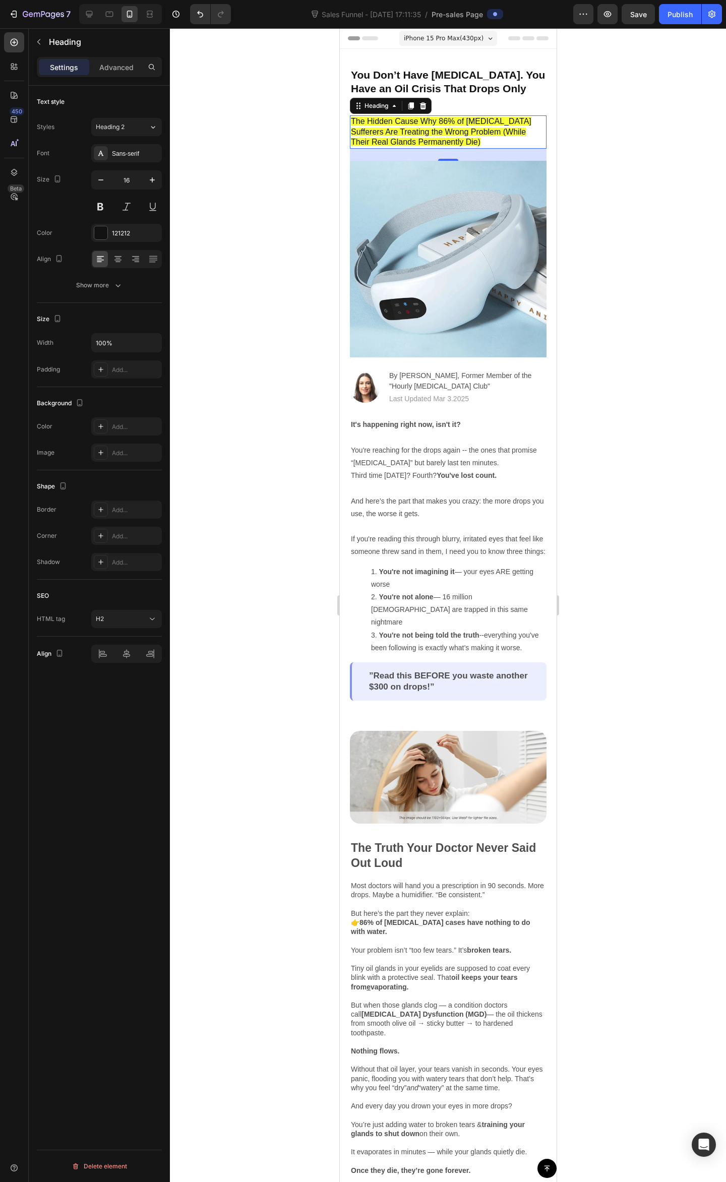
click at [601, 248] on div at bounding box center [448, 605] width 556 height 1154
click at [418, 130] on span "The Hidden Cause Why 86% of [MEDICAL_DATA] Sufferers Are Treating the Wrong Pro…" at bounding box center [440, 132] width 180 height 30
click at [362, 126] on p "The Hidden Cause Why 86% of [MEDICAL_DATA] Sufferers Are Treating the Wrong Pro…" at bounding box center [447, 131] width 195 height 31
drag, startPoint x: 364, startPoint y: 121, endPoint x: 668, endPoint y: 150, distance: 305.3
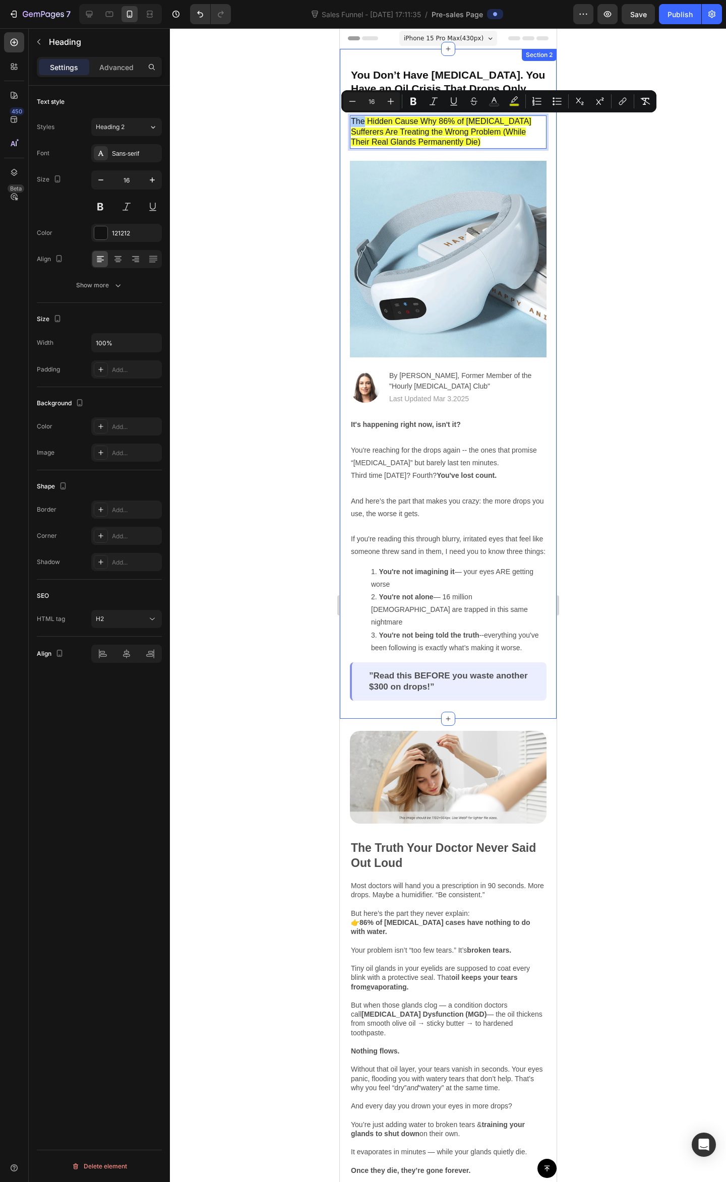
click at [644, 173] on div at bounding box center [448, 605] width 556 height 1154
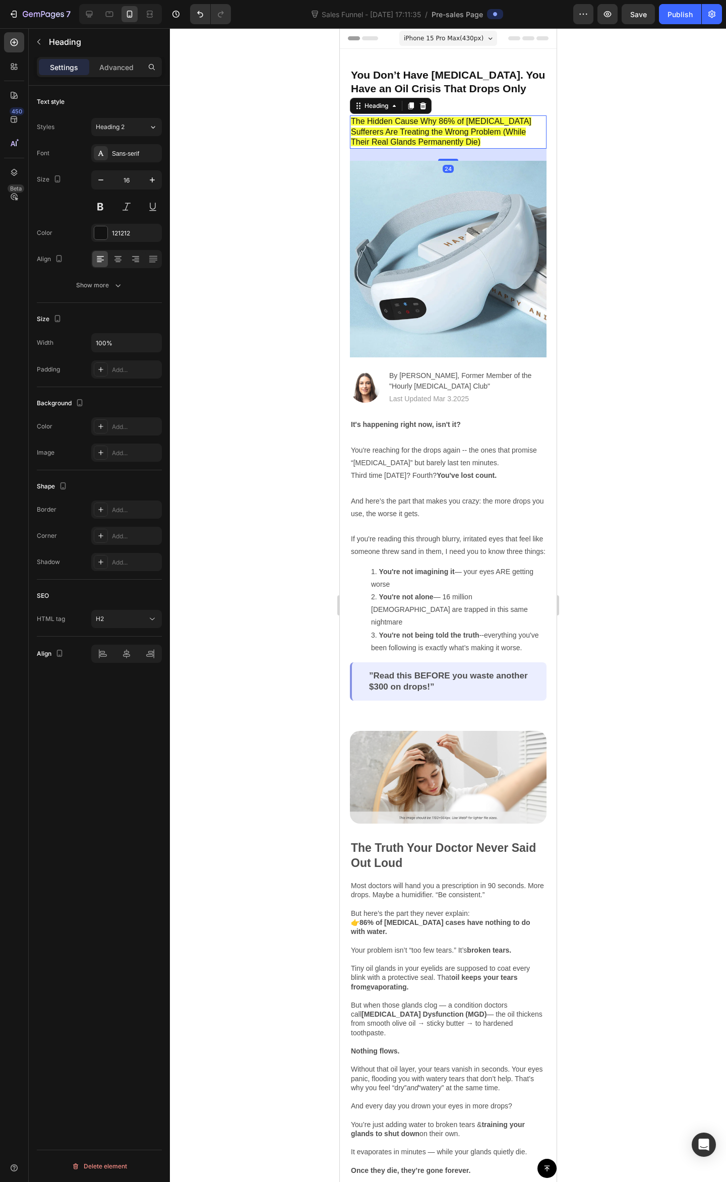
click at [403, 127] on span "The Hidden Cause Why 86% of [MEDICAL_DATA] Sufferers Are Treating the Wrong Pro…" at bounding box center [440, 132] width 180 height 30
click at [454, 130] on span "The Hidden Cause Why 86% of [MEDICAL_DATA] Sufferers Are Treating the Wrong Pro…" at bounding box center [440, 132] width 180 height 30
click at [468, 144] on p "The Hidden Cause Why 86% of [MEDICAL_DATA] Sufferers Are Treating the Wrong Pro…" at bounding box center [447, 131] width 195 height 31
click at [451, 138] on p "The Hidden Cause Why 86% of [MEDICAL_DATA] Sufferers Are Treating the Wrong Pro…" at bounding box center [447, 131] width 195 height 31
click at [480, 140] on p "The Hidden Cause Why 86% of [MEDICAL_DATA] Sufferers Are Treating the Wrong Pro…" at bounding box center [447, 131] width 195 height 31
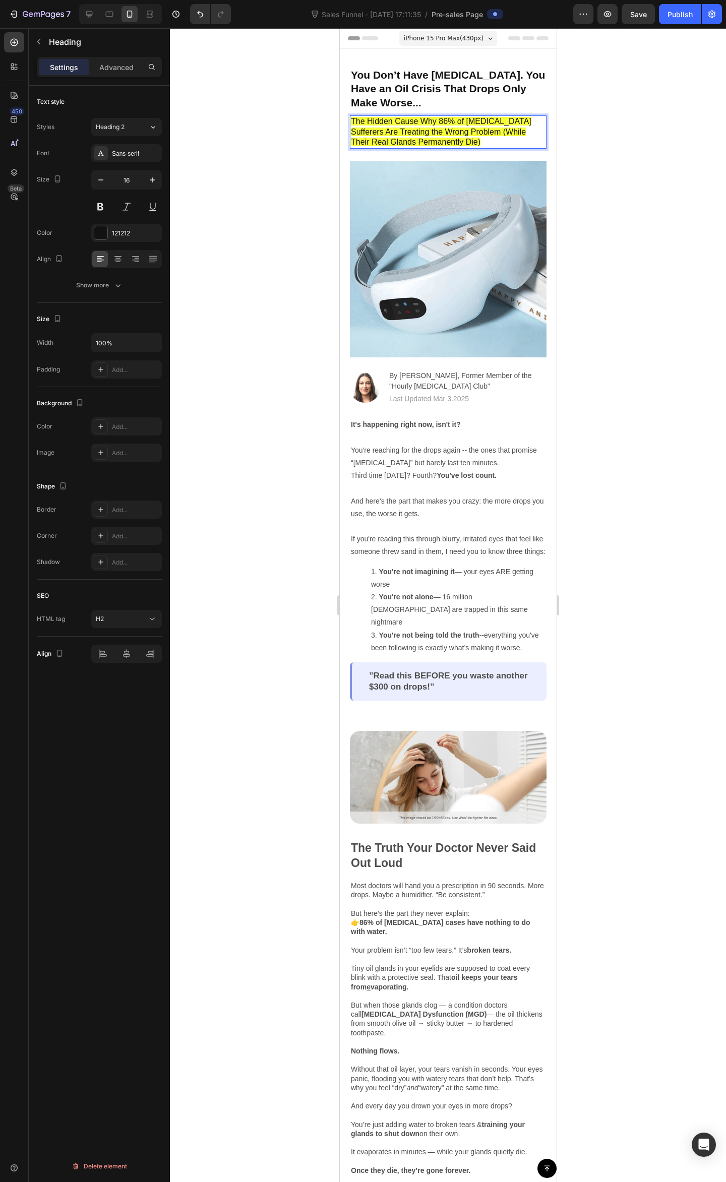
click at [597, 119] on div at bounding box center [448, 605] width 556 height 1154
click at [366, 75] on p "You Don’t Have [MEDICAL_DATA]. You Have an Oil Crisis That Drops Only Make Wors…" at bounding box center [447, 88] width 195 height 41
click at [577, 133] on div at bounding box center [448, 605] width 556 height 1154
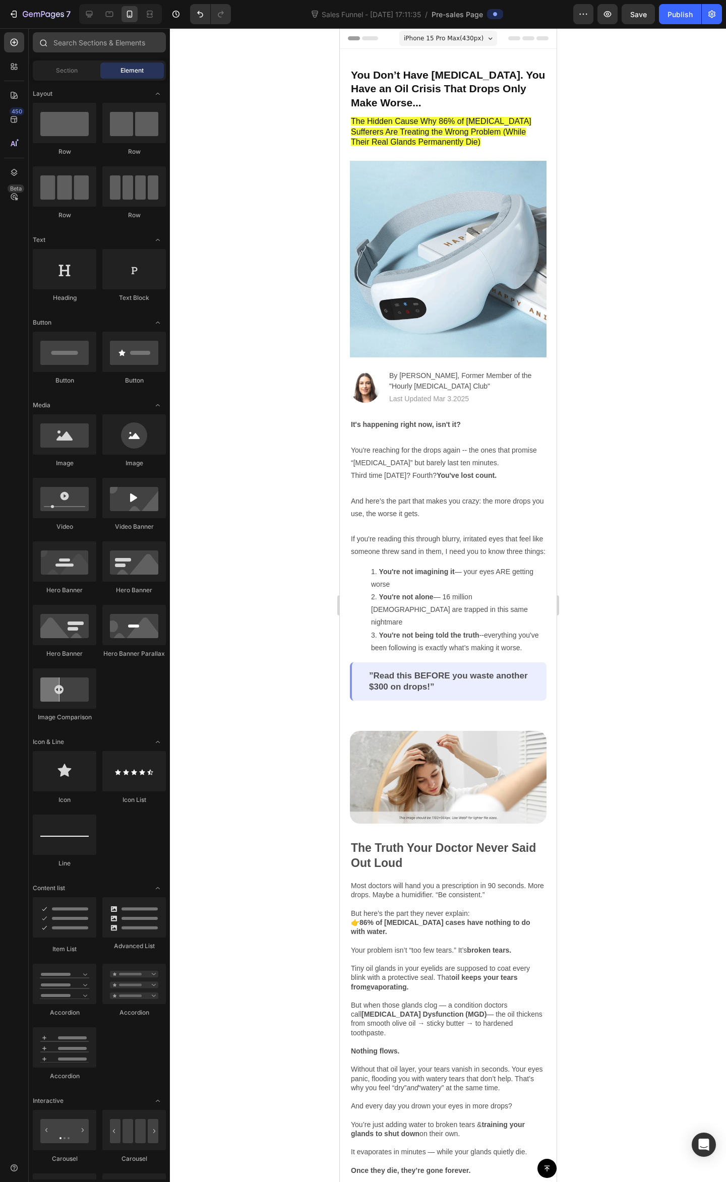
drag, startPoint x: 171, startPoint y: 112, endPoint x: 164, endPoint y: 35, distance: 77.4
click at [170, 112] on div at bounding box center [448, 605] width 556 height 1154
click at [434, 77] on p "You Don’t Have [MEDICAL_DATA]. You Have an Oil Crisis That Drops Only Make Wors…" at bounding box center [447, 88] width 195 height 41
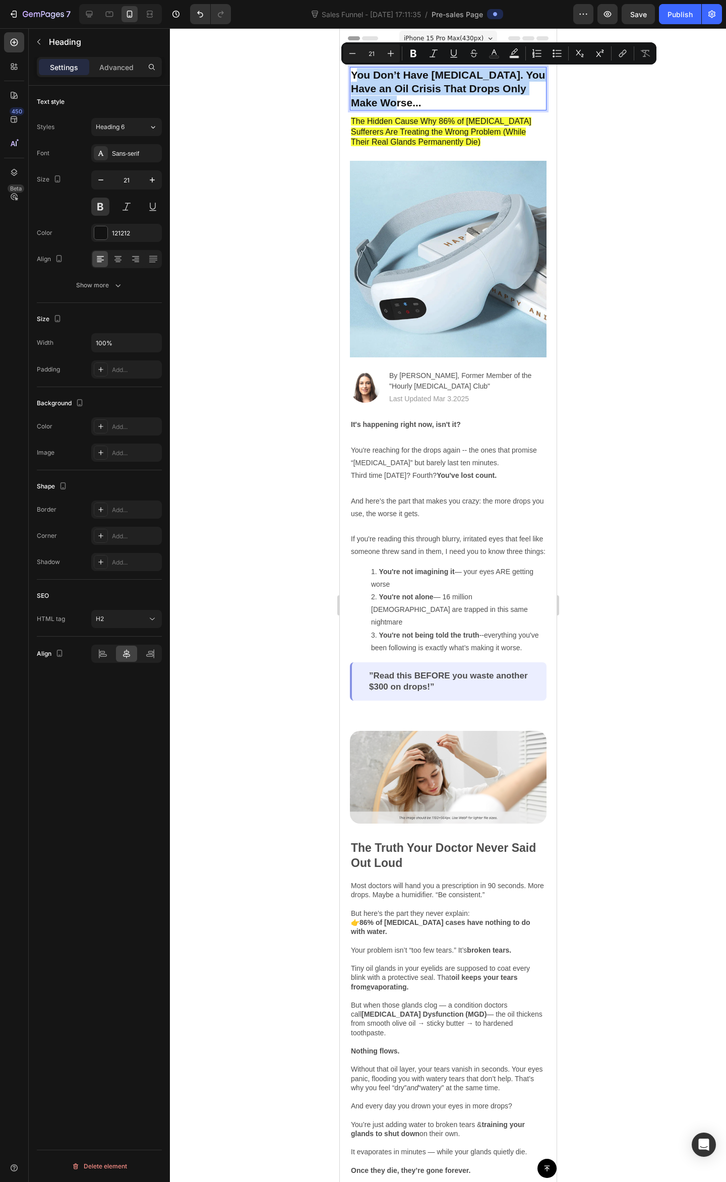
drag, startPoint x: 422, startPoint y: 102, endPoint x: 357, endPoint y: 71, distance: 72.6
click at [396, 92] on p "You Don’t Have [MEDICAL_DATA]. You Have an Oil Crisis That Drops Only Make Wors…" at bounding box center [447, 88] width 195 height 41
drag, startPoint x: 348, startPoint y: 75, endPoint x: 674, endPoint y: 74, distance: 326.1
copy p "You Don’t Have [MEDICAL_DATA]. You Have an Oil Crisis That Drops Only Make Wors…"
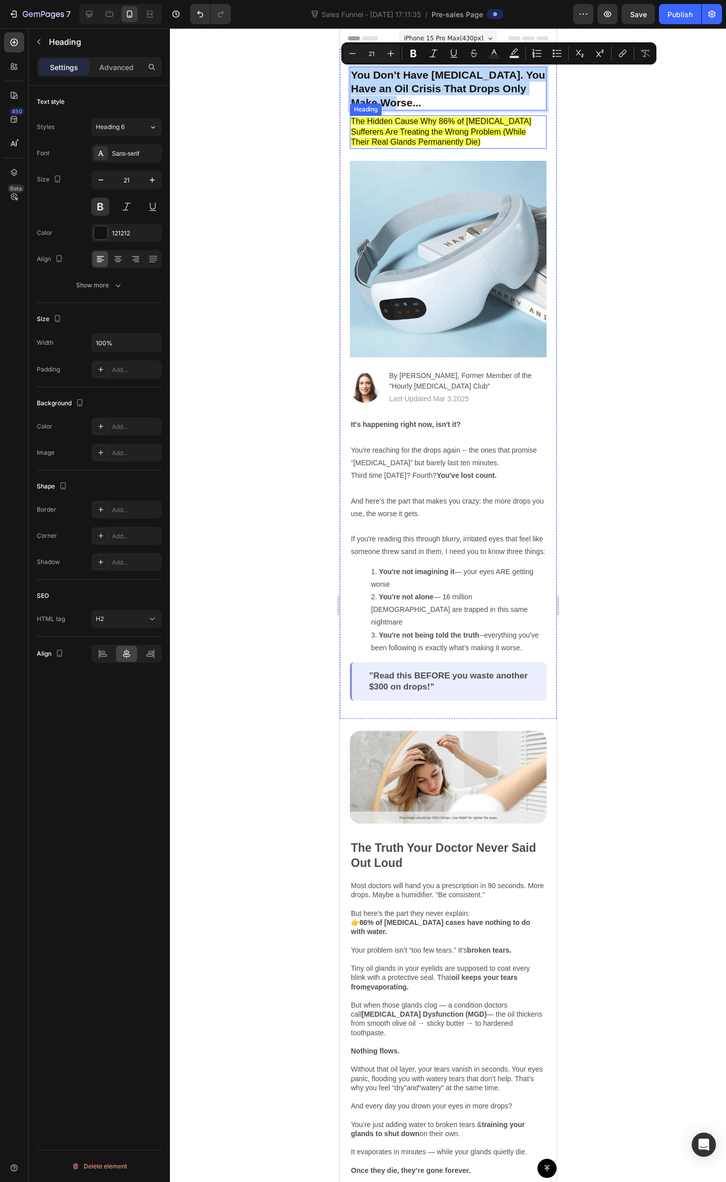
drag, startPoint x: 348, startPoint y: 152, endPoint x: 370, endPoint y: 149, distance: 22.8
click at [348, 151] on div "You Don’t Have [MEDICAL_DATA]. You Have an Oil Crisis That Drops Only Make Wors…" at bounding box center [447, 384] width 217 height 670
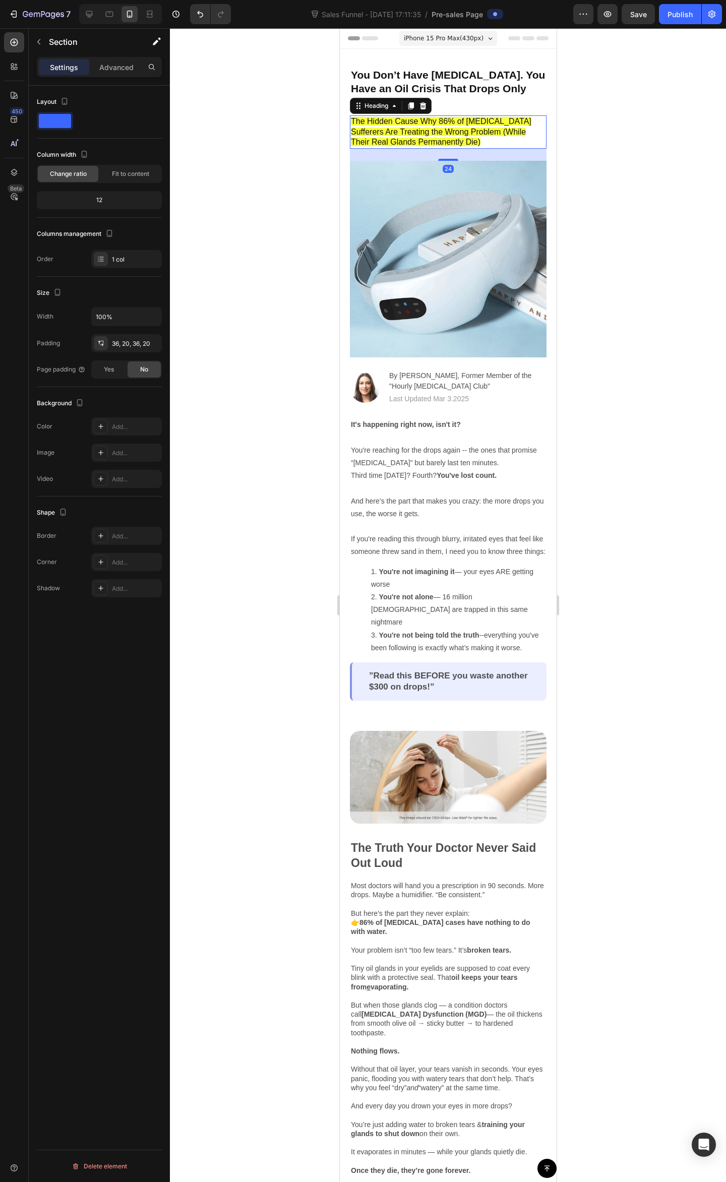
click at [408, 132] on span "The Hidden Cause Why 86% of [MEDICAL_DATA] Sufferers Are Treating the Wrong Pro…" at bounding box center [440, 132] width 180 height 30
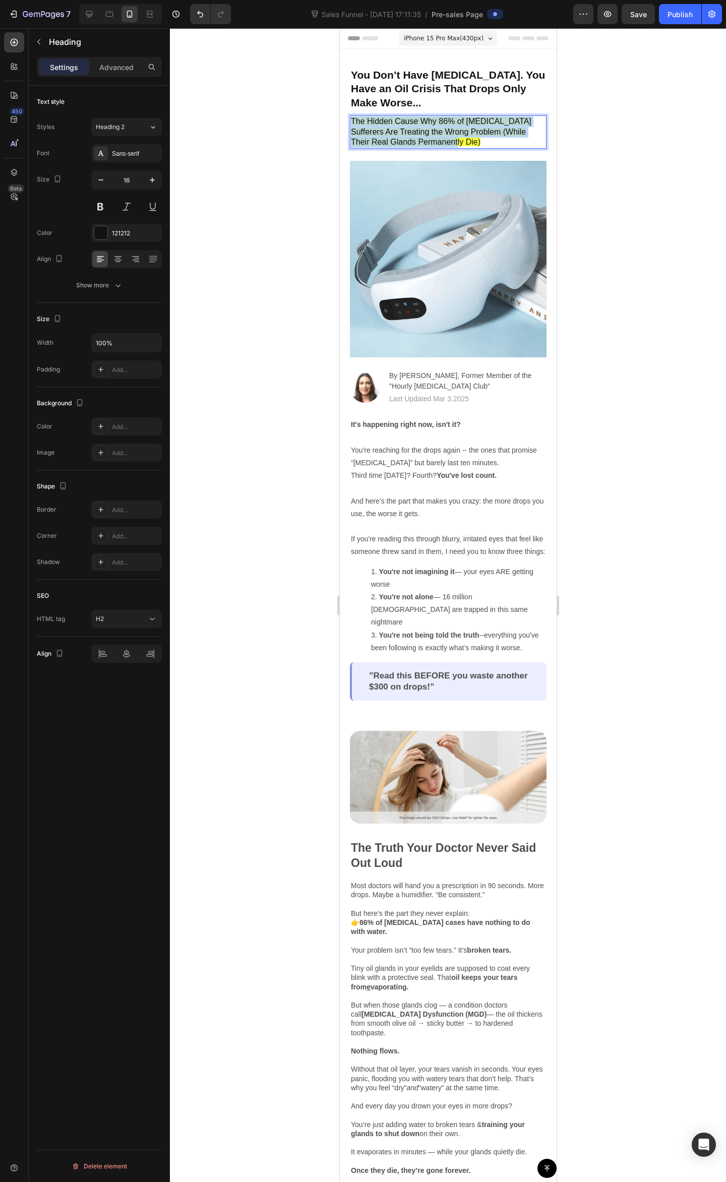
drag, startPoint x: 342, startPoint y: 136, endPoint x: 667, endPoint y: 146, distance: 325.3
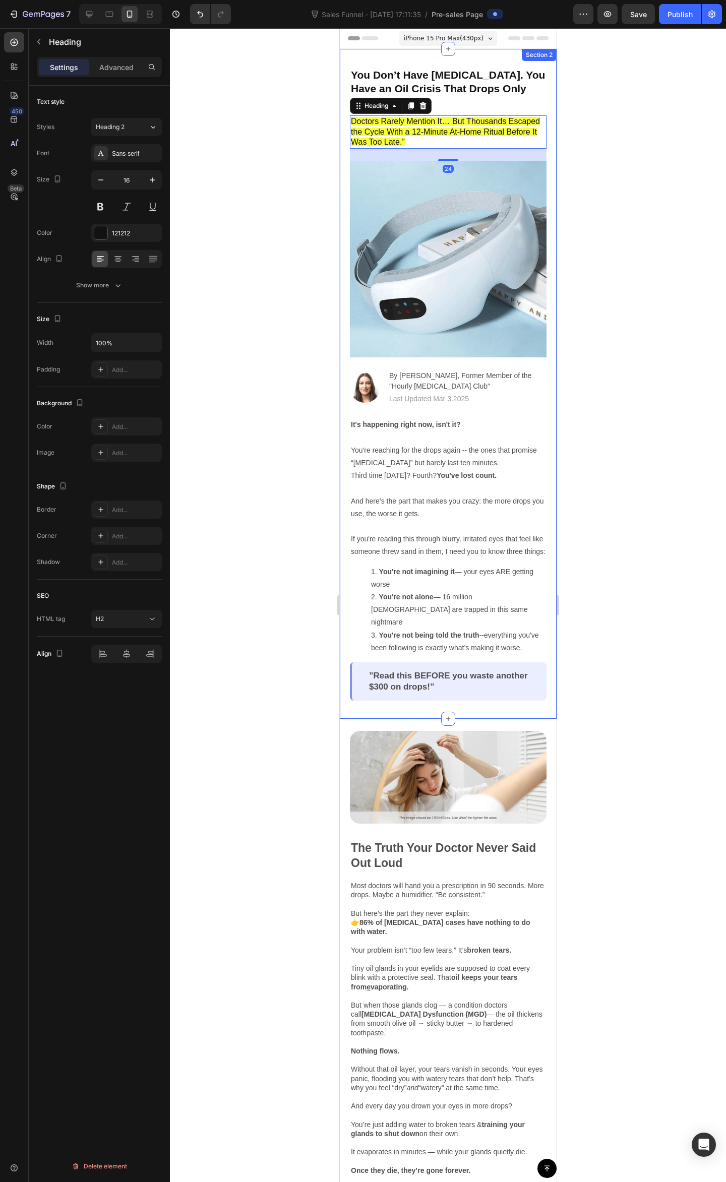
click at [616, 167] on div at bounding box center [448, 605] width 556 height 1154
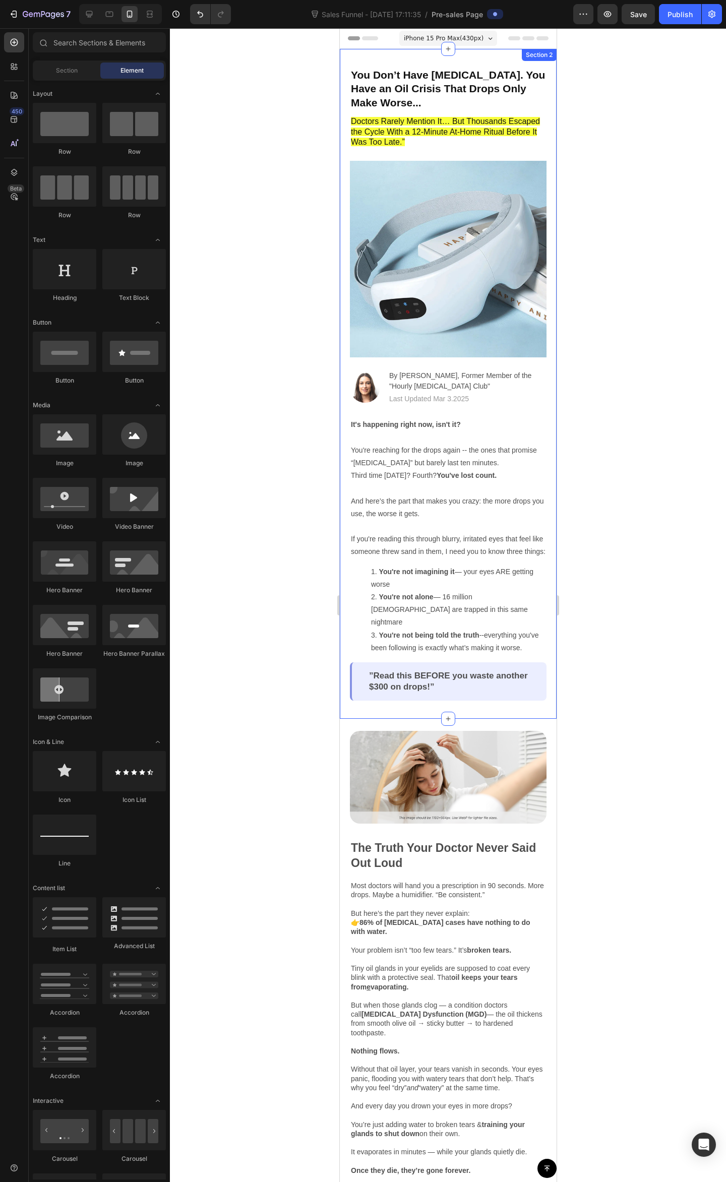
click at [640, 159] on div at bounding box center [448, 605] width 556 height 1154
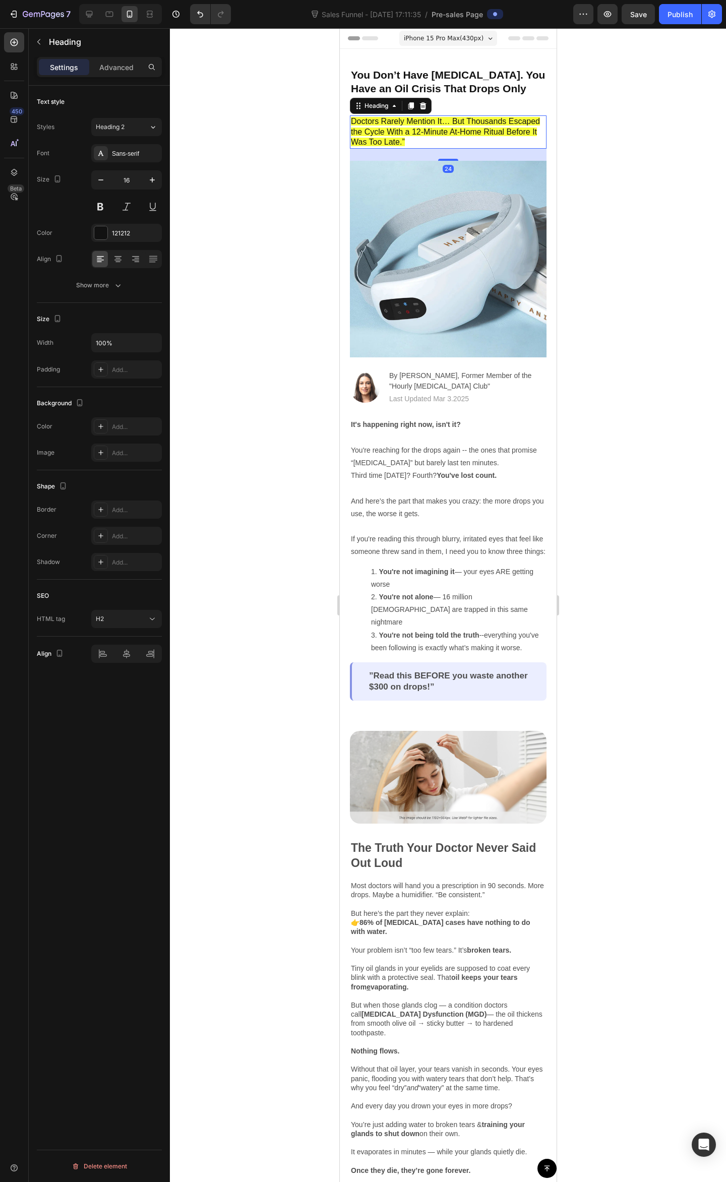
click at [505, 138] on p "⁠⁠⁠⁠⁠⁠⁠ Doctors Rarely Mention It… But Thousands Escaped the Cycle With a 12-Mi…" at bounding box center [447, 131] width 195 height 31
click at [409, 138] on span "Doctors Rarely Mention It… But Thousands Escaped the Cycle With a 12-Minute At-…" at bounding box center [444, 132] width 189 height 30
click at [487, 139] on p "Doctors Rarely Mention It… But Thousands Escaped the Cycle With a 12-Minute At-…" at bounding box center [447, 131] width 195 height 31
click at [422, 134] on span "Doctors Rarely Mention It… But Thousands Escaped the Cycle With a 12-Minute At-…" at bounding box center [444, 132] width 189 height 30
click at [502, 135] on span "Doctors Rarely Mention It… But Thousands Escaped the Cycle With a 12-Minute At-…" at bounding box center [444, 132] width 189 height 30
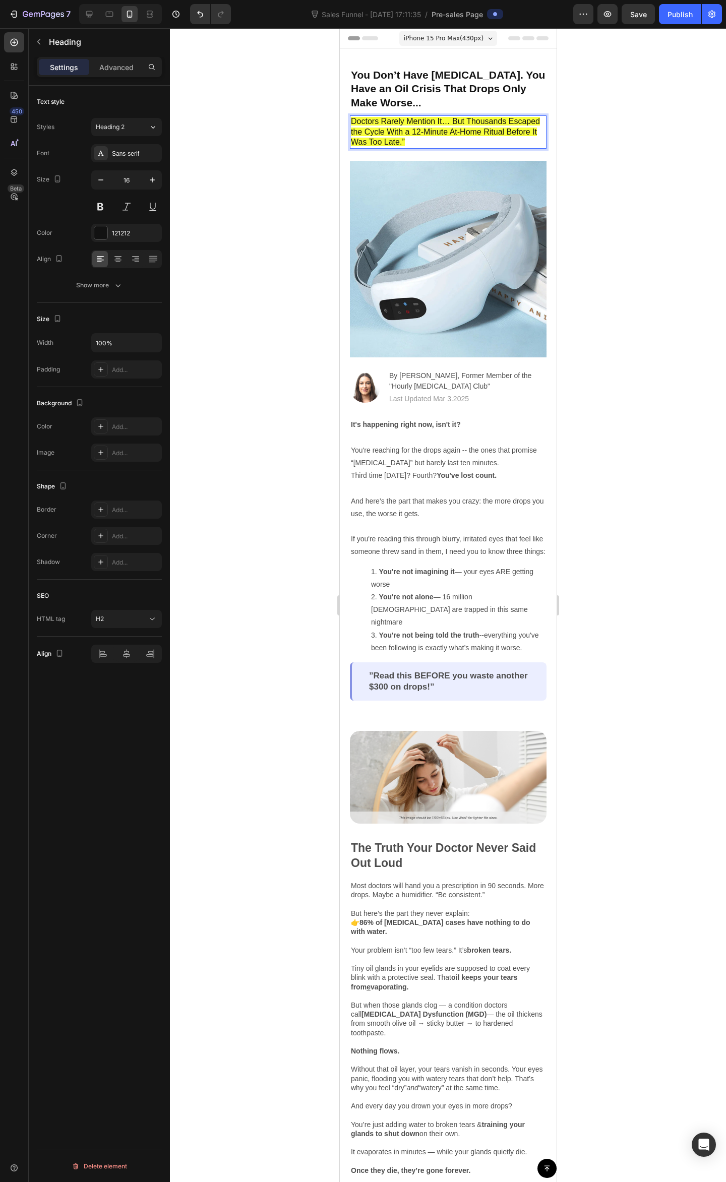
click at [516, 130] on p "Doctors Rarely Mention It… But Thousands Escaped the Cycle With a 12-Minute At-…" at bounding box center [447, 131] width 195 height 31
click at [516, 136] on p "Doctors Rarely Mention It… But Thousands Escaped the Cycle With a 12-Minute At-…" at bounding box center [447, 131] width 195 height 31
click at [455, 135] on span "Doctors Rarely Mention It… But Thousands Escaped the Cycle With a 12-Minute At-…" at bounding box center [444, 132] width 189 height 30
click at [382, 136] on p "Doctors Rarely Mention It… But Thousands Escaped the Cycle With a 12-Minute At-…" at bounding box center [447, 131] width 195 height 31
click at [427, 146] on span "Doctors Rarely Mention It… But Thousands Escaped the Cycle With a 12-Minute At-…" at bounding box center [444, 132] width 189 height 30
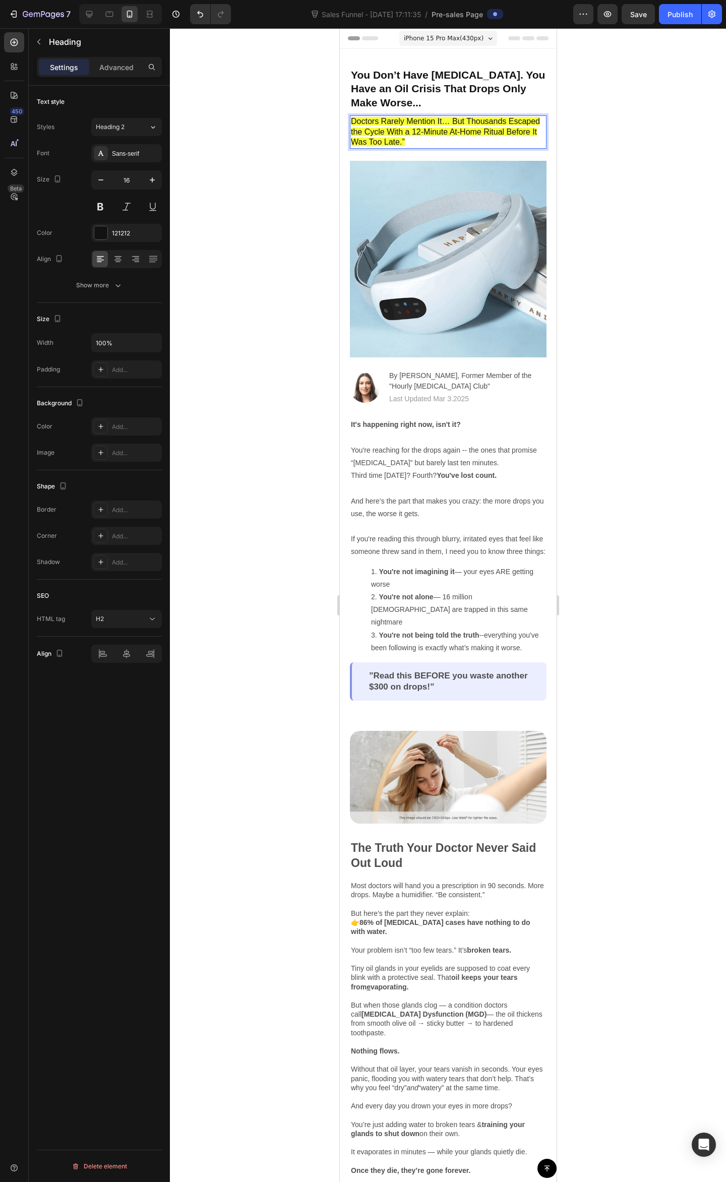
click at [495, 142] on p "Doctors Rarely Mention It… But Thousands Escaped the Cycle With a 12-Minute At-…" at bounding box center [447, 131] width 195 height 31
click at [427, 140] on span "Doctors Rarely Mention It… But Thousands Escaped the Cycle With a 12-Minute At-…" at bounding box center [444, 132] width 189 height 30
click at [598, 166] on div at bounding box center [448, 605] width 556 height 1154
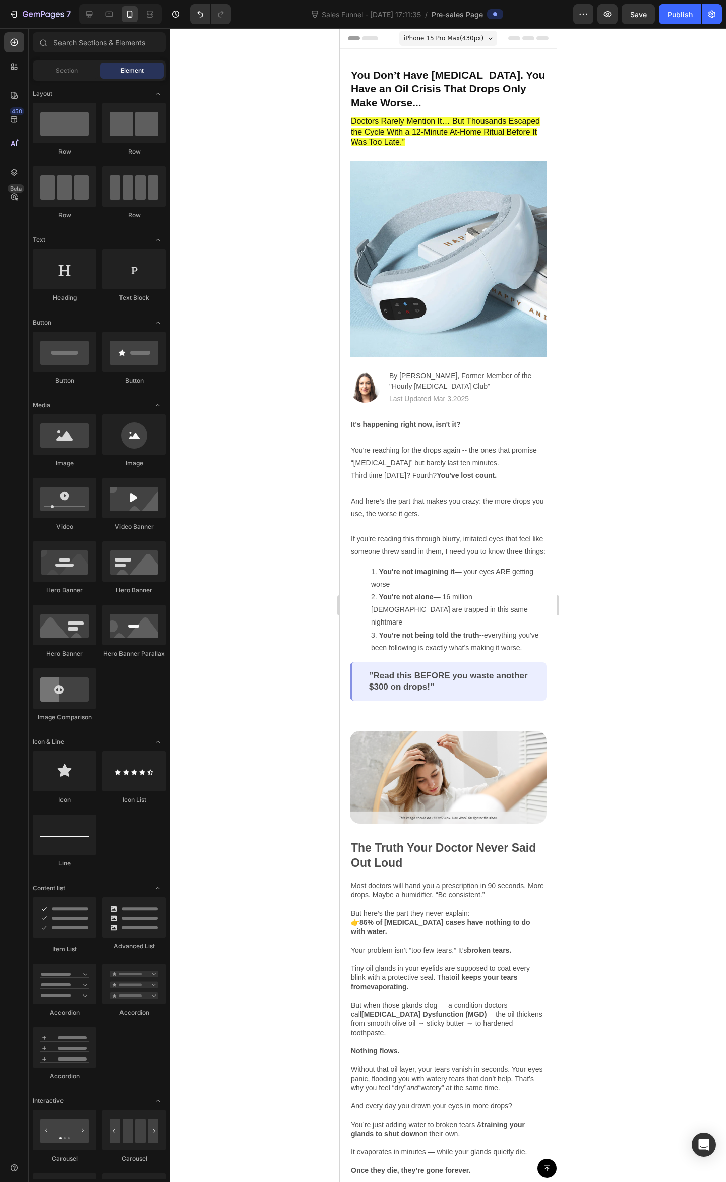
click at [609, 168] on div at bounding box center [448, 605] width 556 height 1154
click at [448, 142] on span "Doctors Rarely Mention It… But Thousands Escaped the Cycle With a 12-Minute At-…" at bounding box center [444, 132] width 189 height 30
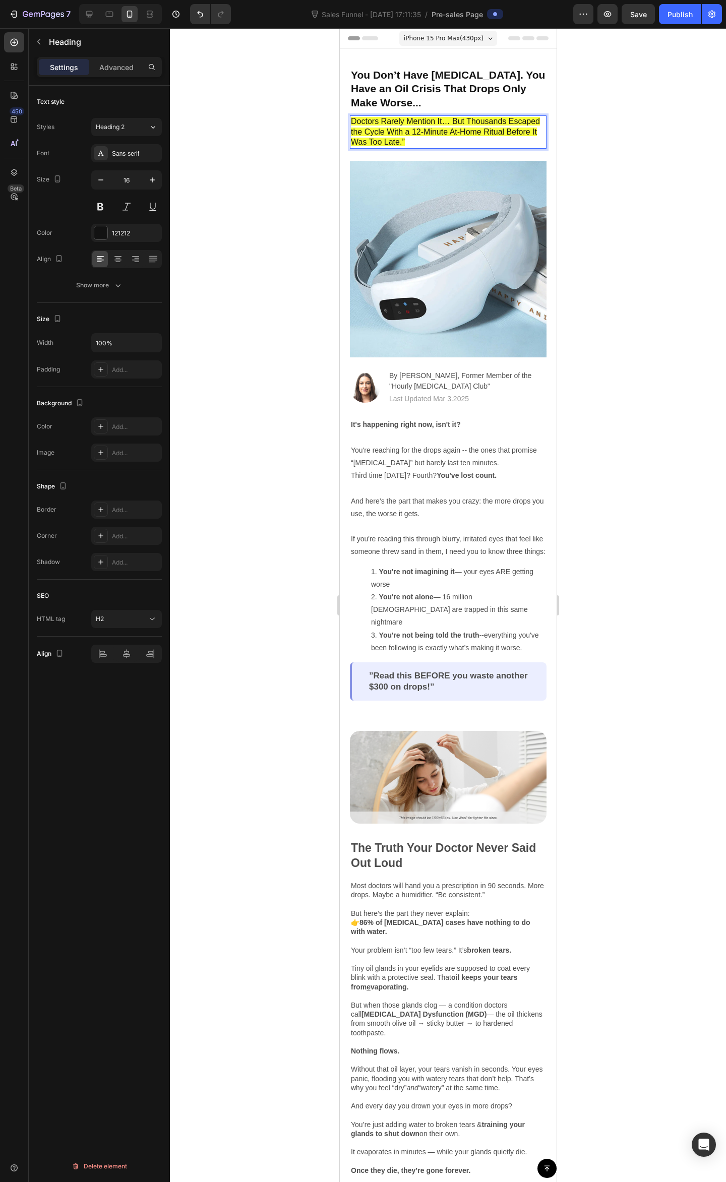
click at [454, 142] on span "Doctors Rarely Mention It… But Thousands Escaped the Cycle With a 12-Minute At-…" at bounding box center [444, 132] width 189 height 30
click at [459, 143] on span "Doctors Rarely Mention It… But Thousands Escaped the Cycle With a 12-Minute At-…" at bounding box center [444, 132] width 189 height 30
click at [620, 148] on div at bounding box center [448, 605] width 556 height 1154
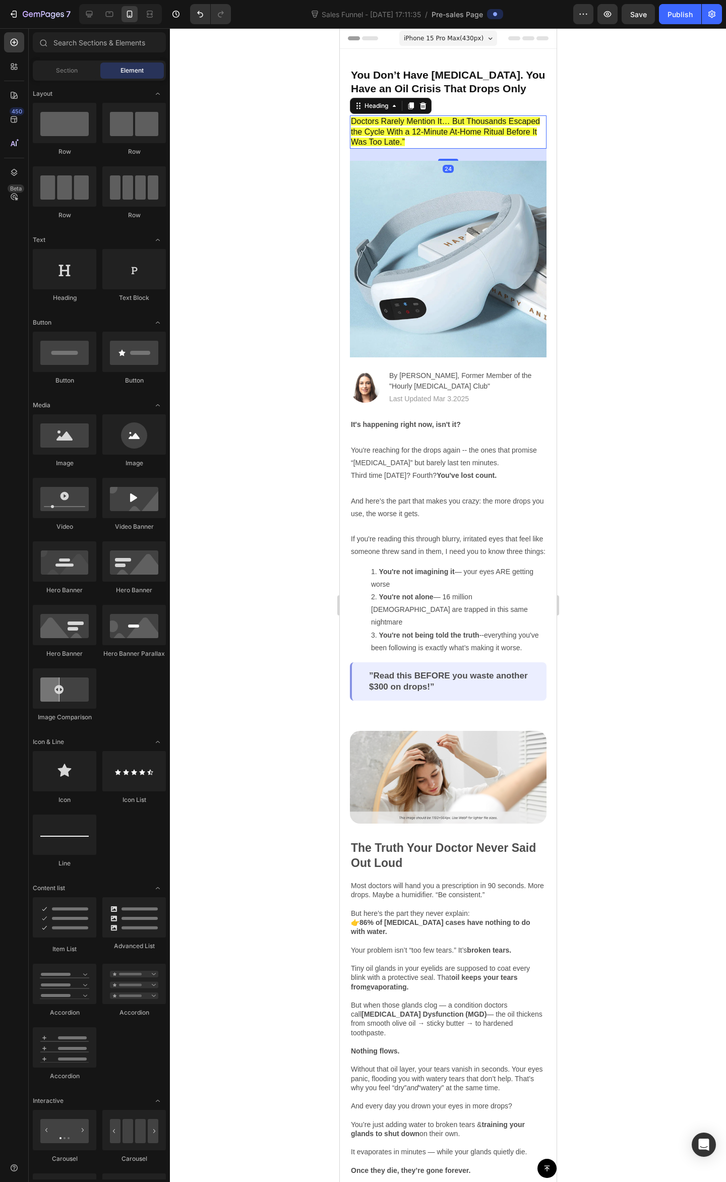
click at [447, 141] on span "Doctors Rarely Mention It… But Thousands Escaped the Cycle With a 12-Minute At-…" at bounding box center [444, 132] width 189 height 30
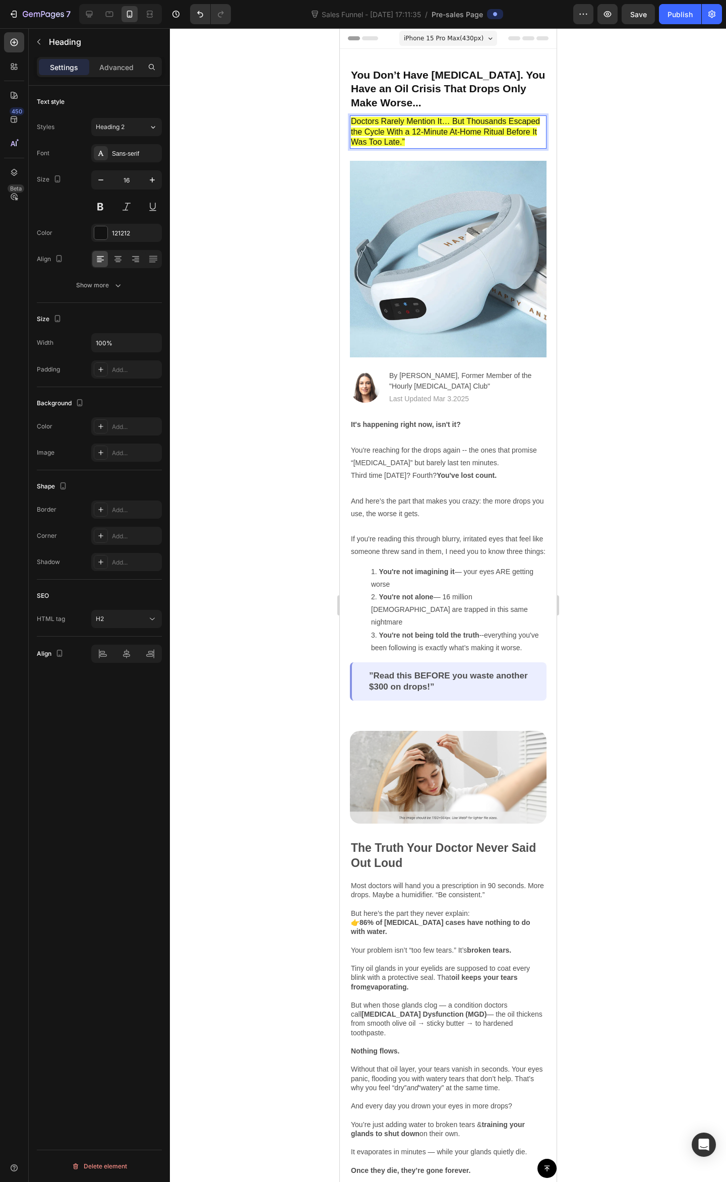
click at [455, 141] on span "Doctors Rarely Mention It… But Thousands Escaped the Cycle With a 12-Minute At-…" at bounding box center [444, 132] width 189 height 30
click at [642, 176] on div at bounding box center [448, 605] width 556 height 1154
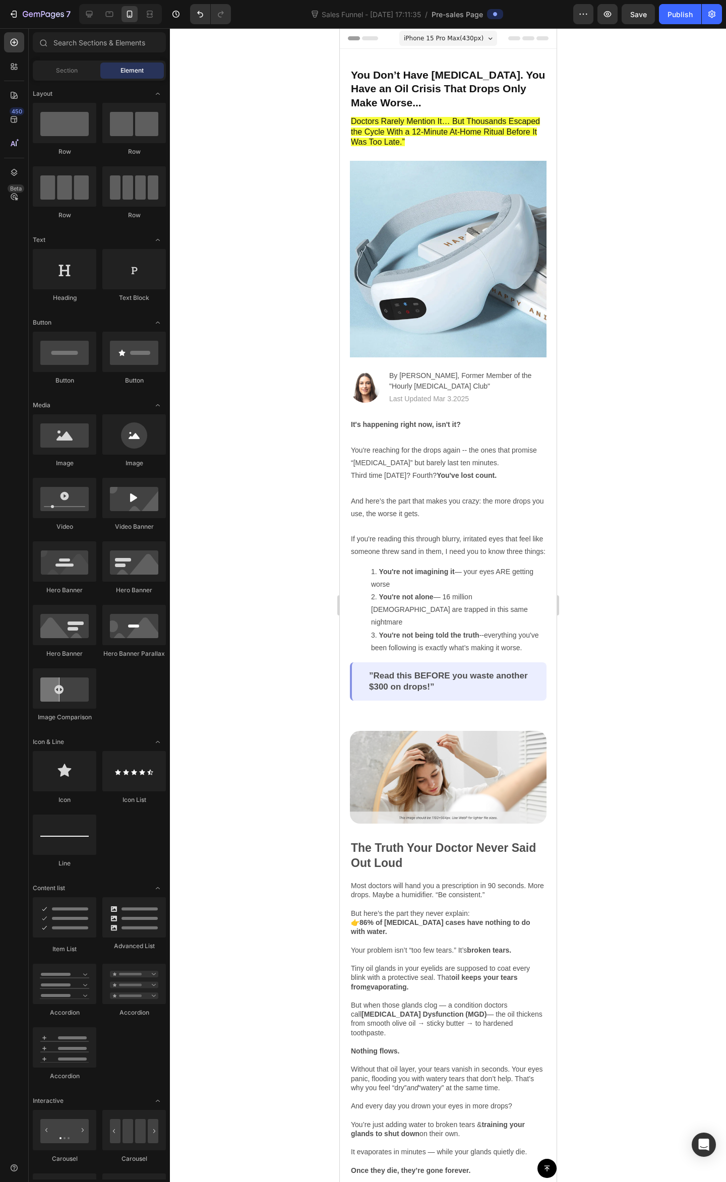
click at [648, 192] on div at bounding box center [448, 605] width 556 height 1154
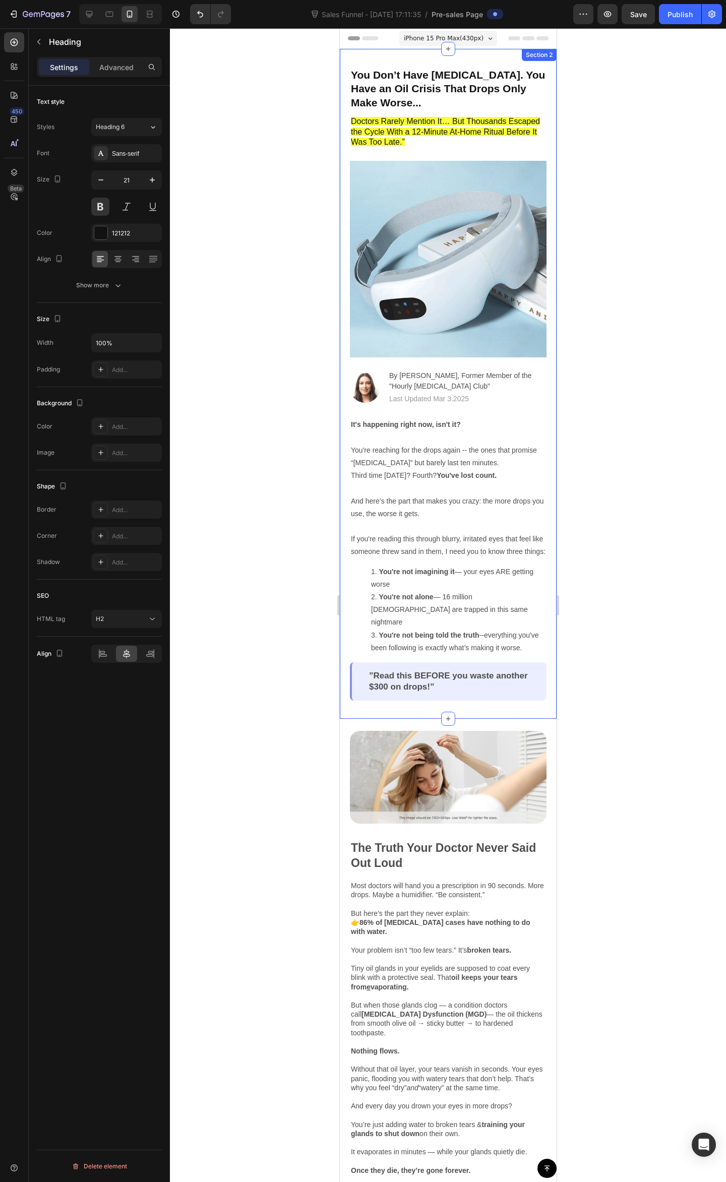
click at [401, 73] on p "You Don’t Have [MEDICAL_DATA]. You Have an Oil Crisis That Drops Only Make Wors…" at bounding box center [447, 88] width 195 height 41
click at [415, 90] on p "You Don’t Have [MEDICAL_DATA]. You Have an Oil Crisis That Drops Only Make Wors…" at bounding box center [447, 88] width 195 height 41
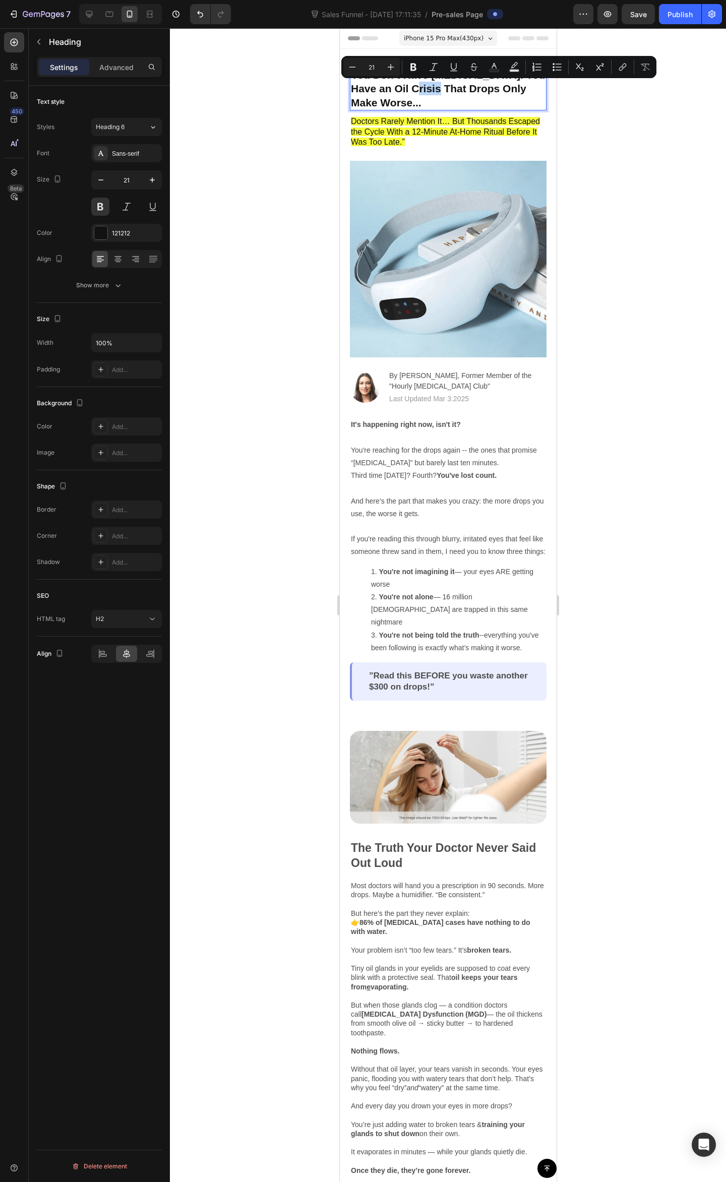
click at [415, 88] on p "You Don’t Have [MEDICAL_DATA]. You Have an Oil Crisis That Drops Only Make Wors…" at bounding box center [447, 88] width 195 height 41
click at [471, 92] on p "You Don’t Have [MEDICAL_DATA]. You Have an Oil Crisis That Drops Only Make Wors…" at bounding box center [447, 88] width 195 height 41
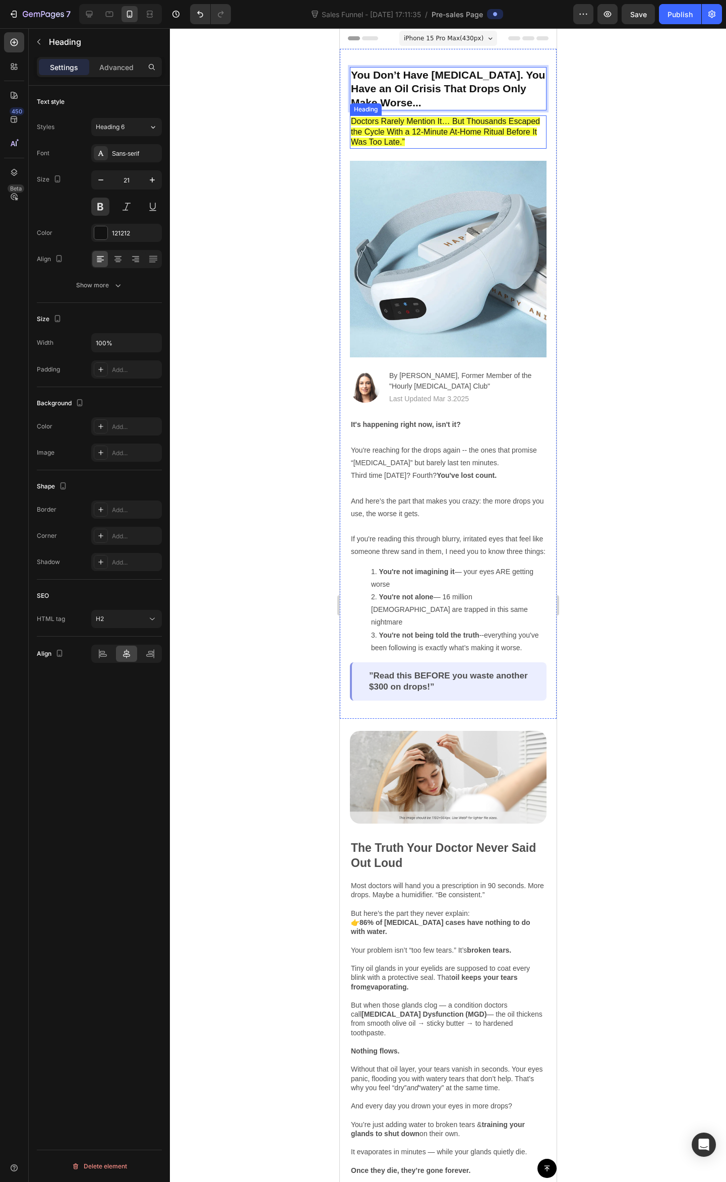
click at [509, 148] on p "⁠⁠⁠⁠⁠⁠⁠ Doctors Rarely Mention It… But Thousands Escaped the Cycle With a 12-Mi…" at bounding box center [447, 131] width 195 height 31
click at [483, 135] on span "Doctors Rarely Mention It… But Thousands Escaped the Cycle With a 12-Minute At-…" at bounding box center [444, 132] width 189 height 30
click at [479, 148] on h2 "Doctors Rarely Mention It… But Thousands Escaped the Cycle With a 12-Minute At-…" at bounding box center [447, 131] width 197 height 33
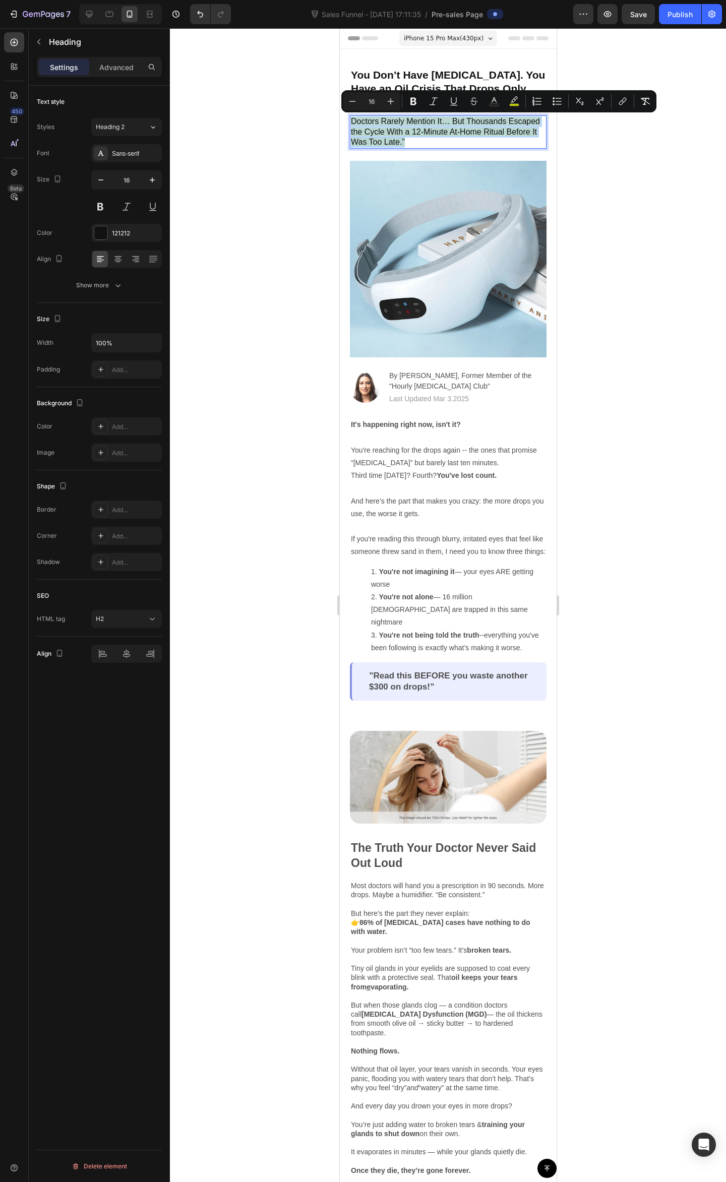
drag, startPoint x: 468, startPoint y: 143, endPoint x: 328, endPoint y: 122, distance: 141.2
click at [502, 123] on span "Doctors Rarely Mention It… But Thousands Escaped the Cycle With a 12-Minute At-…" at bounding box center [444, 132] width 189 height 30
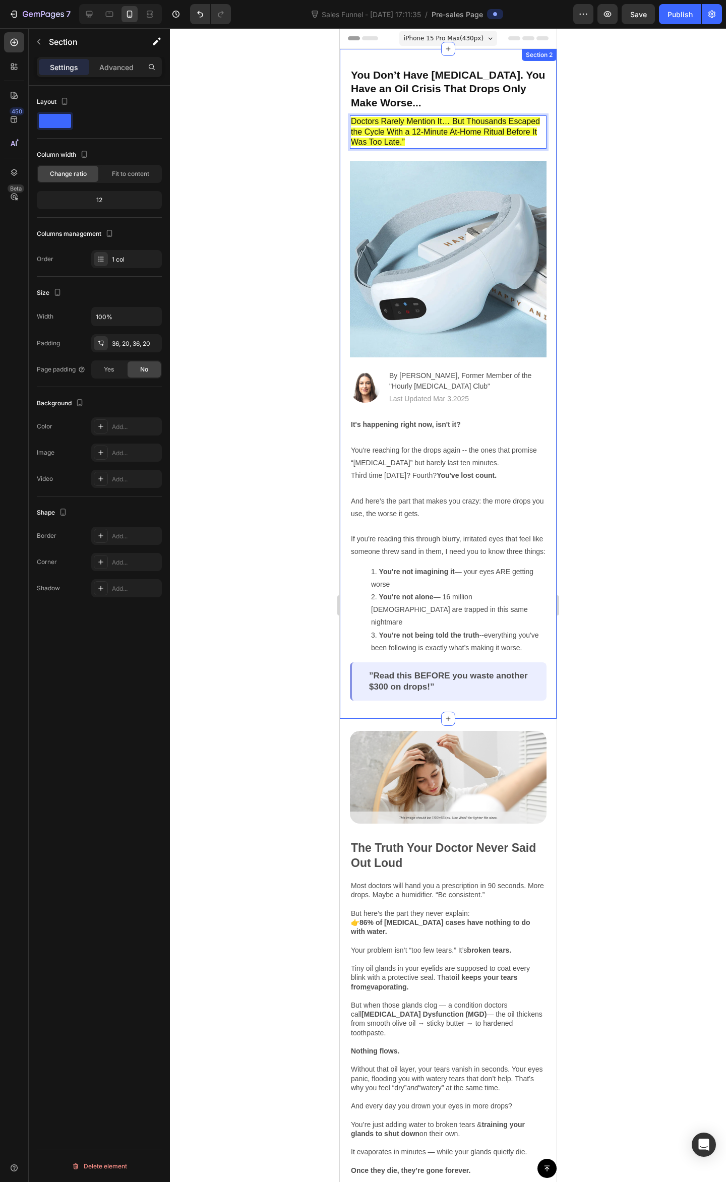
click at [495, 149] on div "You Don’t Have [MEDICAL_DATA]. You Have an Oil Crisis That Drops Only Make Wors…" at bounding box center [447, 384] width 197 height 634
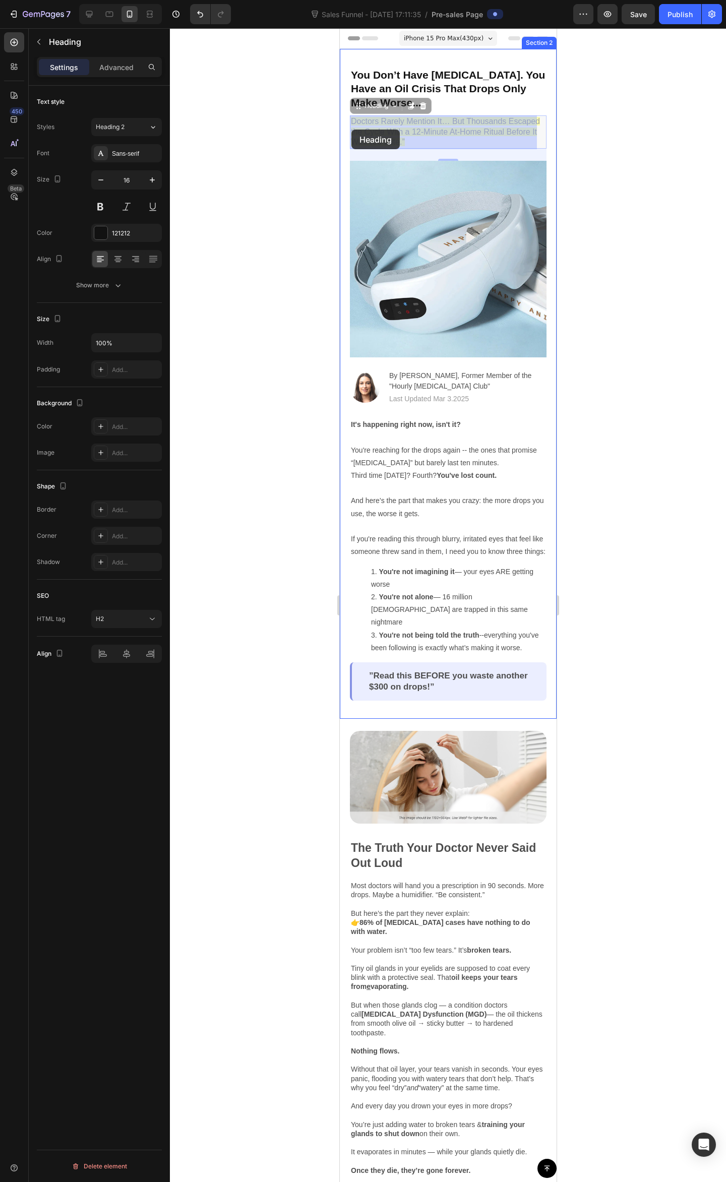
drag, startPoint x: 477, startPoint y: 140, endPoint x: 372, endPoint y: 140, distance: 104.8
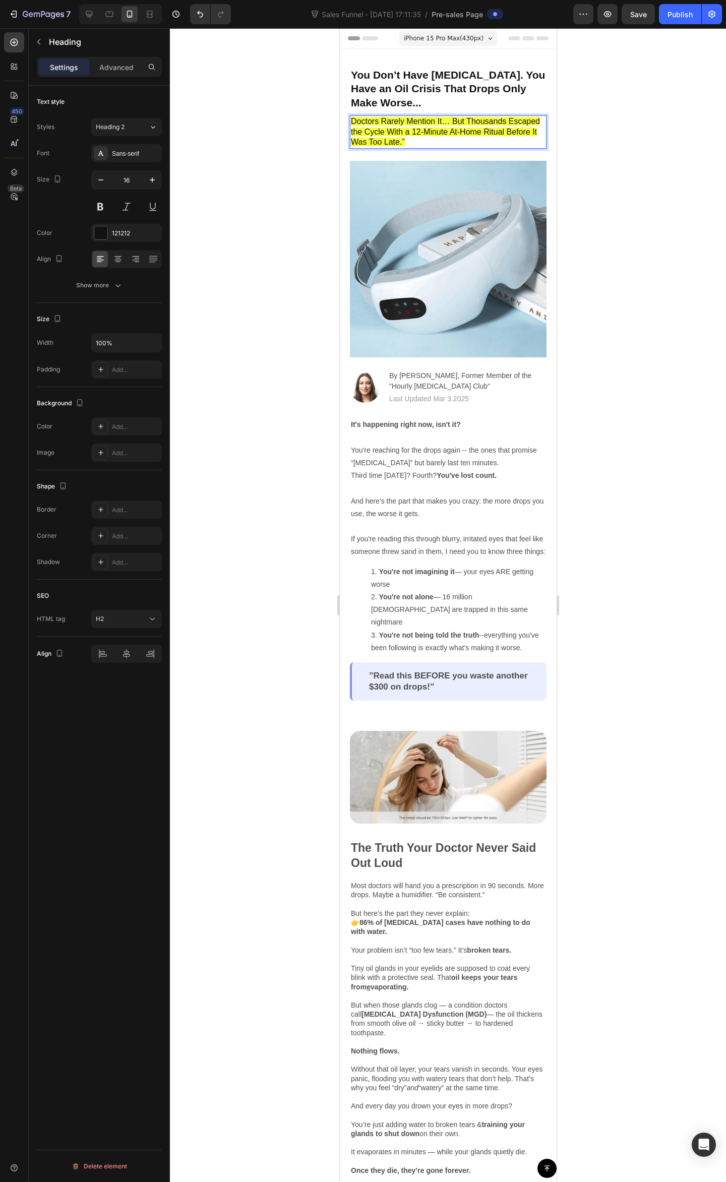
click at [452, 135] on span "Doctors Rarely Mention It… But Thousands Escaped the Cycle With a 12-Minute At-…" at bounding box center [444, 132] width 189 height 30
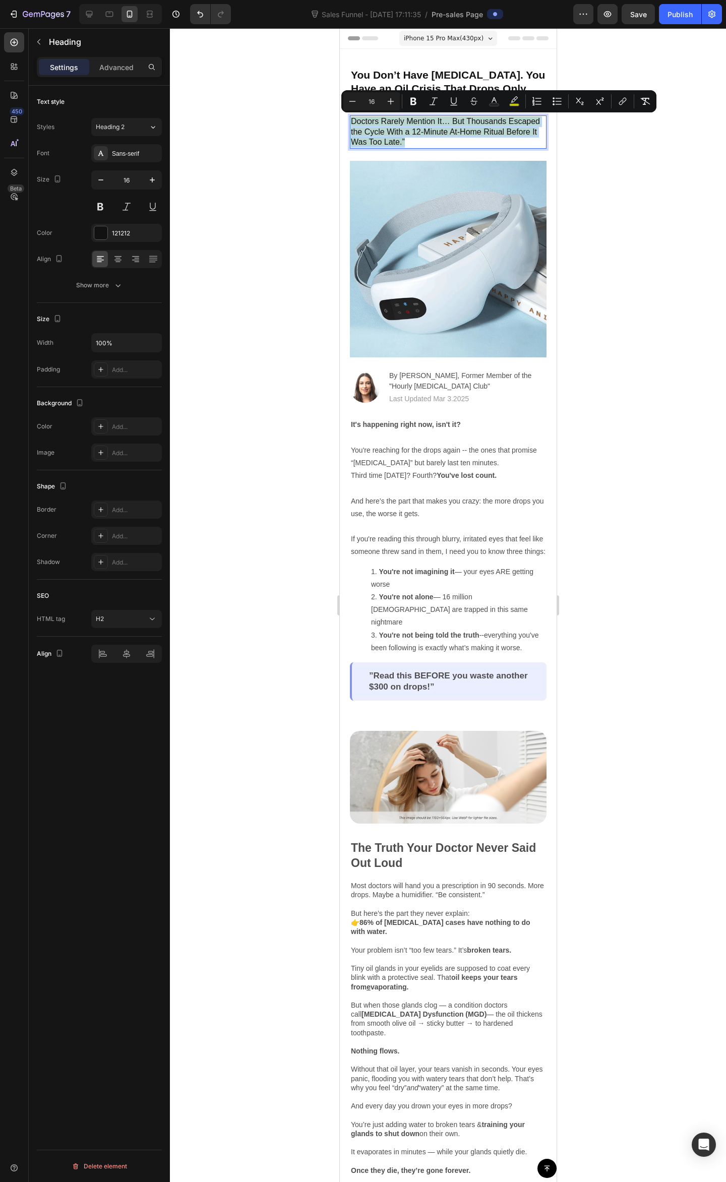
click at [461, 140] on p "Doctors Rarely Mention It… But Thousands Escaped the Cycle With a 12-Minute At-…" at bounding box center [447, 131] width 195 height 31
drag, startPoint x: 469, startPoint y: 144, endPoint x: 678, endPoint y: 142, distance: 209.2
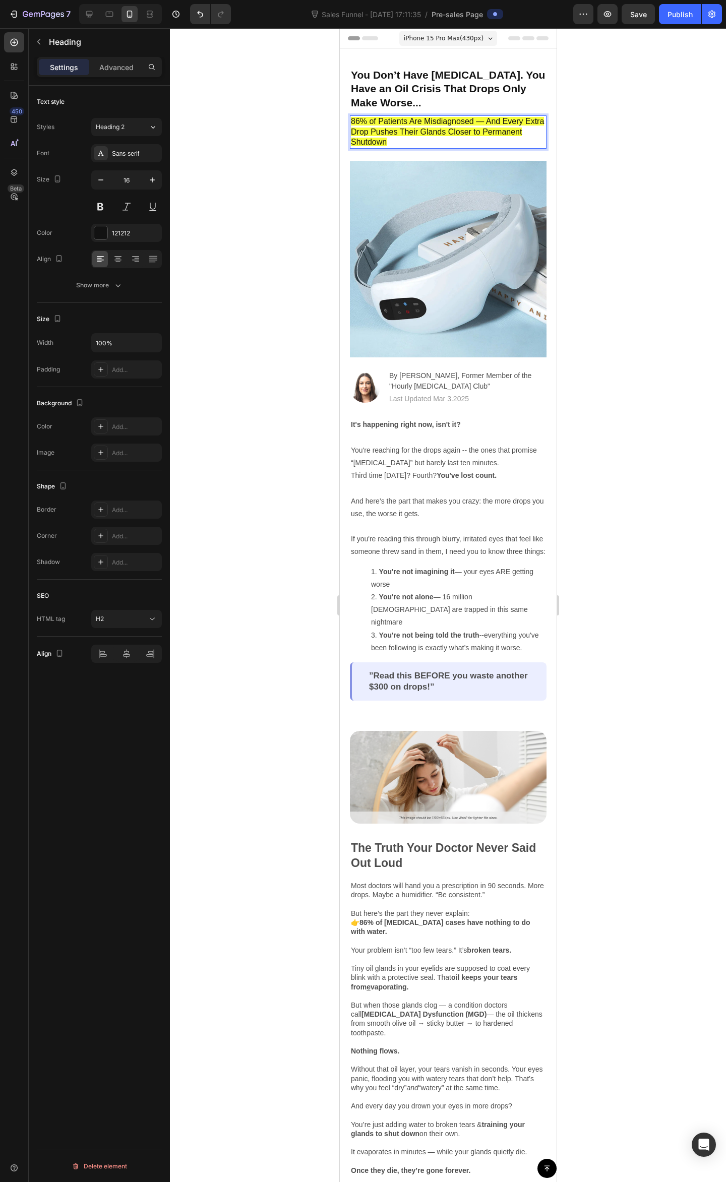
click at [477, 141] on p "86% of Patients Are Misdiagnosed — And Every Extra Drop Pushes Their Glands Clo…" at bounding box center [447, 131] width 195 height 31
click at [445, 138] on p "86% of Patients Are Misdiagnosed — And Every Extra Drop Pushes Their Glands Clo…" at bounding box center [447, 131] width 195 height 31
click at [502, 136] on p "86% of Patients Are Misdiagnosed — And Every Extra Drop Pushes Their Glands Clo…" at bounding box center [447, 131] width 195 height 31
click at [445, 136] on p "86% of Patients Are Misdiagnosed — And Every Extra Drop Pushes Their Glands Clo…" at bounding box center [447, 131] width 195 height 31
click at [491, 134] on span "86% of Patients Are Misdiagnosed — And Every Extra Drop Pushes Their Glands Clo…" at bounding box center [446, 132] width 193 height 30
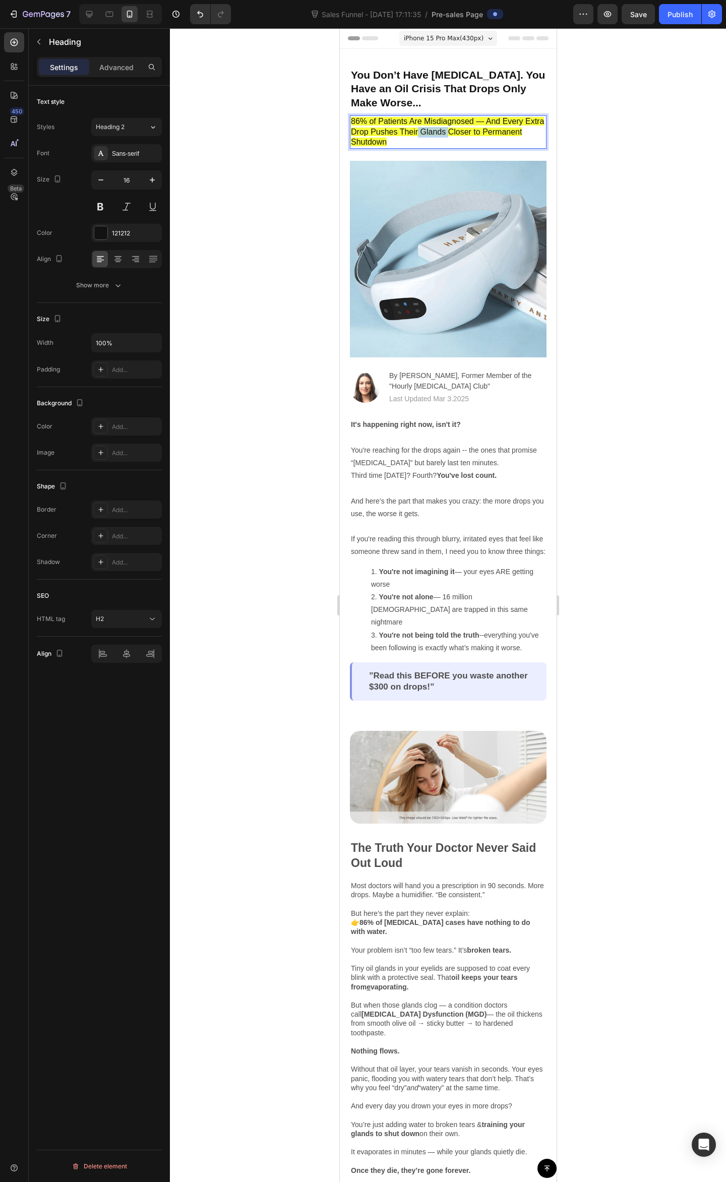
drag, startPoint x: 468, startPoint y: 131, endPoint x: 438, endPoint y: 131, distance: 29.2
click at [438, 131] on span "86% of Patients Are Misdiagnosed — And Every Extra Drop Pushes Their Glands Clo…" at bounding box center [446, 132] width 193 height 30
click at [526, 132] on span "86% of Patients Are Misdiagnosed — And Every Extra Drop Pushes Their Eyes Close…" at bounding box center [446, 132] width 193 height 30
click at [652, 136] on div at bounding box center [448, 605] width 556 height 1154
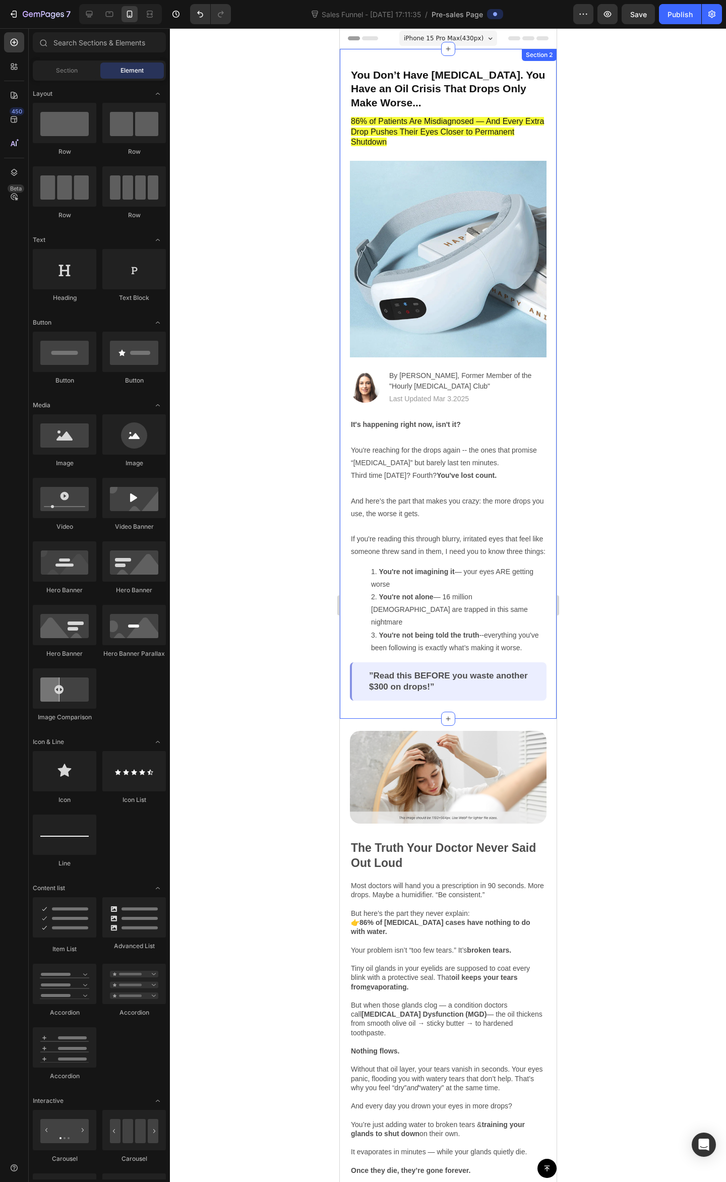
click at [635, 136] on div at bounding box center [448, 605] width 556 height 1154
click at [407, 139] on p "⁠⁠⁠⁠⁠⁠⁠ 86% of Patients Are Misdiagnosed — And Every Extra Drop Pushes Their Ey…" at bounding box center [447, 131] width 195 height 31
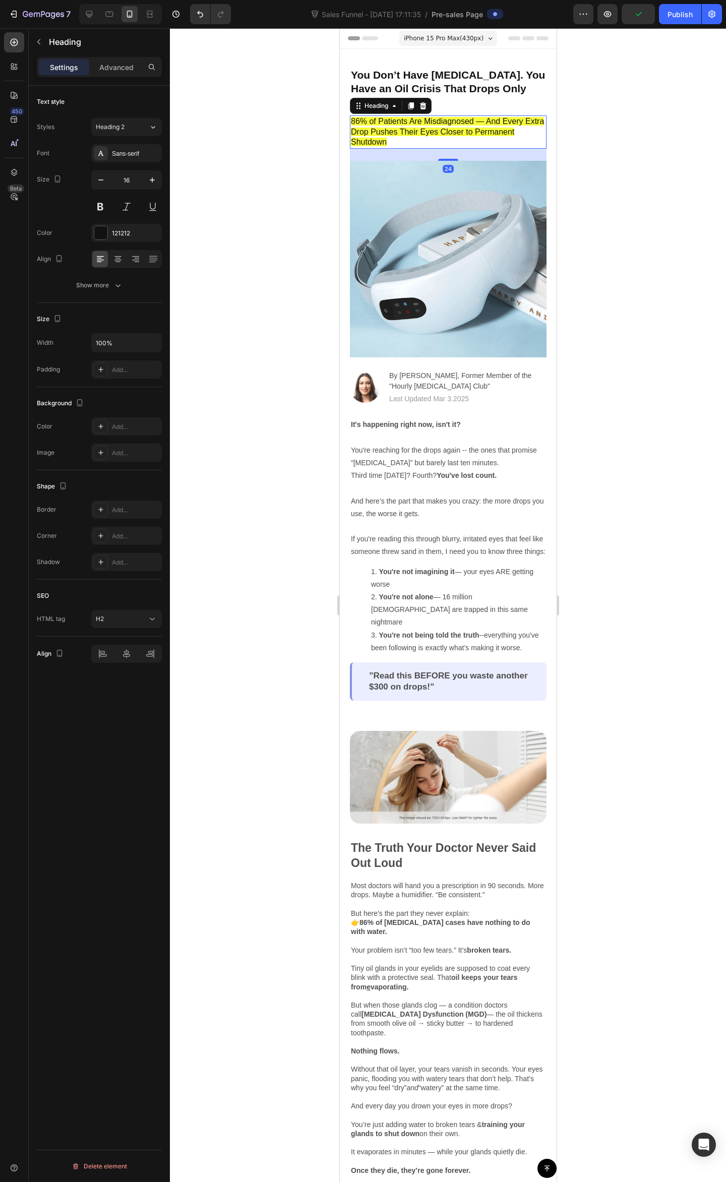
drag, startPoint x: 634, startPoint y: 123, endPoint x: 570, endPoint y: 115, distance: 65.1
click at [634, 123] on div at bounding box center [448, 605] width 556 height 1154
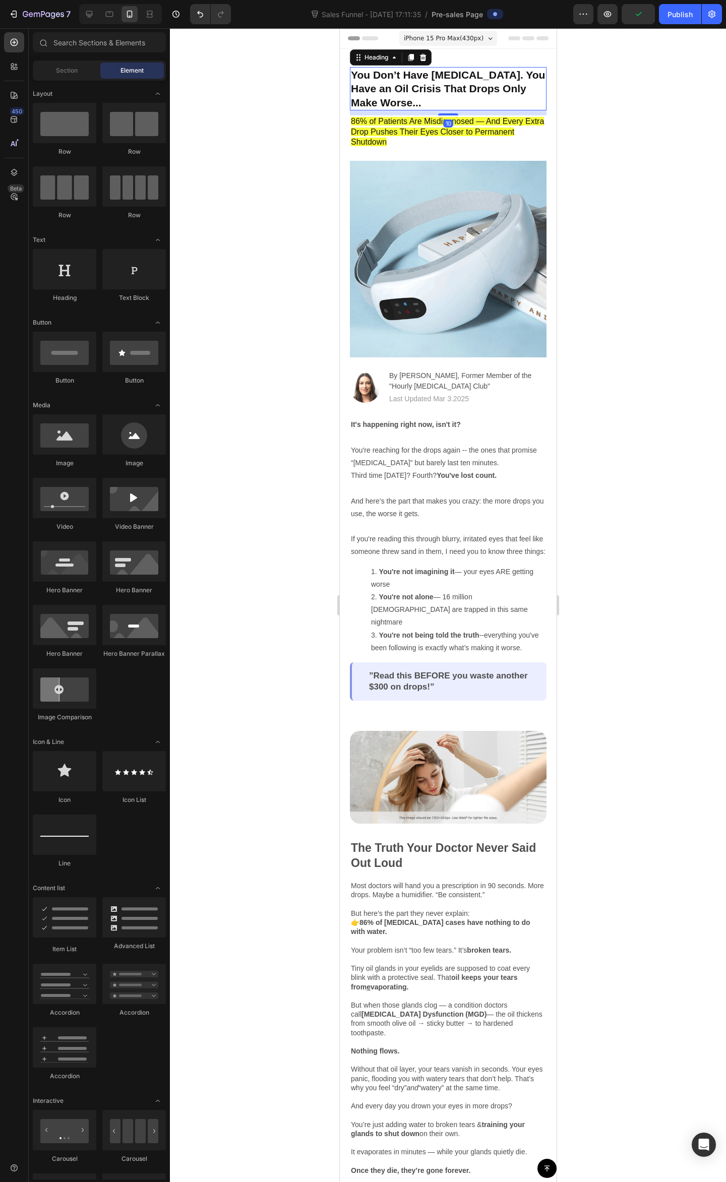
click at [437, 91] on p "You Don’t Have [MEDICAL_DATA]. You Have an Oil Crisis That Drops Only Make Wors…" at bounding box center [447, 88] width 195 height 41
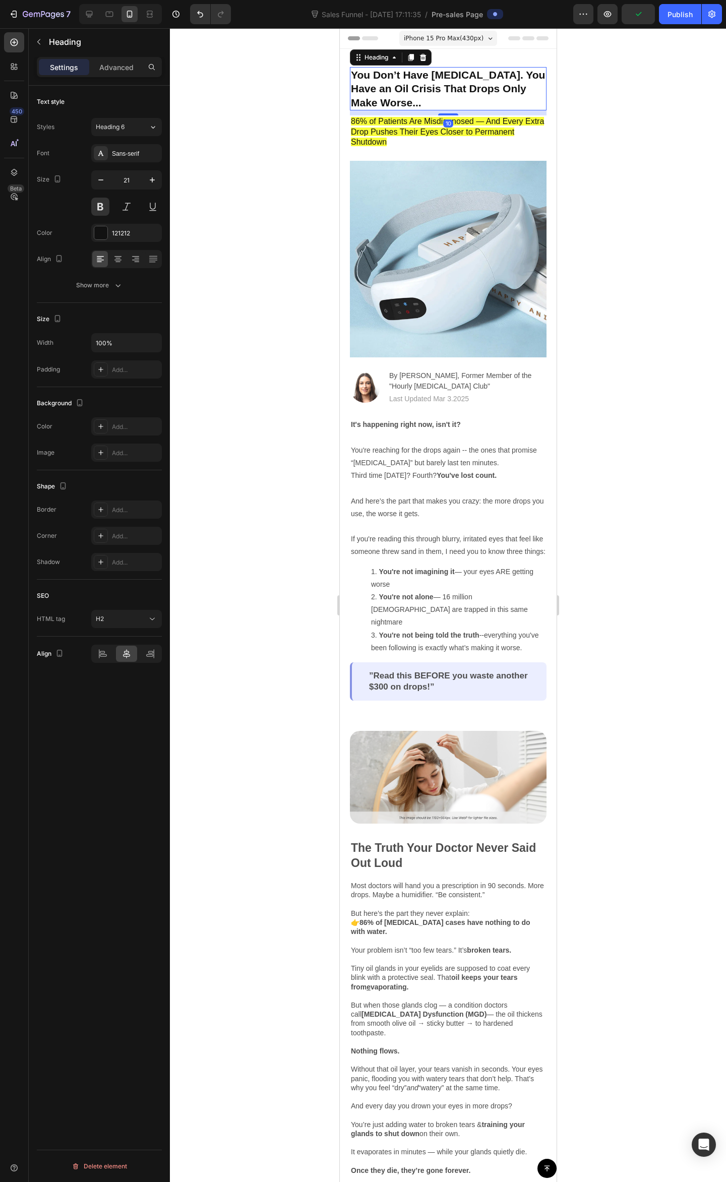
click at [433, 90] on p "You Don’t Have [MEDICAL_DATA]. You Have an Oil Crisis That Drops Only Make Wors…" at bounding box center [447, 88] width 195 height 41
drag, startPoint x: 348, startPoint y: 92, endPoint x: 318, endPoint y: 65, distance: 40.0
copy p "You Don’t Have [MEDICAL_DATA]. You Have an Oil Crisis That Drops Only Make Wors…"
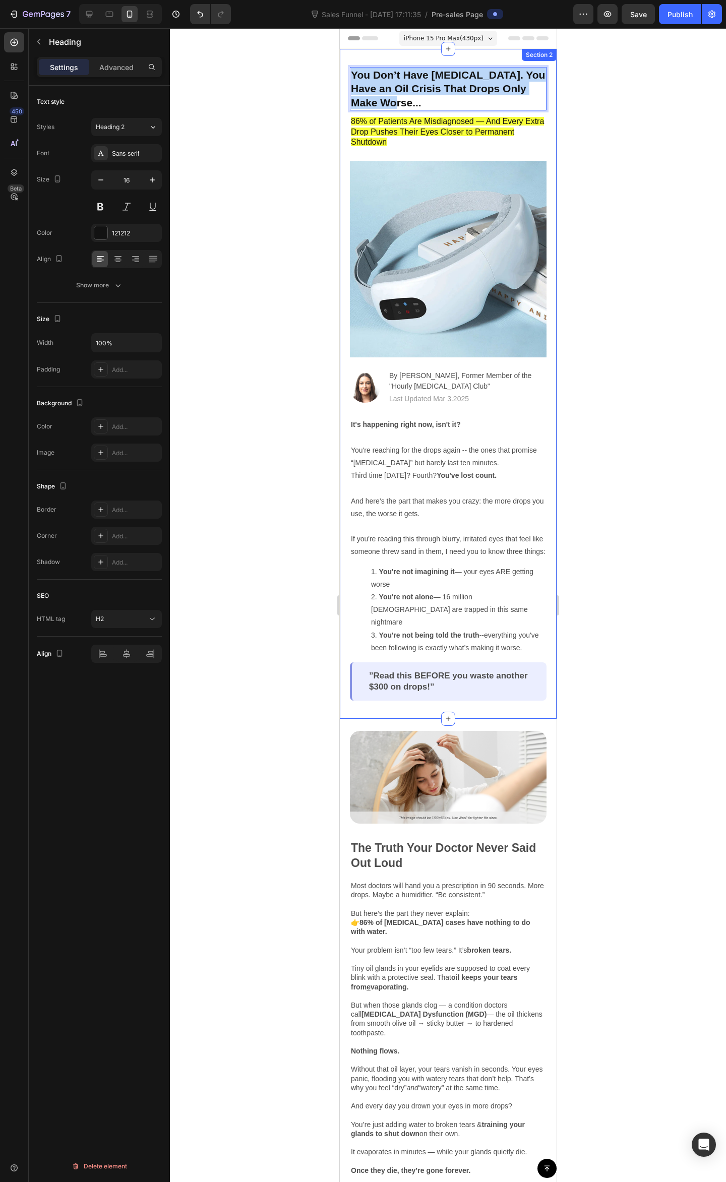
click at [427, 129] on span "86% of Patients Are Misdiagnosed — And Every Extra Drop Pushes Their Eyes Close…" at bounding box center [446, 132] width 193 height 30
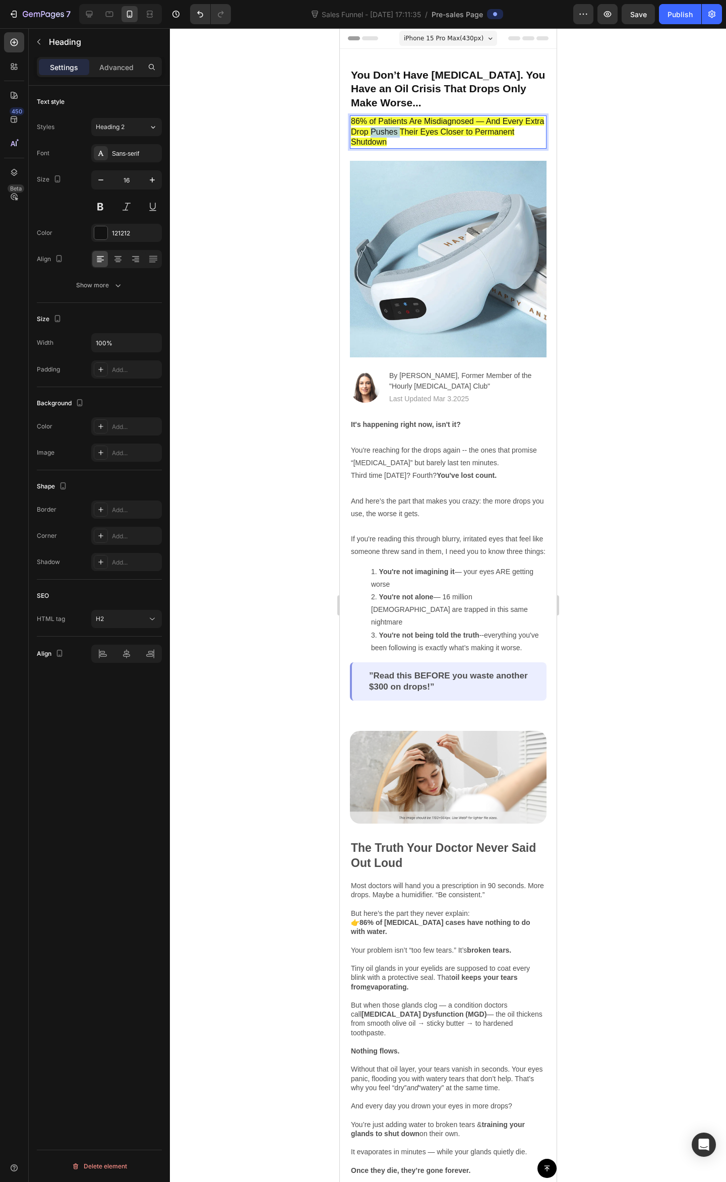
click at [408, 132] on span "86% of Patients Are Misdiagnosed — And Every Extra Drop Pushes Their Eyes Close…" at bounding box center [446, 132] width 193 height 30
drag, startPoint x: 401, startPoint y: 146, endPoint x: 328, endPoint y: 98, distance: 87.2
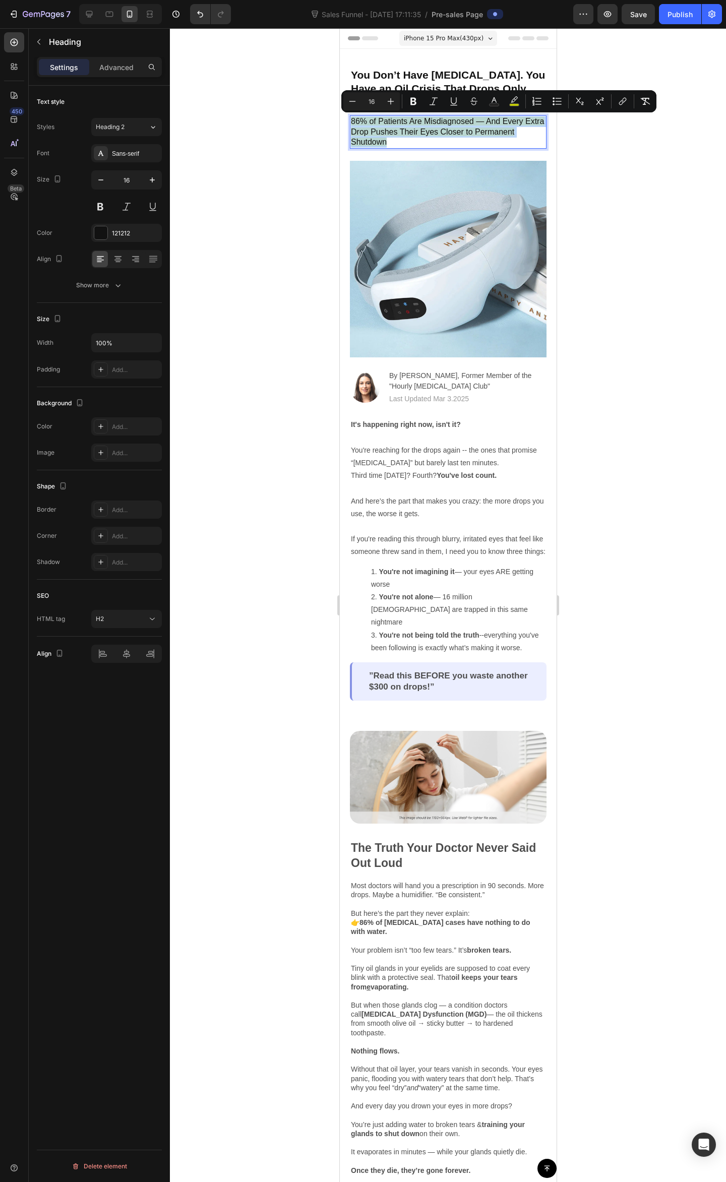
copy span "86% of Patients Are Misdiagnosed — And Every Extra Drop Pushes Their Eyes Close…"
click at [479, 216] on img at bounding box center [447, 259] width 197 height 197
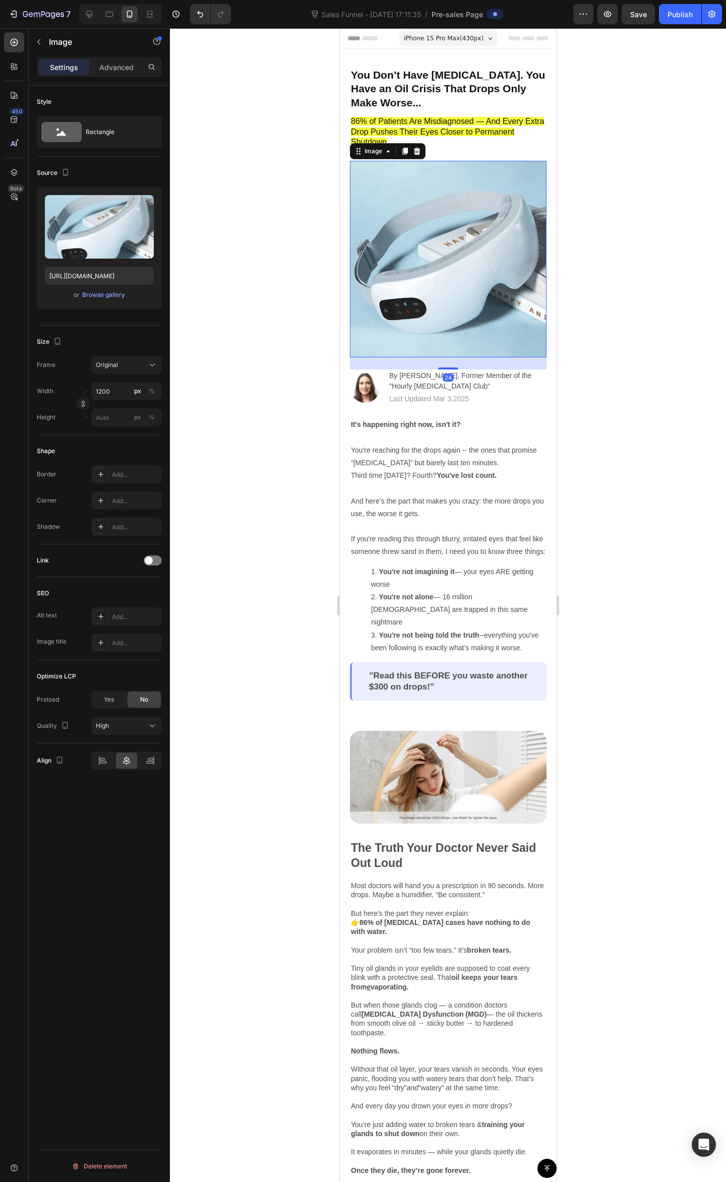
click at [605, 201] on div at bounding box center [448, 605] width 556 height 1154
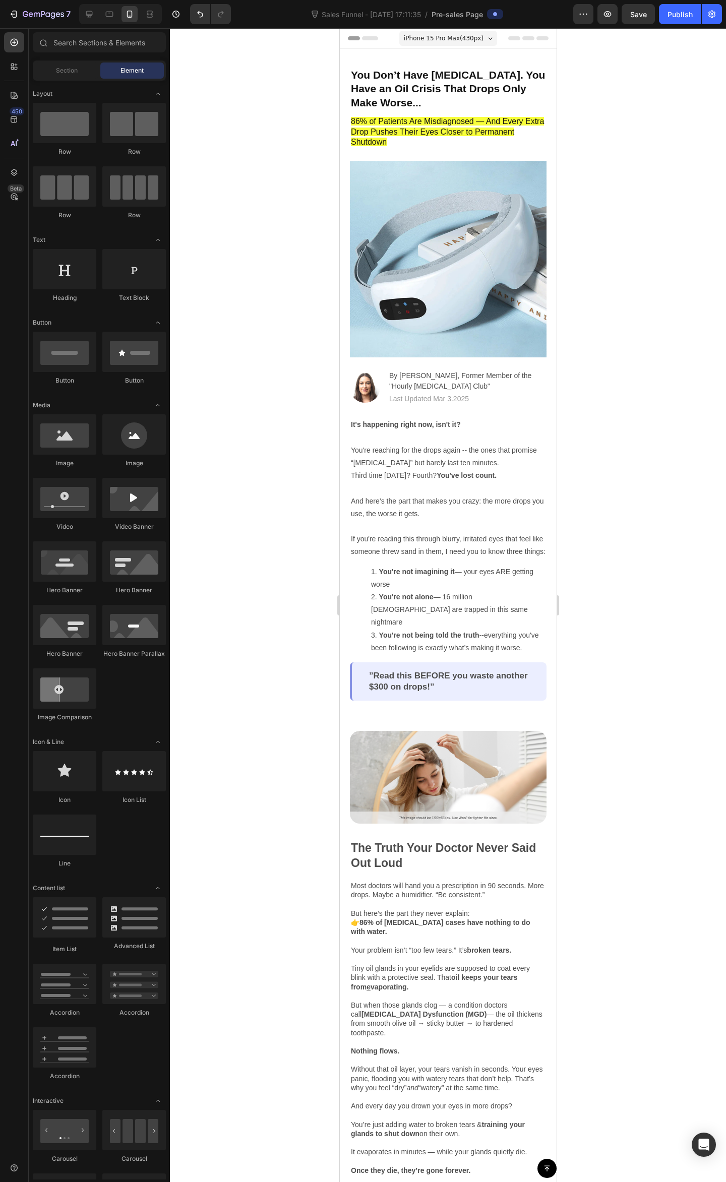
drag, startPoint x: 193, startPoint y: 38, endPoint x: 715, endPoint y: 229, distance: 555.4
click at [715, 229] on div at bounding box center [448, 605] width 556 height 1154
click at [470, 83] on p "You Don’t Have [MEDICAL_DATA]. You Have an Oil Crisis That Drops Only Make Wors…" at bounding box center [447, 88] width 195 height 41
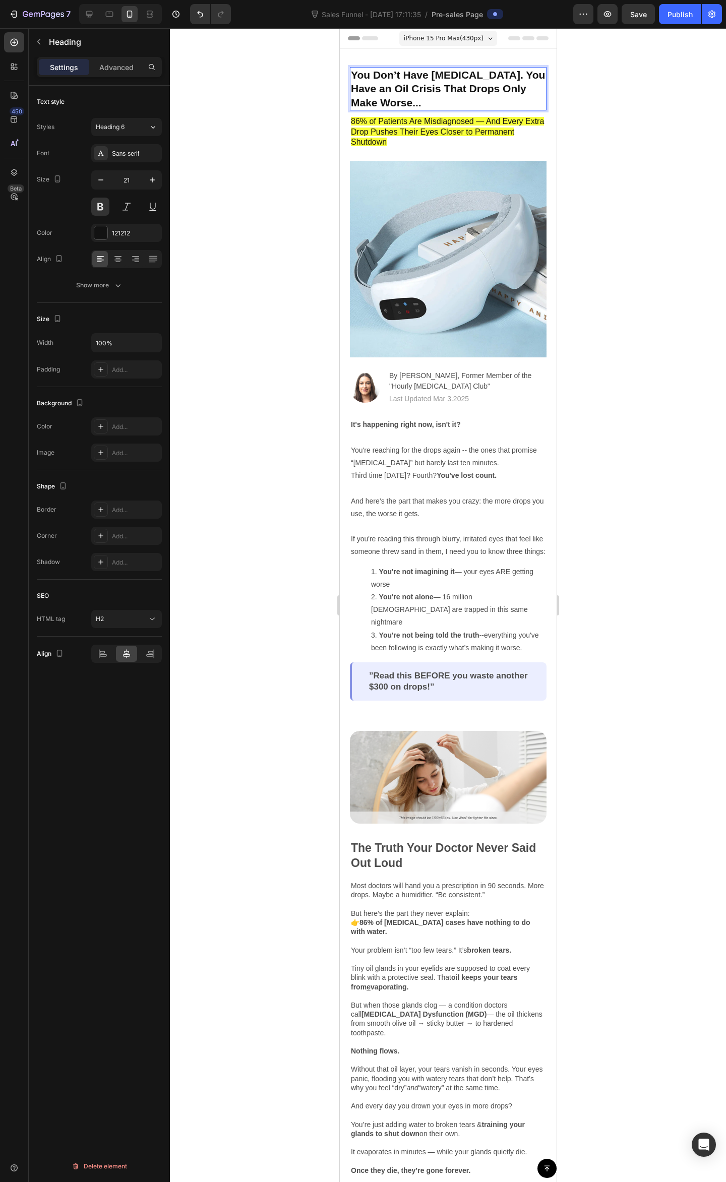
click at [448, 88] on p "You Don’t Have [MEDICAL_DATA]. You Have an Oil Crisis That Drops Only Make Wors…" at bounding box center [447, 88] width 195 height 41
click at [472, 87] on p "You Don’t Have [MEDICAL_DATA]. You Have an Oil Crisis That Drops Only Make Wors…" at bounding box center [447, 88] width 195 height 41
click at [384, 89] on p "You Don’t Have [MEDICAL_DATA]. You Have an Oil Crisis That Drops Only Make Wors…" at bounding box center [447, 88] width 195 height 41
click at [413, 87] on p "You Don’t Have [MEDICAL_DATA]. You Have an Oil Crisis That Drops Only Make Wors…" at bounding box center [447, 88] width 195 height 41
drag, startPoint x: 414, startPoint y: 89, endPoint x: 383, endPoint y: 87, distance: 31.3
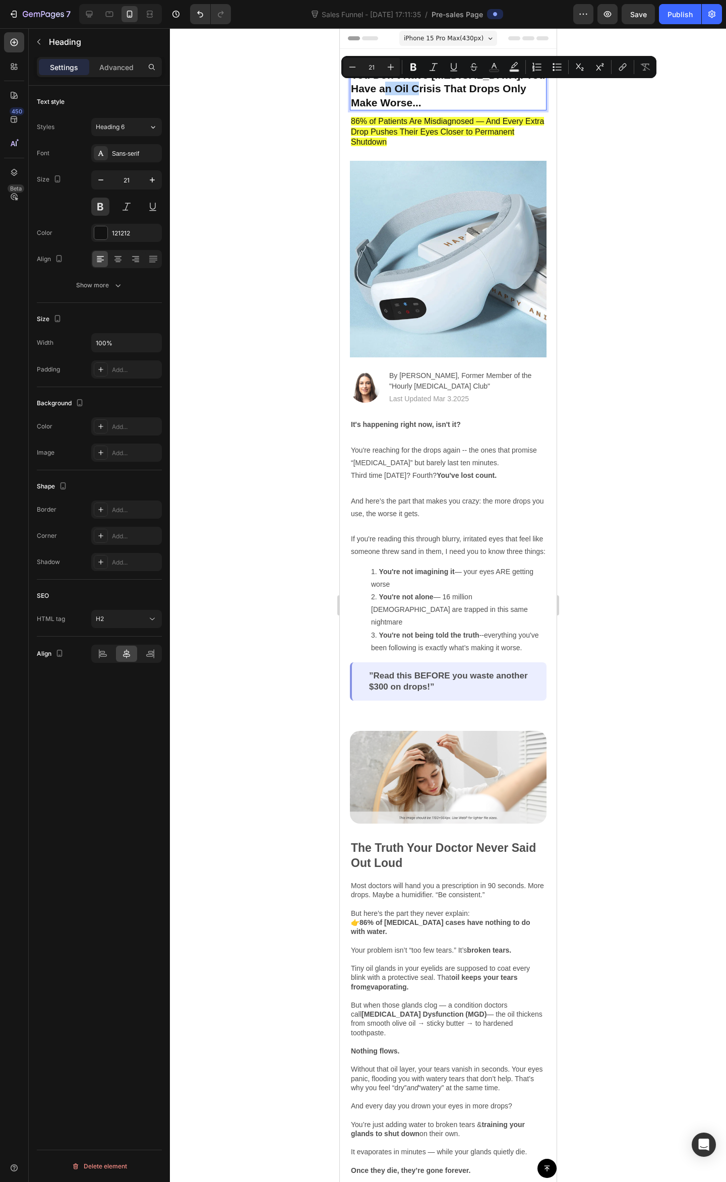
click at [383, 87] on p "You Don’t Have [MEDICAL_DATA]. You Have an Oil Crisis That Drops Only Make Wors…" at bounding box center [447, 88] width 195 height 41
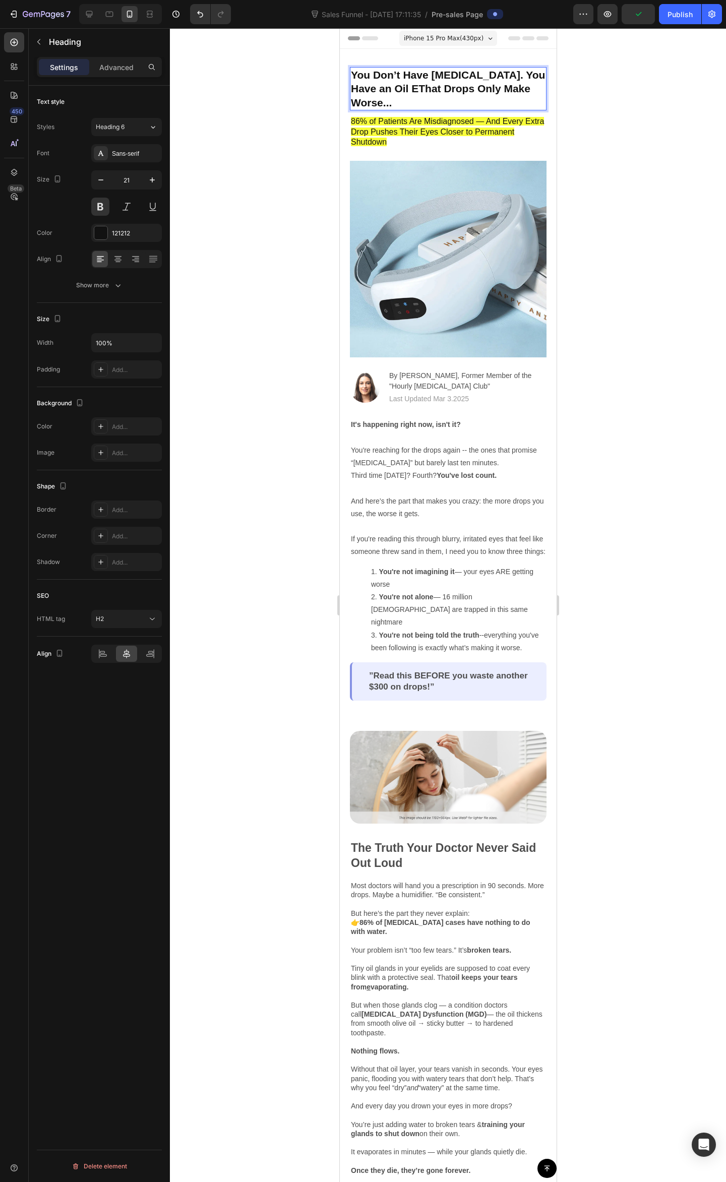
click at [386, 87] on p "You Don’t Have [MEDICAL_DATA]. You Have an Oil EThat Drops Only Make Worse..." at bounding box center [447, 88] width 195 height 41
drag, startPoint x: 383, startPoint y: 89, endPoint x: 389, endPoint y: 93, distance: 7.0
click at [389, 93] on p "You Don’t Have [MEDICAL_DATA]. You Have an Oil EThat Drops Only Make Worse..." at bounding box center [447, 88] width 195 height 41
drag, startPoint x: 472, startPoint y: 89, endPoint x: 499, endPoint y: 103, distance: 31.1
click at [473, 89] on p "You Don’t Have [MEDICAL_DATA]. You Have an Oil Emergency That Drops Only Make W…" at bounding box center [447, 88] width 195 height 41
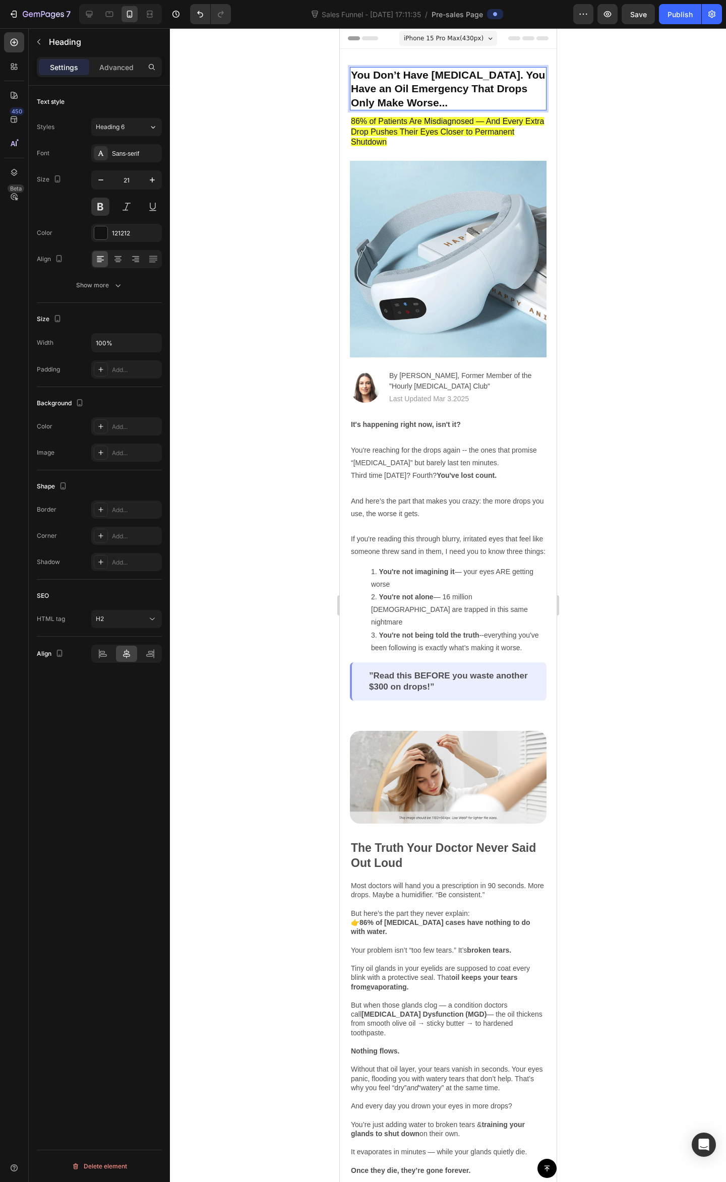
click at [499, 103] on p "You Don’t Have [MEDICAL_DATA]. You Have an Oil Emergency That Drops Only Make W…" at bounding box center [447, 88] width 195 height 41
drag, startPoint x: 423, startPoint y: 101, endPoint x: 540, endPoint y: 101, distance: 116.9
click at [428, 100] on p "You Don’t Have [MEDICAL_DATA]. You Have an Oil Emergency That Drops Only Make W…" at bounding box center [447, 88] width 195 height 41
click at [640, 110] on div at bounding box center [448, 605] width 556 height 1154
click at [445, 81] on p "You Don’t Have [MEDICAL_DATA]. You Have an Oil Emergency That Drops Only Make W…" at bounding box center [447, 88] width 195 height 41
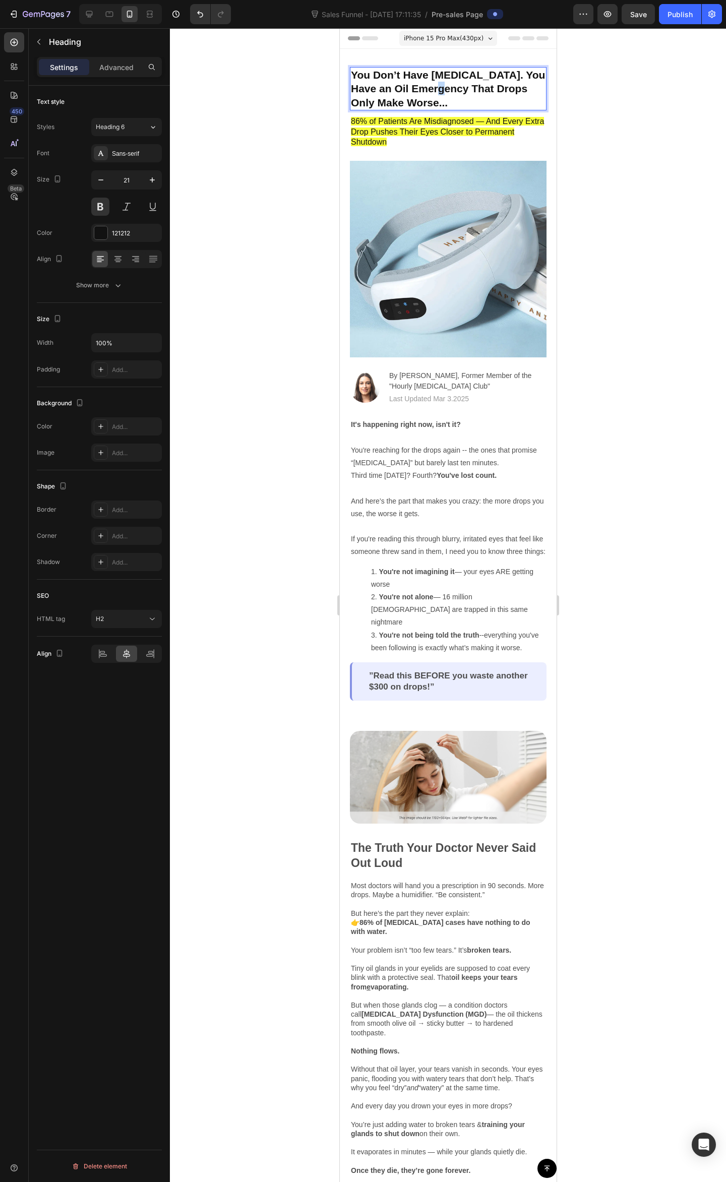
click at [446, 87] on p "You Don’t Have [MEDICAL_DATA]. You Have an Oil Emergency That Drops Only Make W…" at bounding box center [447, 88] width 195 height 41
drag, startPoint x: 445, startPoint y: 79, endPoint x: 450, endPoint y: 95, distance: 16.9
click at [445, 81] on p "You Don’t Have [MEDICAL_DATA]. You Have an Oil Emergency That Drops Only Make W…" at bounding box center [447, 88] width 195 height 41
click at [465, 93] on p "You Don’t Have [MEDICAL_DATA]. You Have an Oil Emergency That Drops Only Make W…" at bounding box center [447, 88] width 195 height 41
click at [445, 91] on p "You Don’t Have [MEDICAL_DATA]. You Have an Oil Emergency That Drops Only Make W…" at bounding box center [447, 88] width 195 height 41
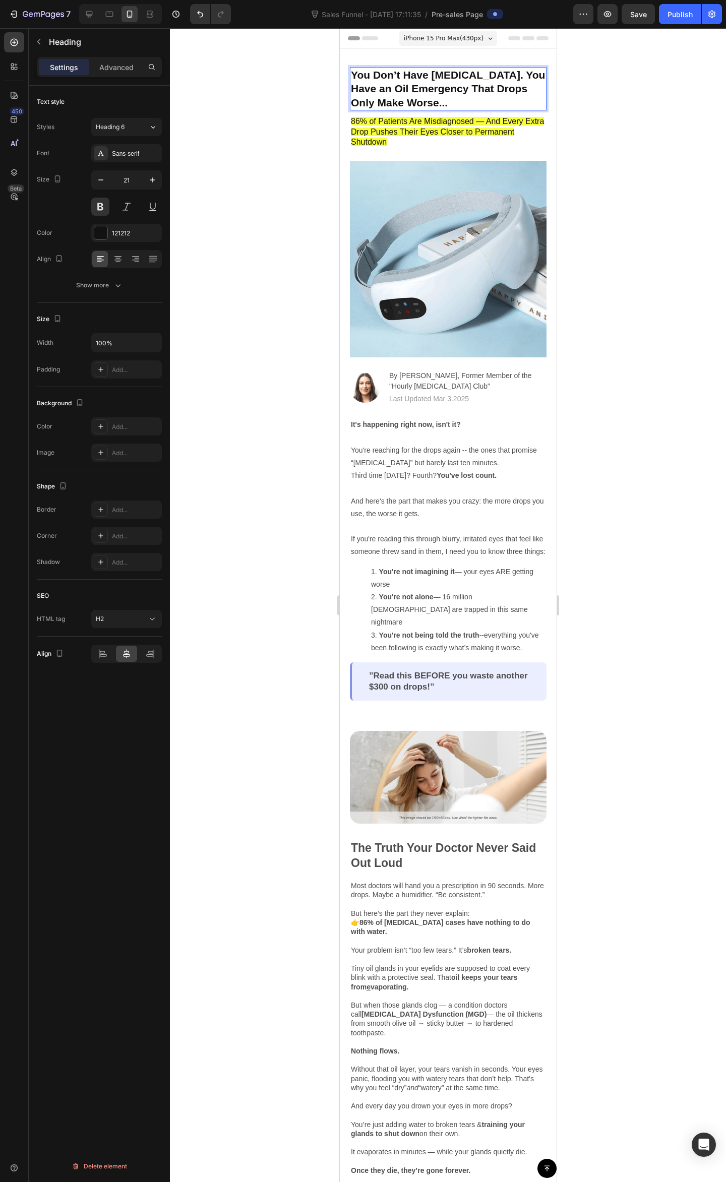
drag, startPoint x: 456, startPoint y: 83, endPoint x: 474, endPoint y: 83, distance: 18.1
click at [457, 82] on p "You Don’t Have [MEDICAL_DATA]. You Have an Oil Emergency That Drops Only Make W…" at bounding box center [447, 88] width 195 height 41
click at [474, 85] on p "You Don’t Have [MEDICAL_DATA]. You Have an Oil Emergency That Drops Only Make W…" at bounding box center [447, 88] width 195 height 41
click at [468, 93] on p "You Don’t Have [MEDICAL_DATA]. You Have an Oil Emergency That Drops Only Make W…" at bounding box center [447, 88] width 195 height 41
click at [465, 91] on p "You Don’t Have [MEDICAL_DATA]. You Have an Oil Emergency That Drops Only Make W…" at bounding box center [447, 88] width 195 height 41
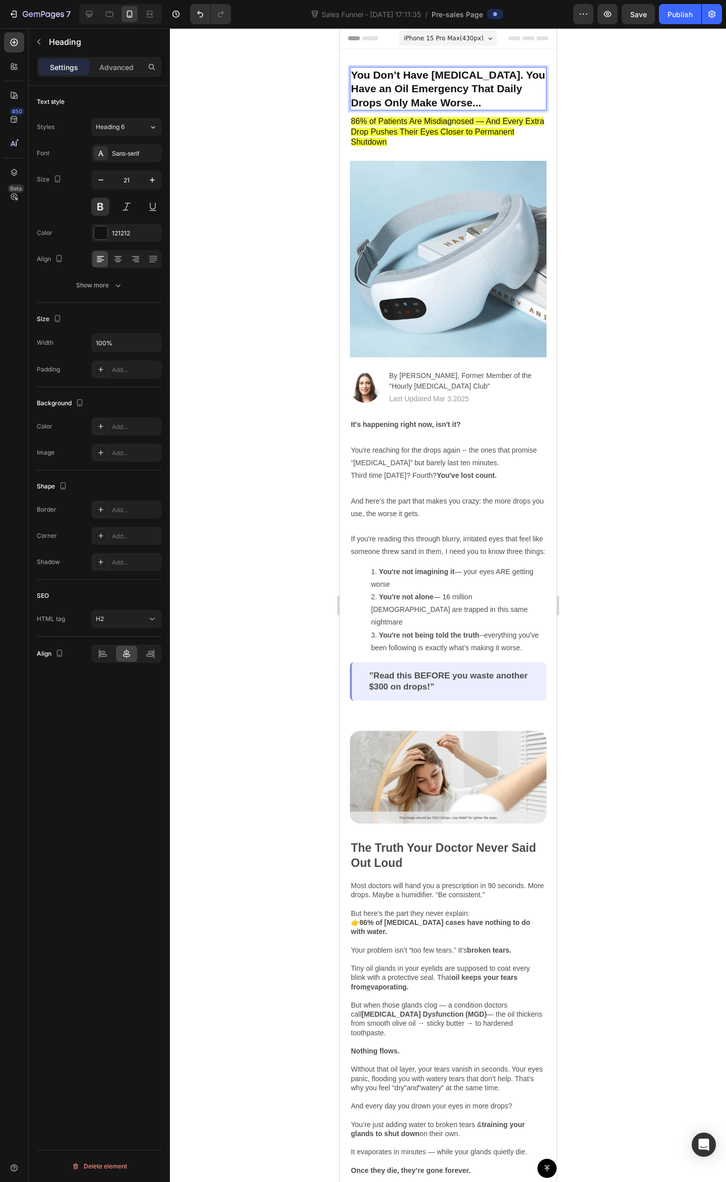
click at [603, 105] on div at bounding box center [448, 605] width 556 height 1154
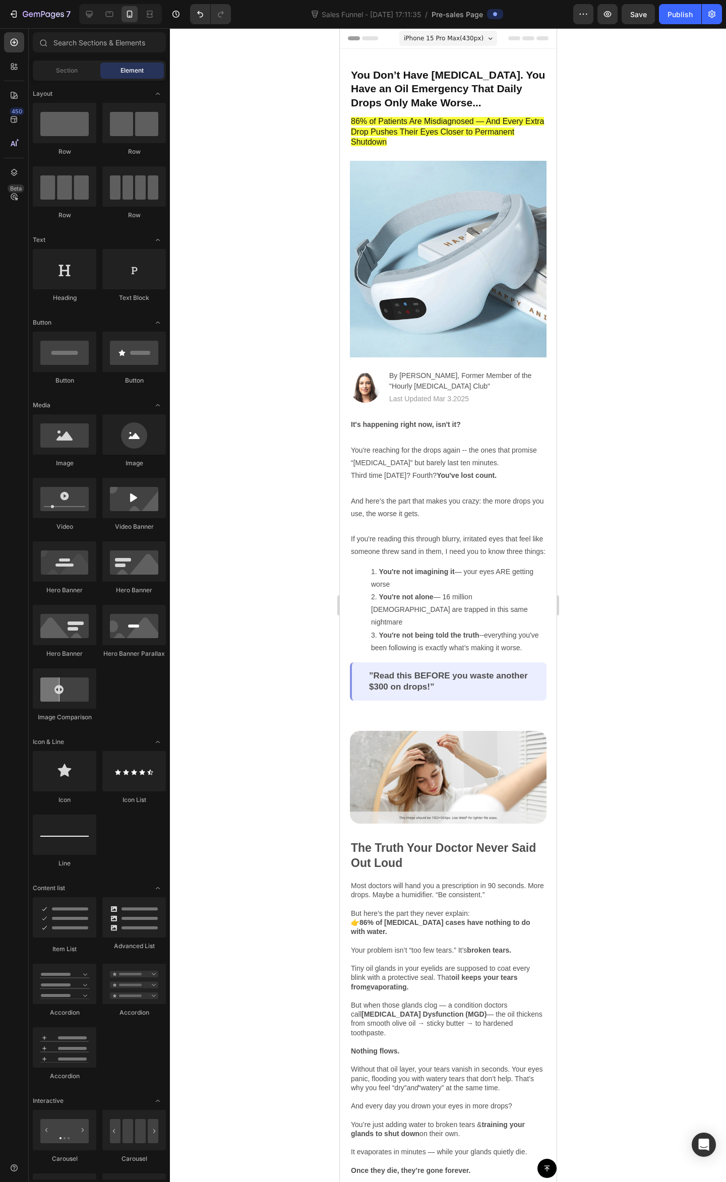
click at [666, 197] on div at bounding box center [448, 605] width 556 height 1154
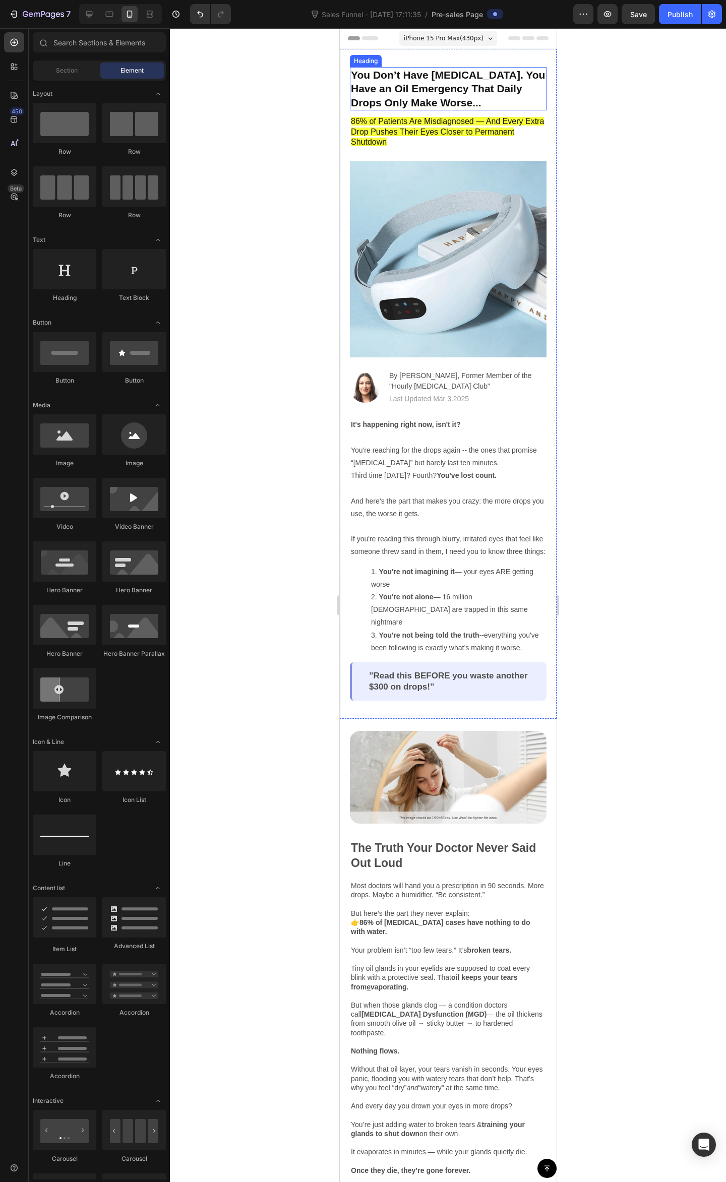
click at [486, 89] on p "You Don’t Have [MEDICAL_DATA]. You Have an Oil Emergency That Daily Drops Only …" at bounding box center [447, 88] width 195 height 41
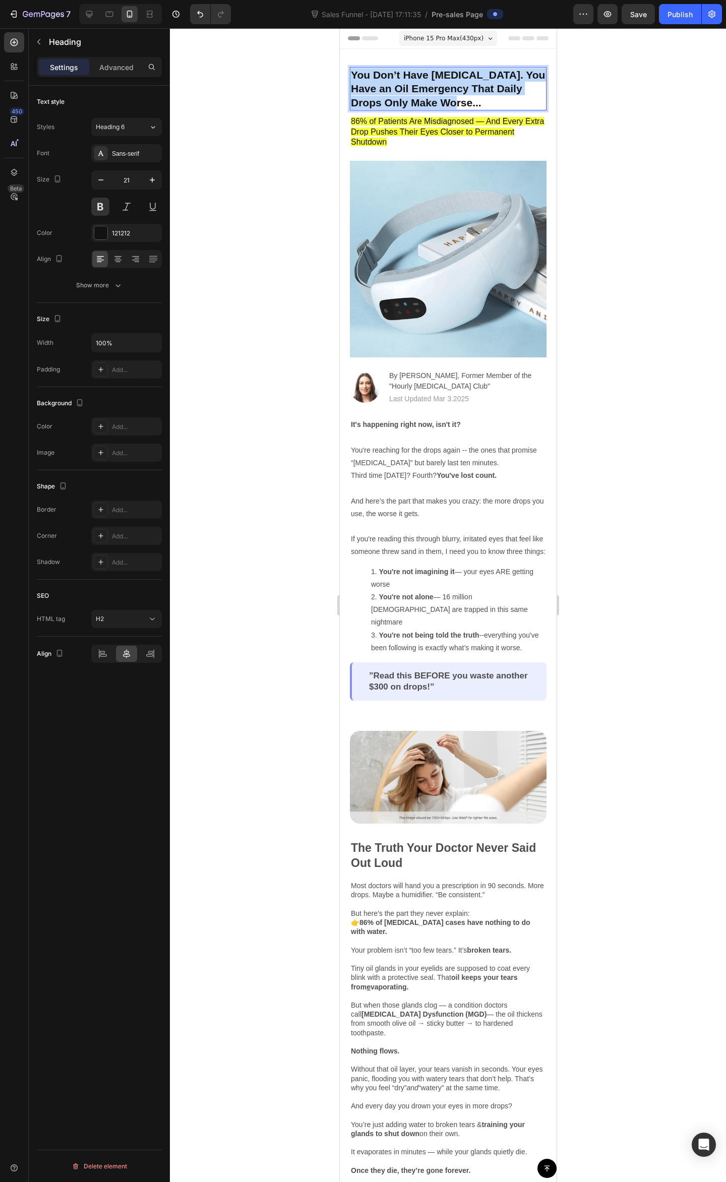
click at [486, 89] on p "You Don’t Have [MEDICAL_DATA]. You Have an Oil Emergency That Daily Drops Only …" at bounding box center [447, 88] width 195 height 41
click at [490, 90] on p "You Don’t Have [MEDICAL_DATA]. You Have an Oil Emergency That Daily Drops Only …" at bounding box center [447, 88] width 195 height 41
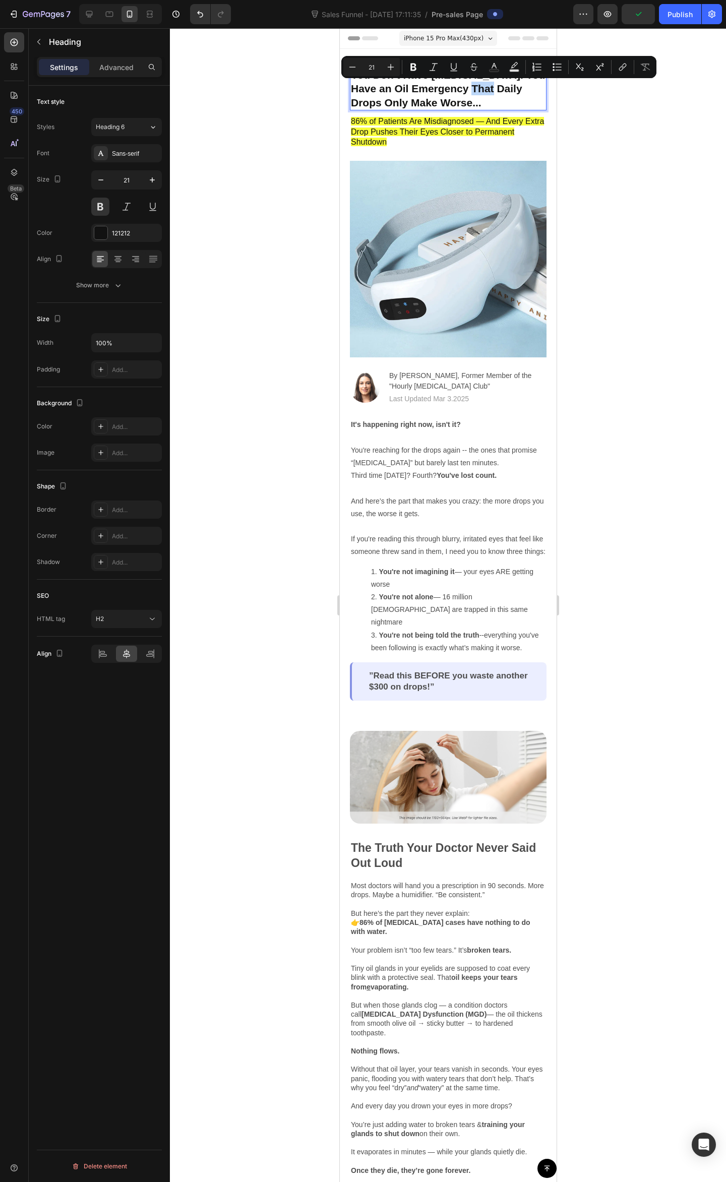
drag, startPoint x: 491, startPoint y: 91, endPoint x: 472, endPoint y: 91, distance: 19.7
click at [472, 91] on p "You Don’t Have [MEDICAL_DATA]. You Have an Oil Emergency That Daily Drops Only …" at bounding box center [447, 88] width 195 height 41
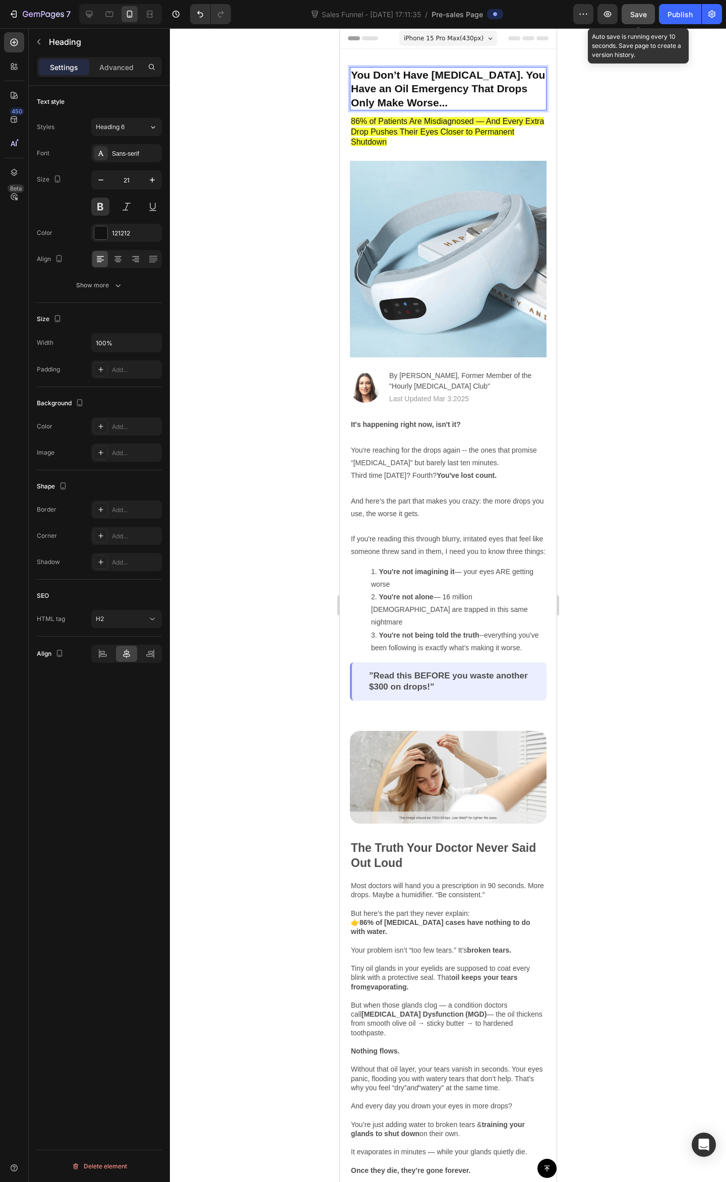
click at [636, 18] on div "Save" at bounding box center [638, 14] width 17 height 11
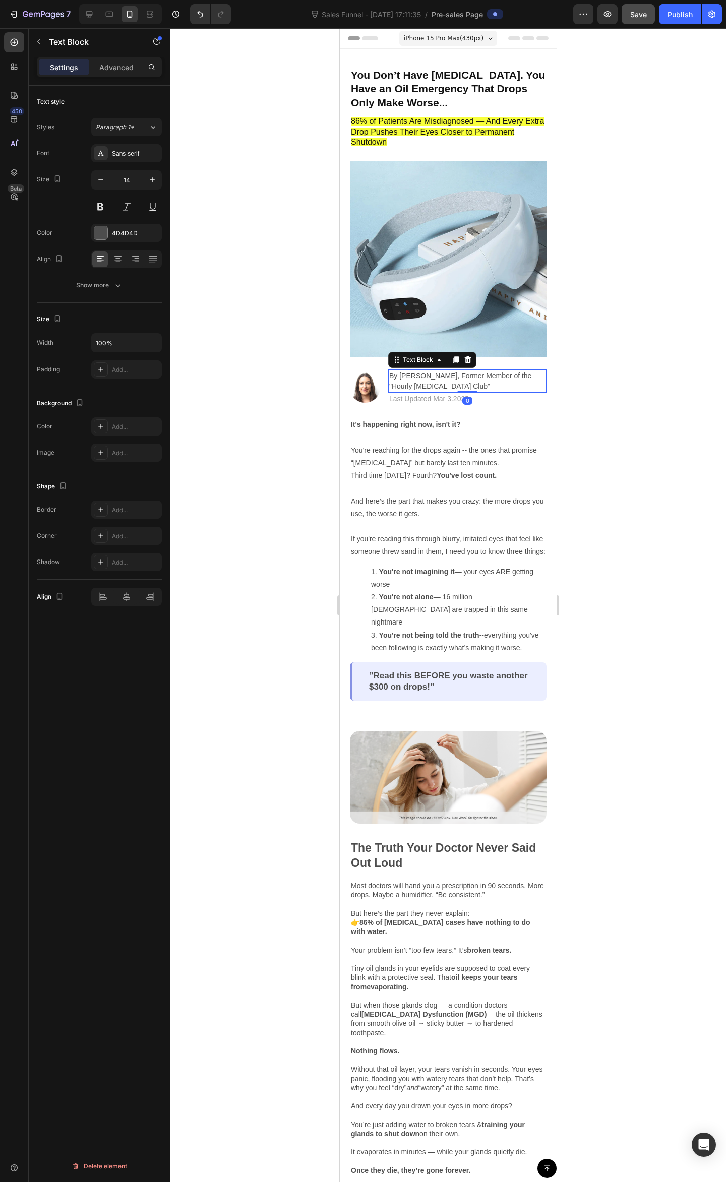
click at [456, 370] on p "By [PERSON_NAME], Former Member of the "Hourly [MEDICAL_DATA] Club"" at bounding box center [467, 380] width 156 height 21
click at [456, 375] on p "By [PERSON_NAME], Former Member of the "Hourly [MEDICAL_DATA] Club"" at bounding box center [467, 380] width 156 height 21
click at [436, 370] on p "By [PERSON_NAME], Former Member of the "Hourly [MEDICAL_DATA] Club"" at bounding box center [467, 380] width 156 height 21
click at [457, 370] on p "By [PERSON_NAME], Former Member of the "Hourly [MEDICAL_DATA] Club"" at bounding box center [467, 380] width 156 height 21
click at [401, 370] on p "By [PERSON_NAME], Former Member of the "Hourly [MEDICAL_DATA] Club"" at bounding box center [467, 380] width 156 height 21
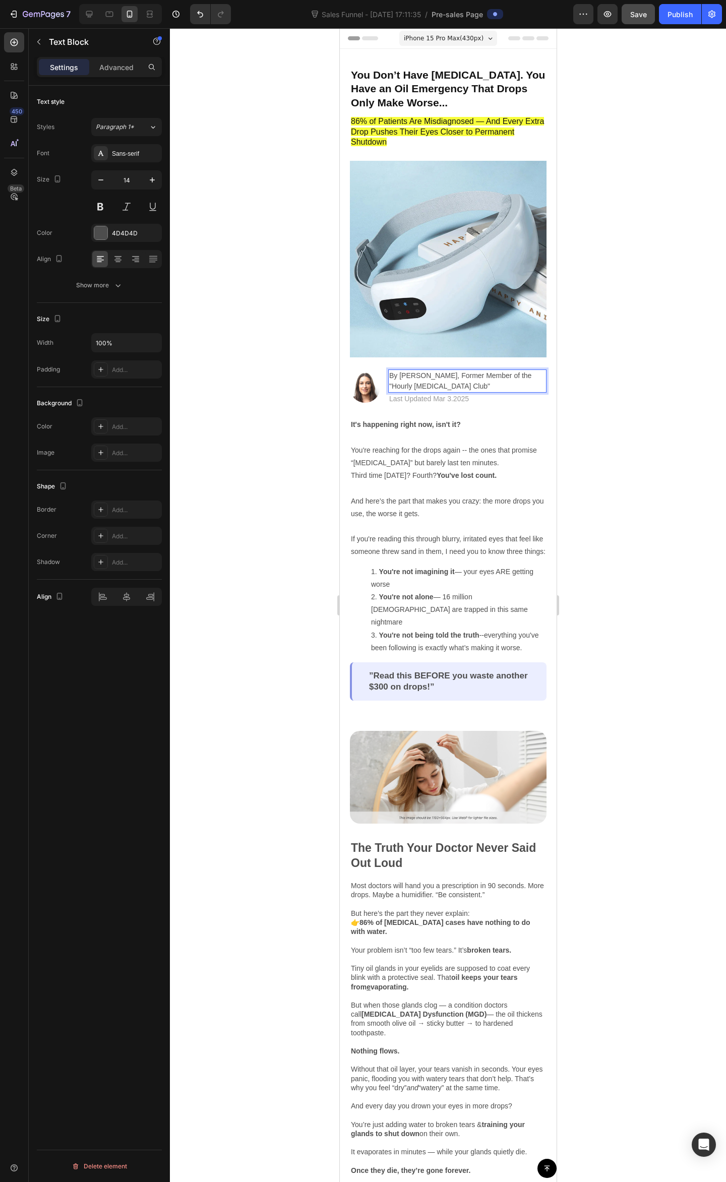
click at [400, 370] on p "By [PERSON_NAME], Former Member of the "Hourly [MEDICAL_DATA] Club"" at bounding box center [467, 380] width 156 height 21
click at [625, 313] on div at bounding box center [448, 605] width 556 height 1154
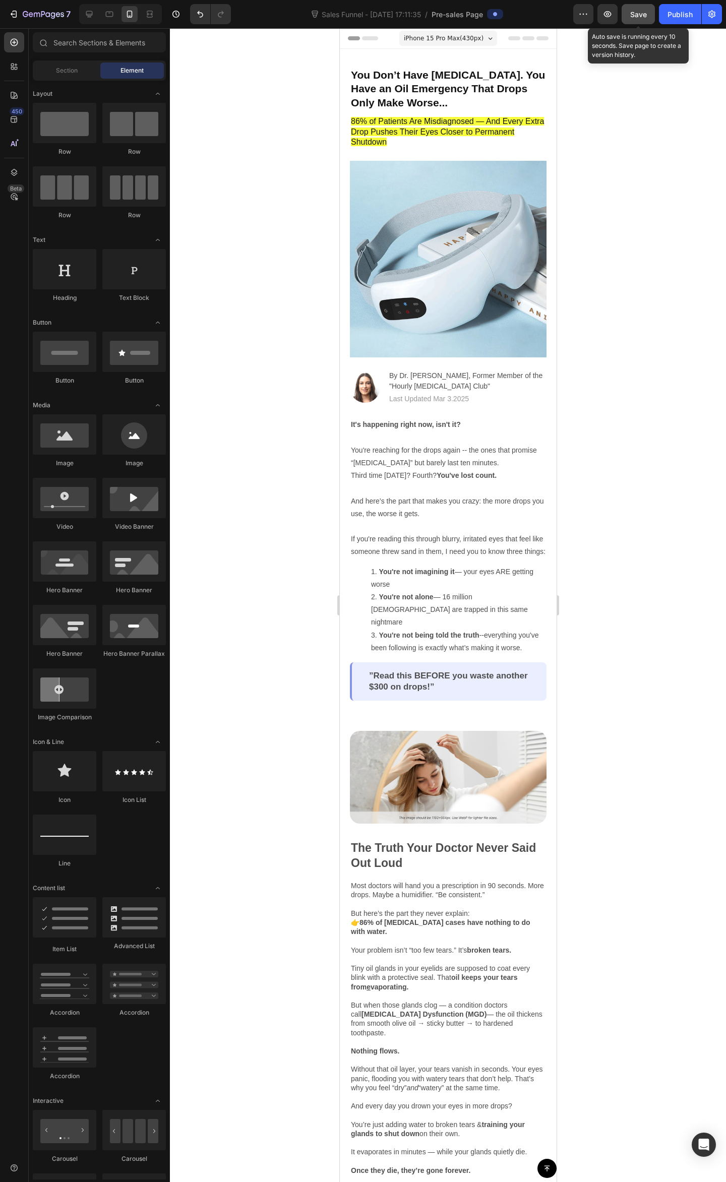
click at [646, 13] on button "Save" at bounding box center [637, 14] width 33 height 20
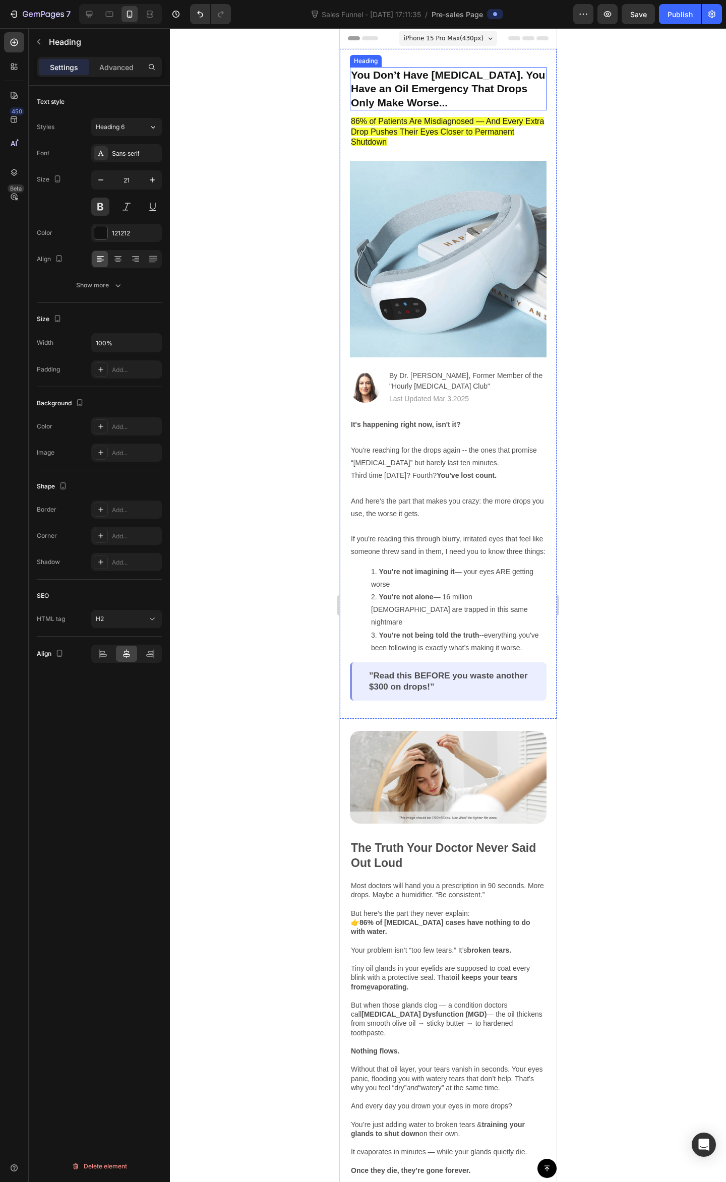
click at [455, 92] on p "You Don’t Have [MEDICAL_DATA]. You Have an Oil Emergency That Drops Only Make W…" at bounding box center [447, 88] width 195 height 41
drag, startPoint x: 510, startPoint y: 102, endPoint x: 916, endPoint y: 129, distance: 406.6
click at [510, 102] on p "You Don’t Have [MEDICAL_DATA]. You Have an Oil Emergency That Drops Only Make W…" at bounding box center [447, 88] width 195 height 41
click at [645, 117] on div at bounding box center [448, 605] width 556 height 1154
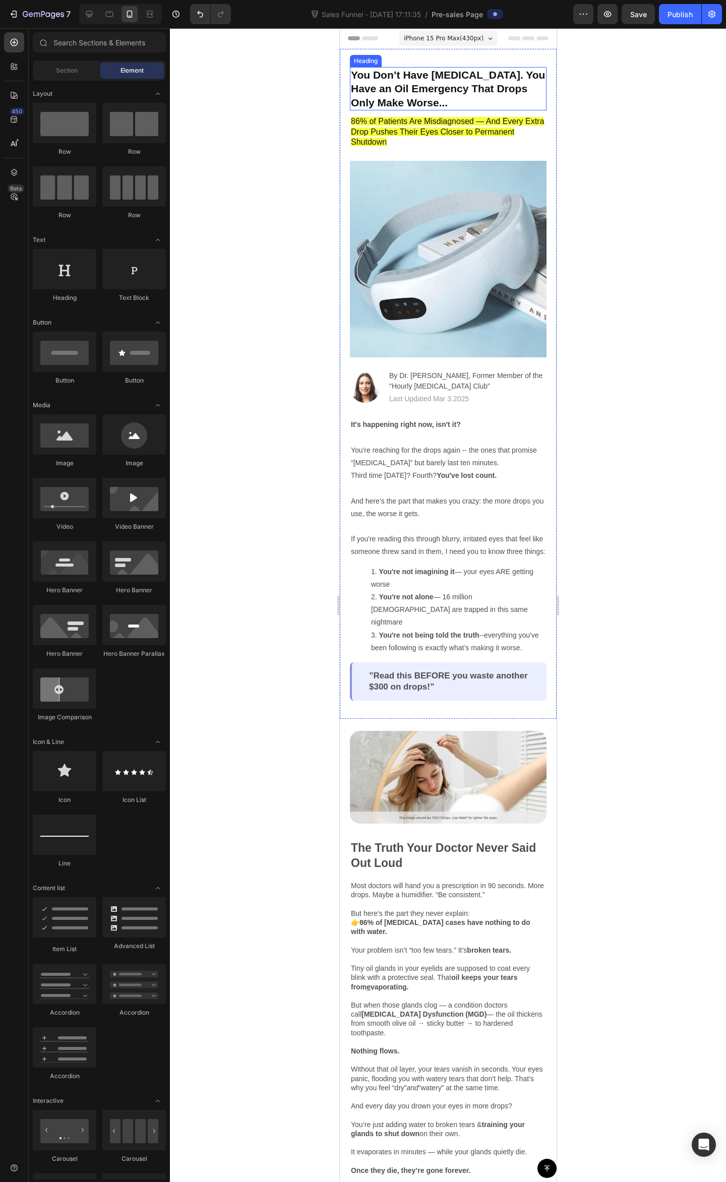
click at [446, 82] on p "You Don’t Have [MEDICAL_DATA]. You Have an Oil Emergency That Drops Only Make W…" at bounding box center [447, 88] width 195 height 41
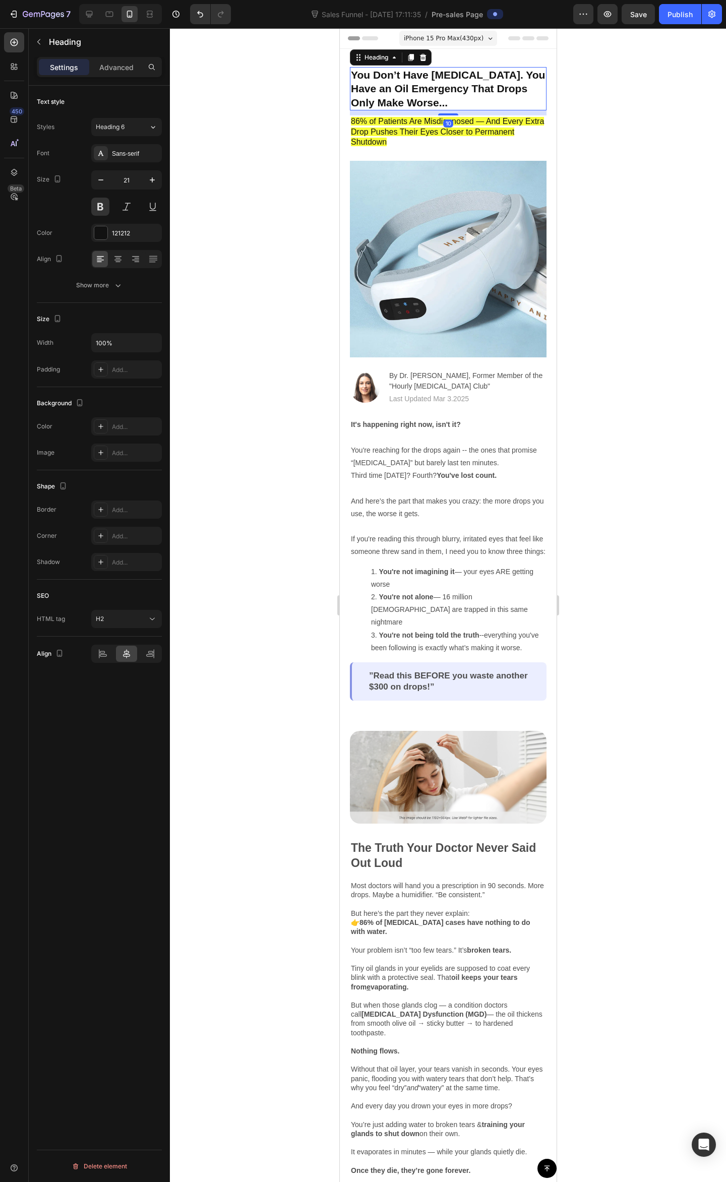
drag, startPoint x: 665, startPoint y: 125, endPoint x: 659, endPoint y: 158, distance: 33.3
click at [664, 126] on div at bounding box center [448, 605] width 556 height 1154
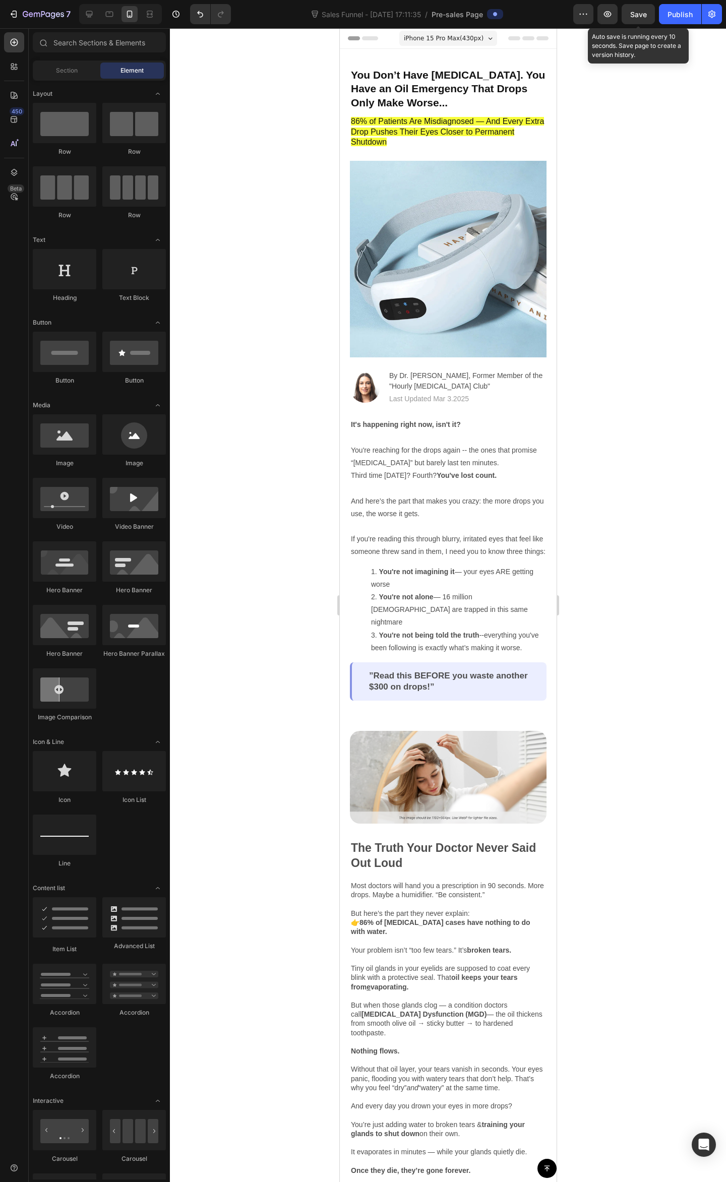
click at [631, 13] on span "Save" at bounding box center [638, 14] width 17 height 9
